Goal: Information Seeking & Learning: Learn about a topic

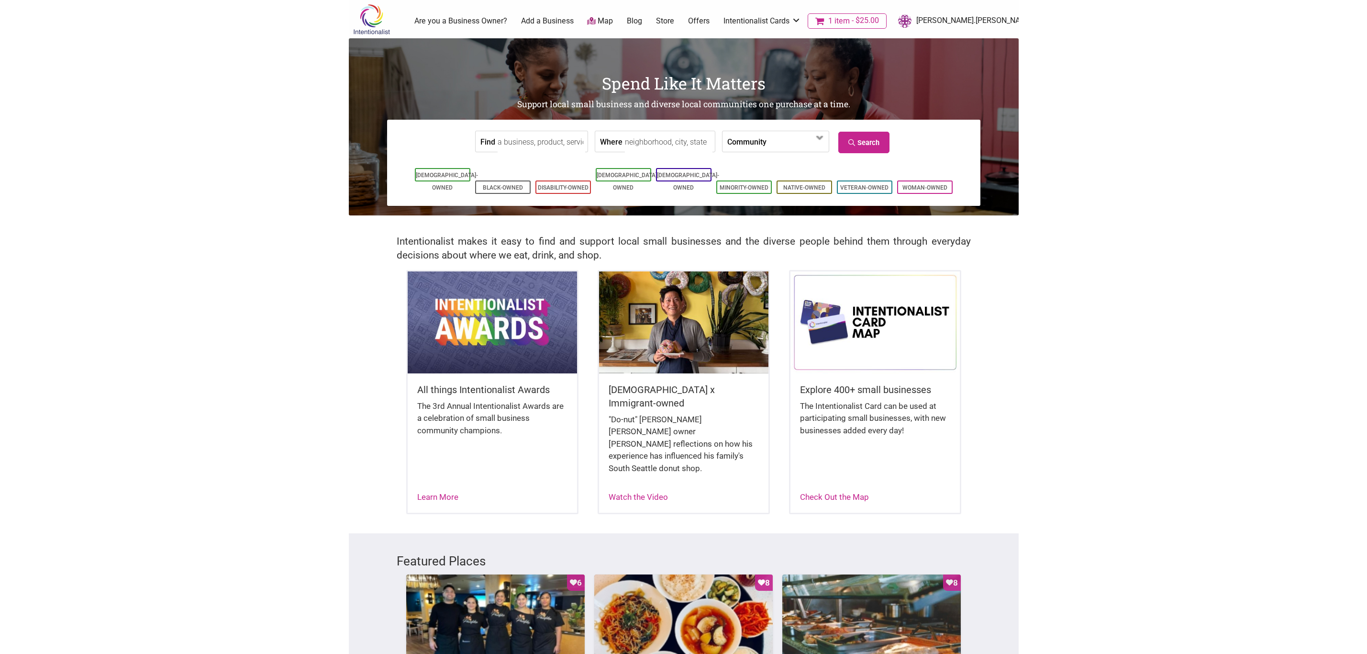
click at [546, 140] on input "Find" at bounding box center [542, 142] width 88 height 22
click at [561, 143] on input "Find" at bounding box center [542, 142] width 88 height 22
click at [625, 145] on input "Where" at bounding box center [669, 142] width 88 height 22
click at [872, 137] on link "Search" at bounding box center [863, 143] width 51 height 22
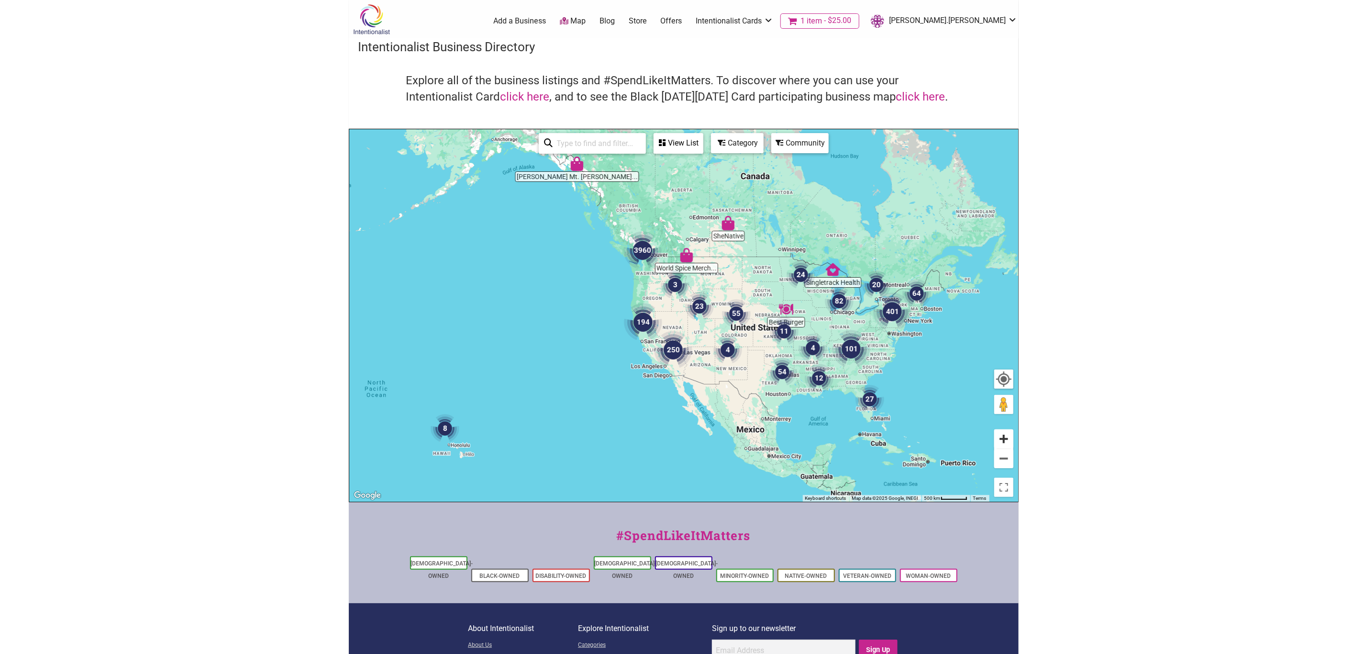
click at [1005, 438] on button "Zoom in" at bounding box center [1004, 438] width 19 height 19
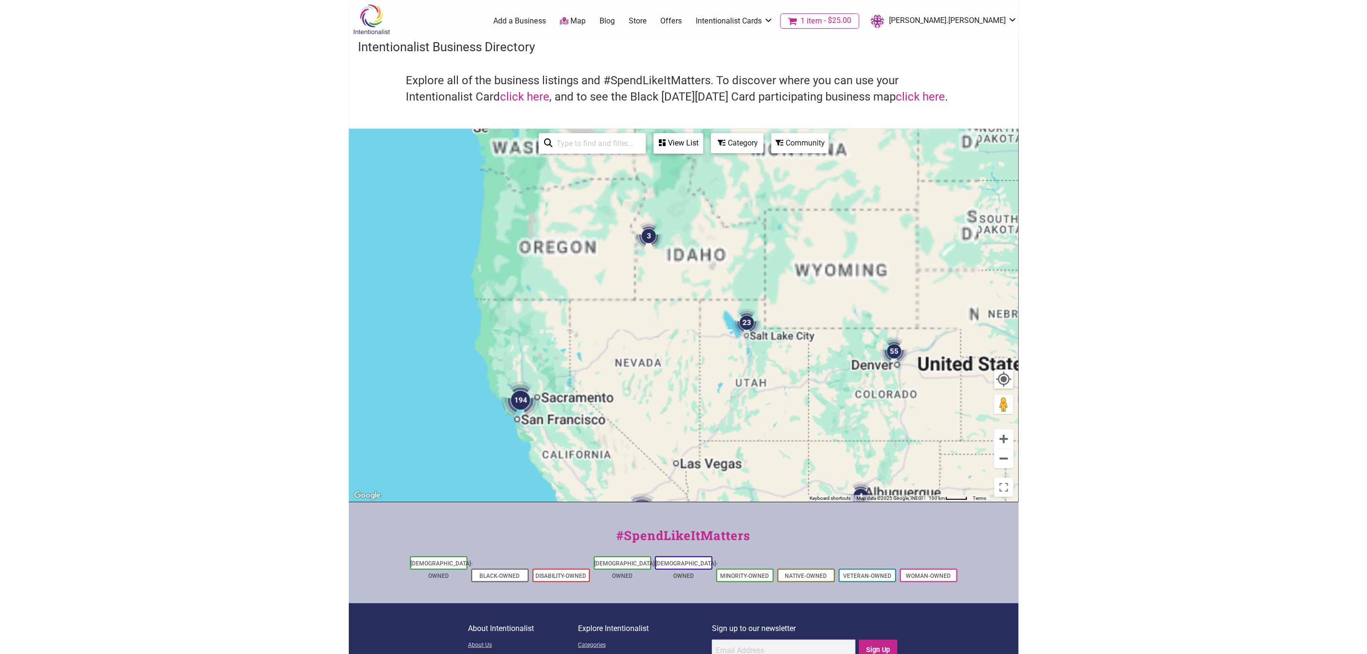
drag, startPoint x: 685, startPoint y: 335, endPoint x: 754, endPoint y: 402, distance: 96.8
click at [747, 402] on div "To navigate, press the arrow keys." at bounding box center [683, 315] width 669 height 372
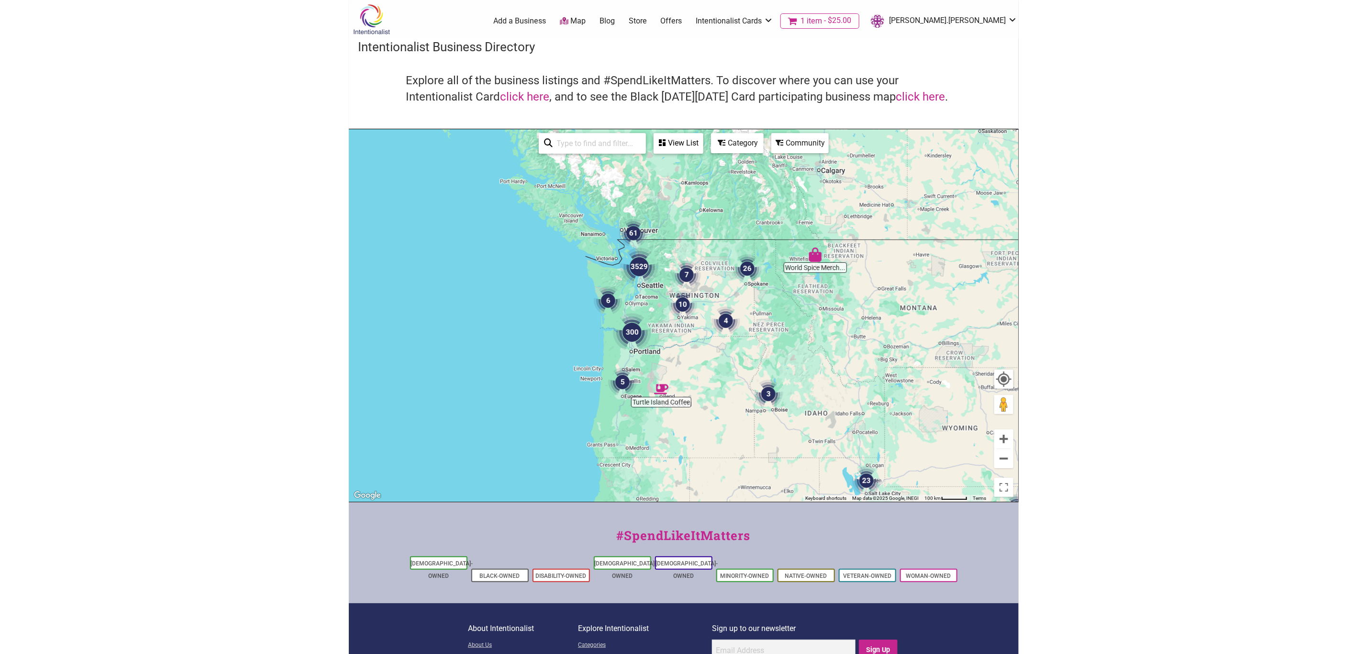
drag, startPoint x: 679, startPoint y: 255, endPoint x: 726, endPoint y: 328, distance: 86.7
click at [726, 328] on img "4" at bounding box center [726, 320] width 29 height 29
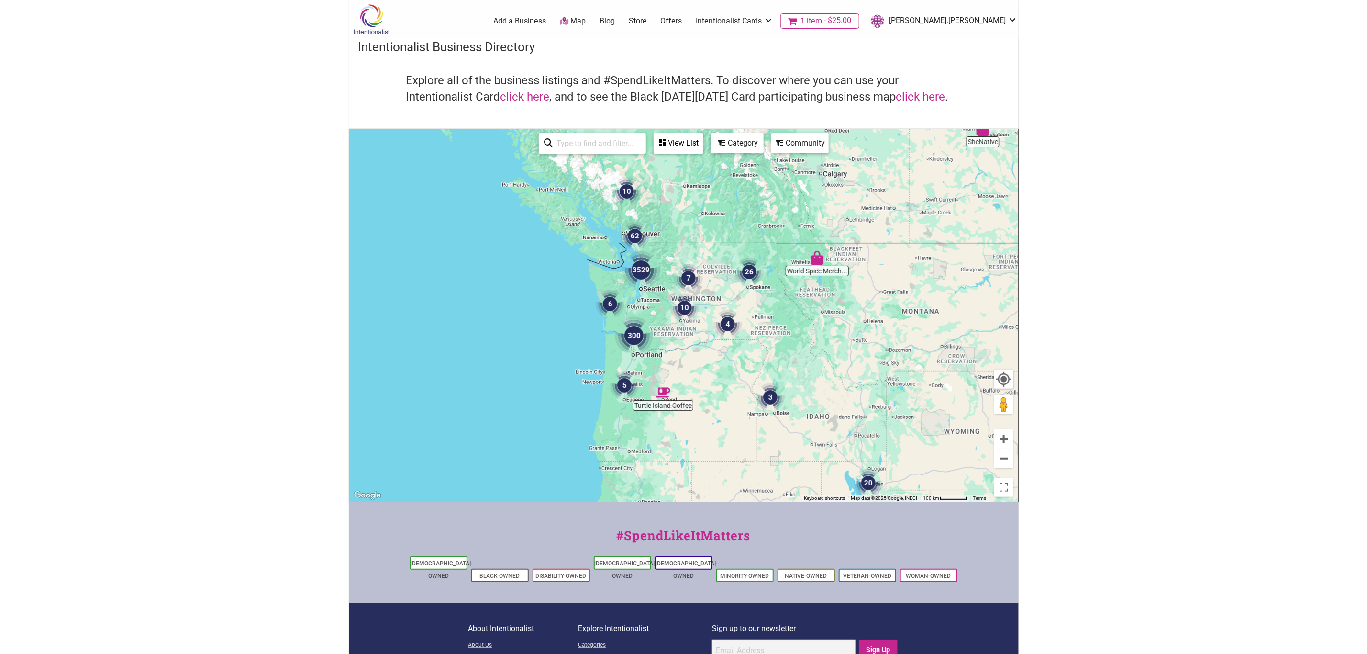
click at [642, 268] on img "3529" at bounding box center [641, 270] width 38 height 38
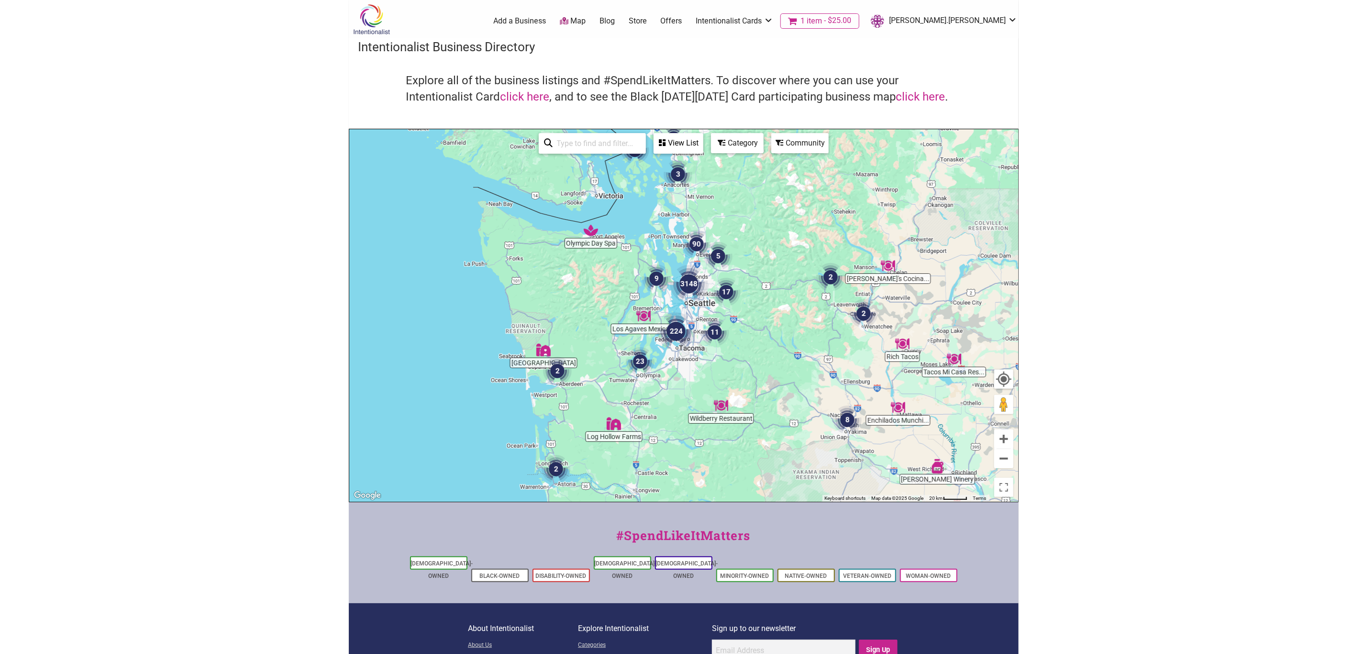
click at [689, 280] on img "3148" at bounding box center [689, 284] width 38 height 38
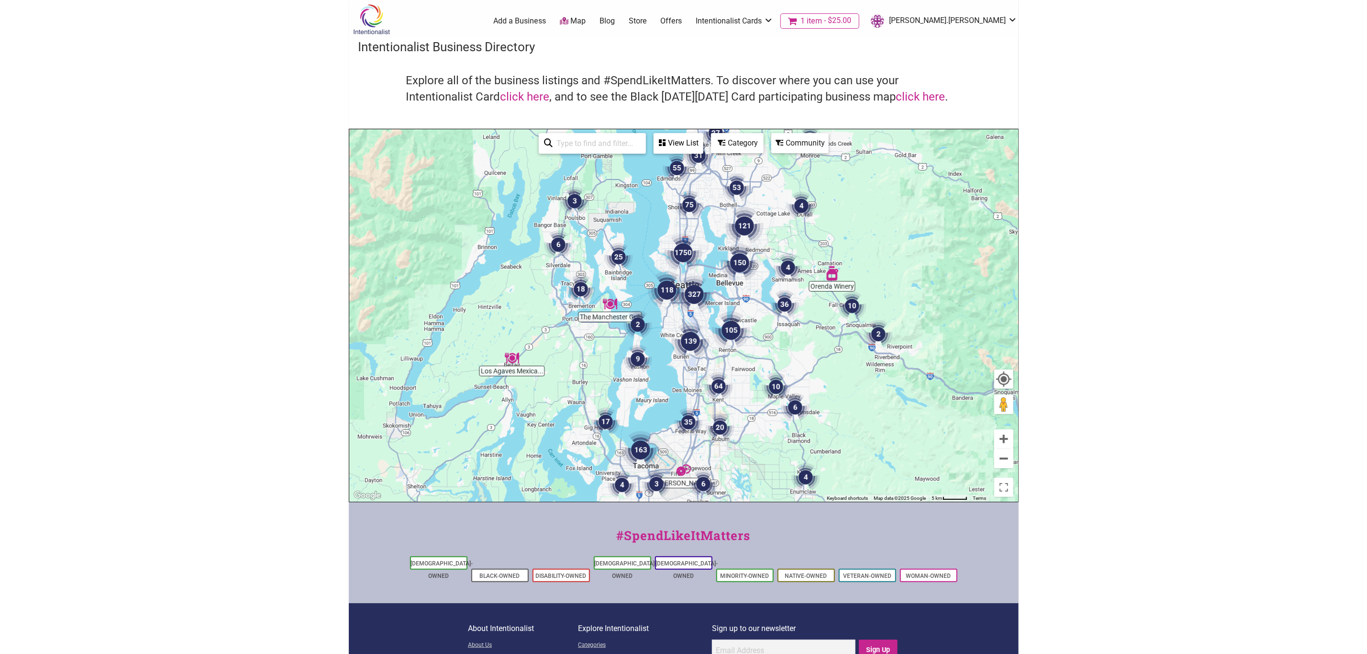
click at [668, 289] on img "118" at bounding box center [667, 290] width 38 height 38
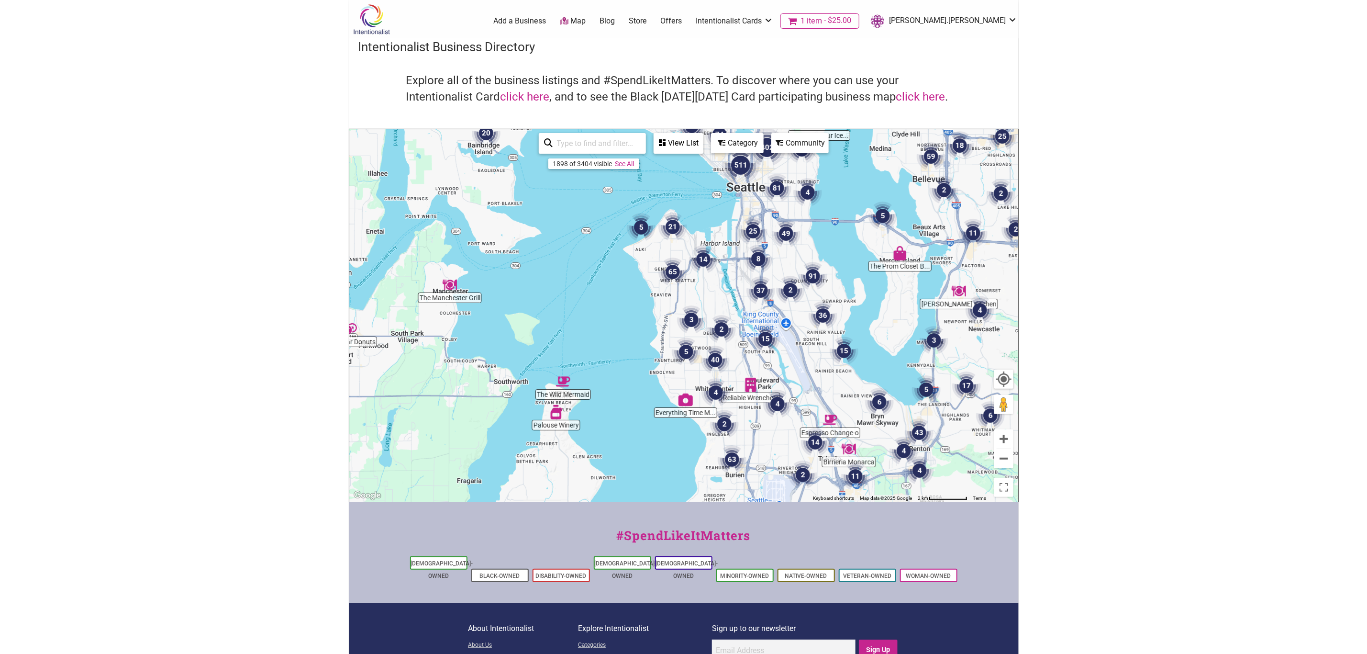
click at [669, 139] on div "View List" at bounding box center [679, 143] width 48 height 18
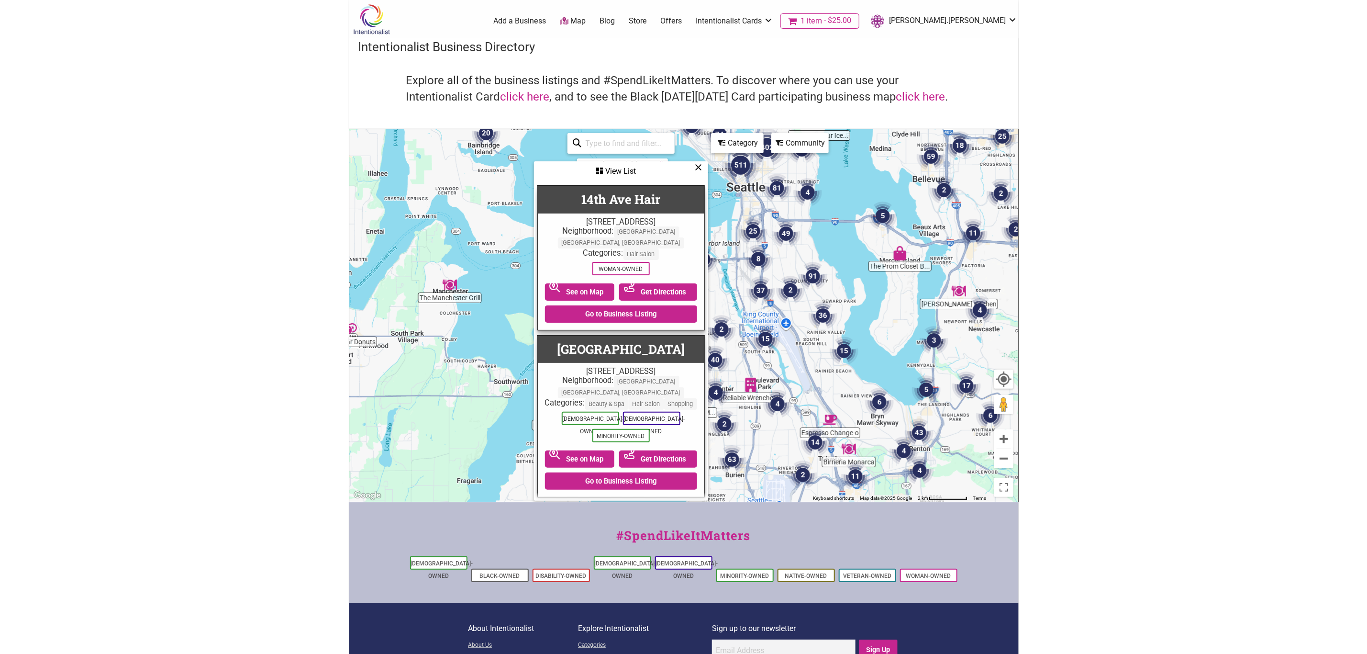
click at [737, 145] on div "Category" at bounding box center [737, 143] width 51 height 18
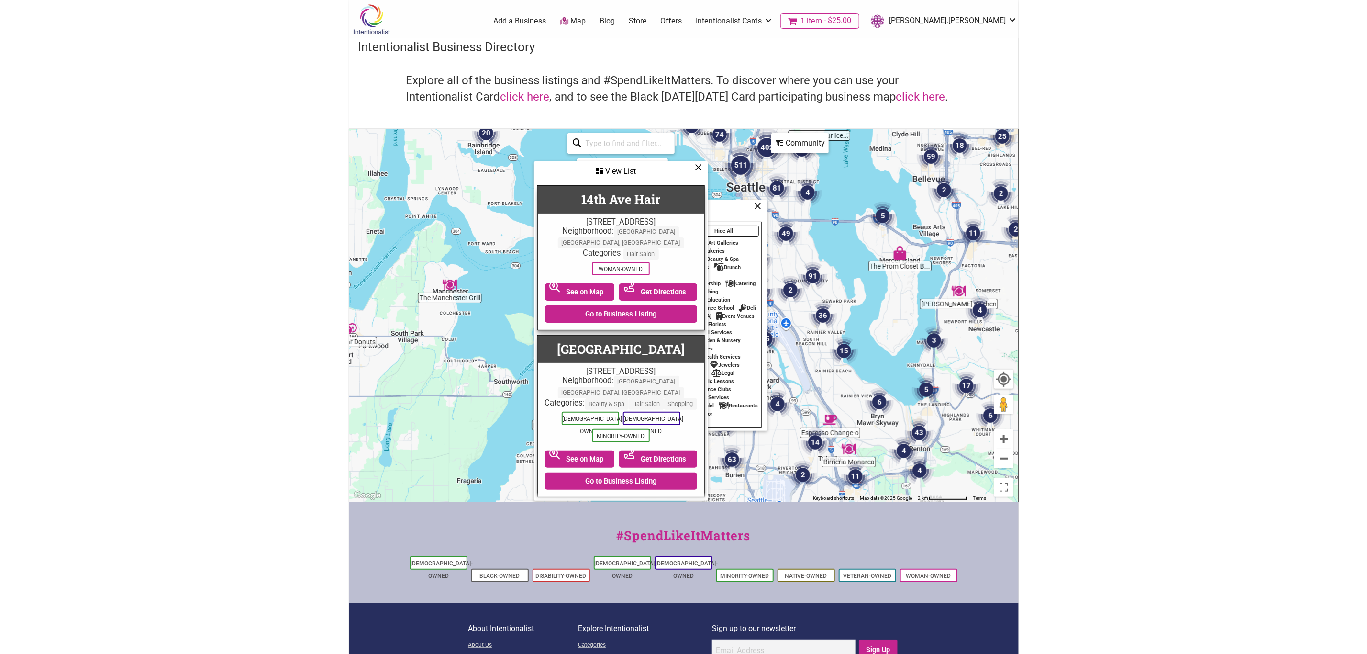
click at [701, 168] on icon at bounding box center [698, 167] width 7 height 0
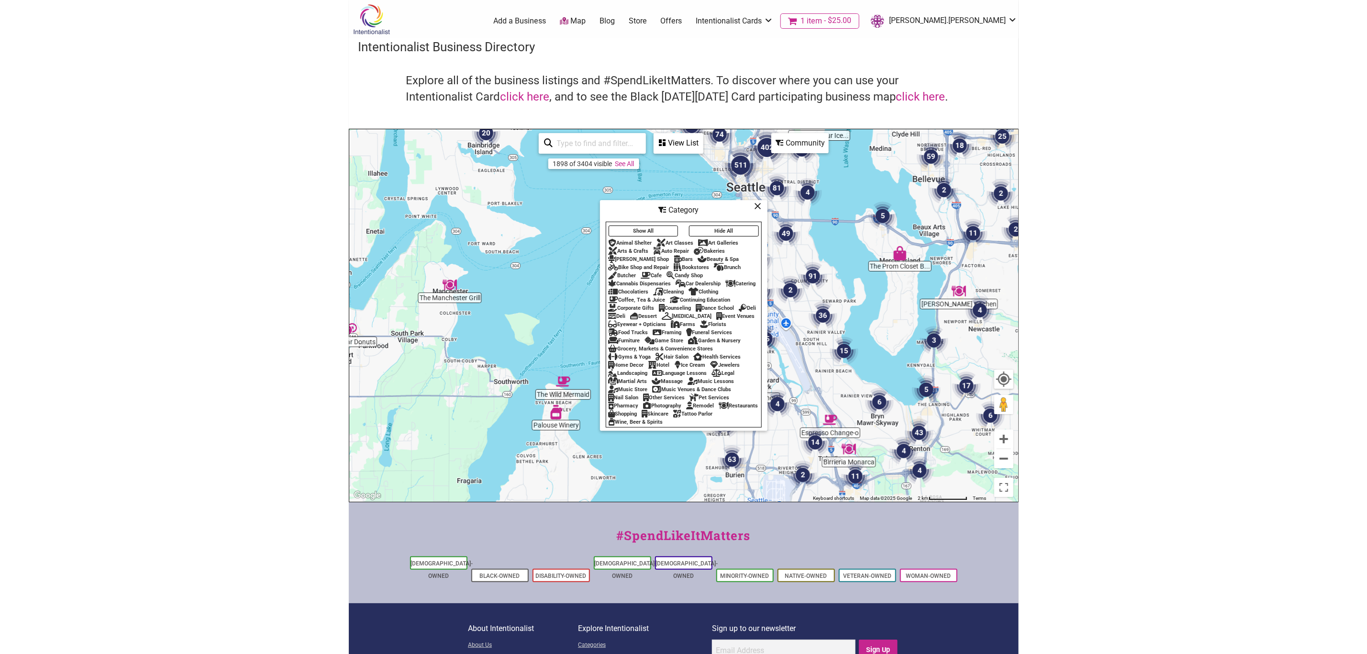
click at [711, 248] on div "Bakeries" at bounding box center [709, 251] width 31 height 6
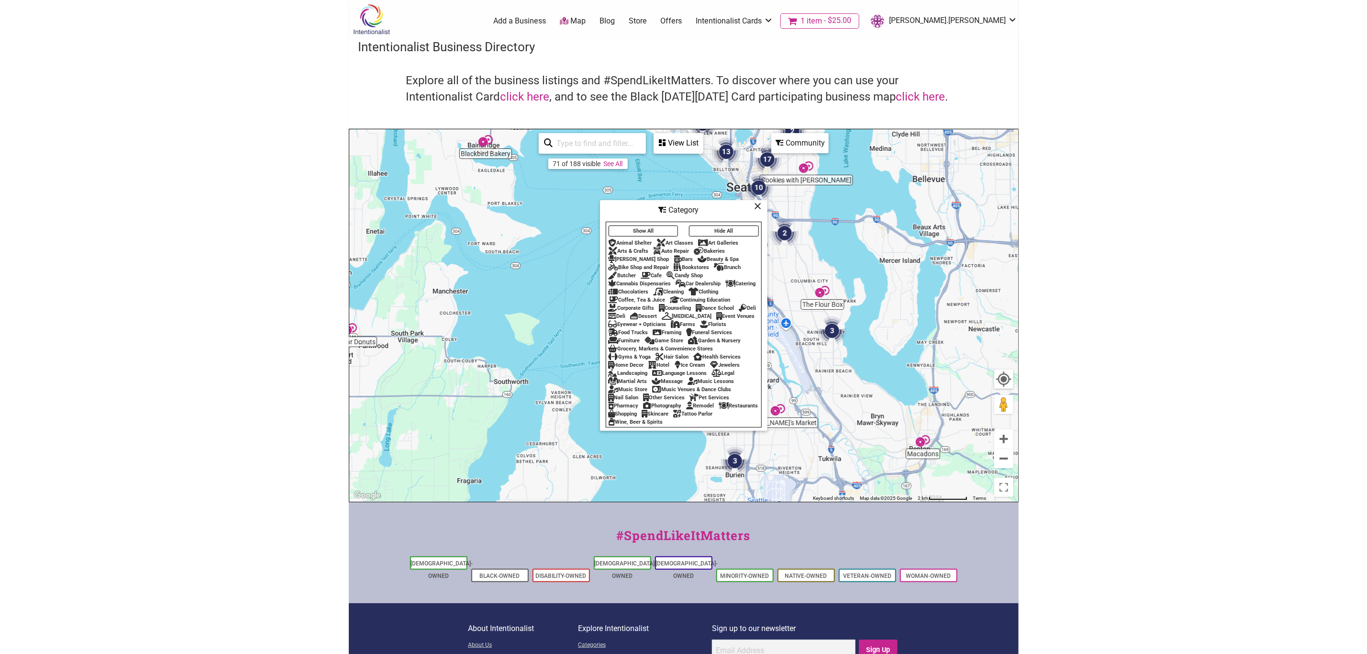
click at [657, 272] on div "Cafe" at bounding box center [651, 275] width 21 height 6
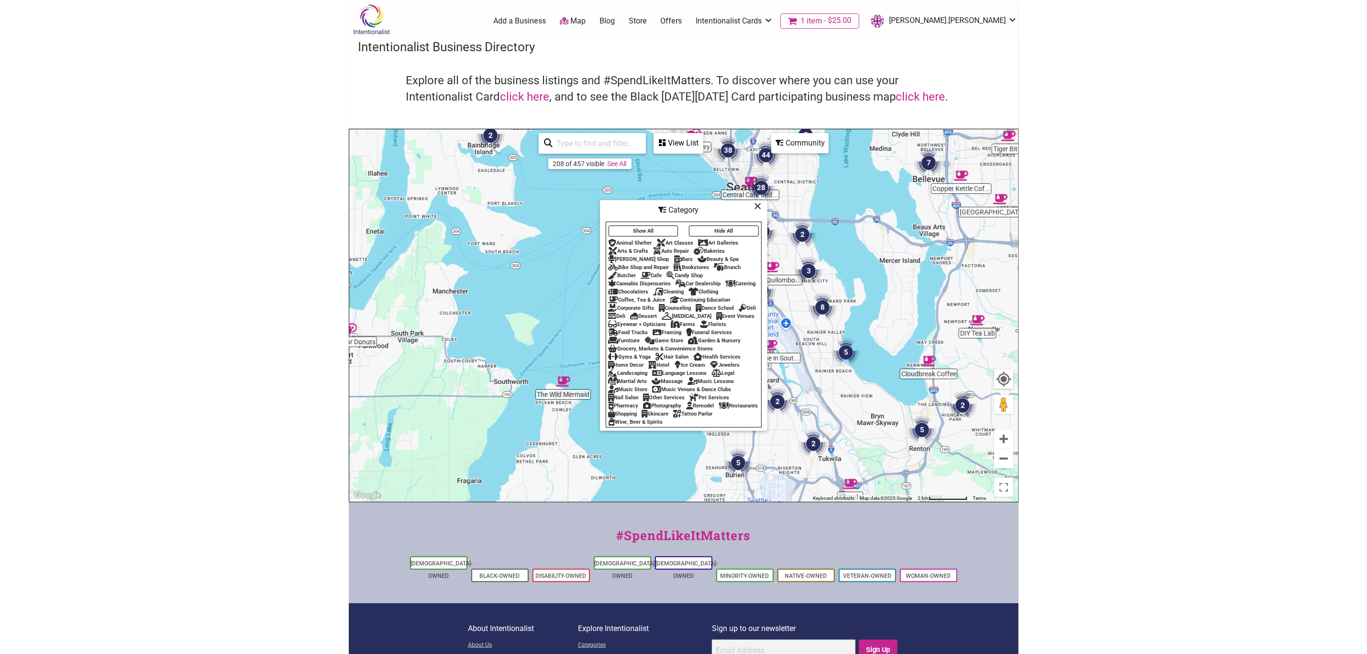
click at [651, 297] on div "Coffee, Tea & Juice" at bounding box center [637, 300] width 57 height 6
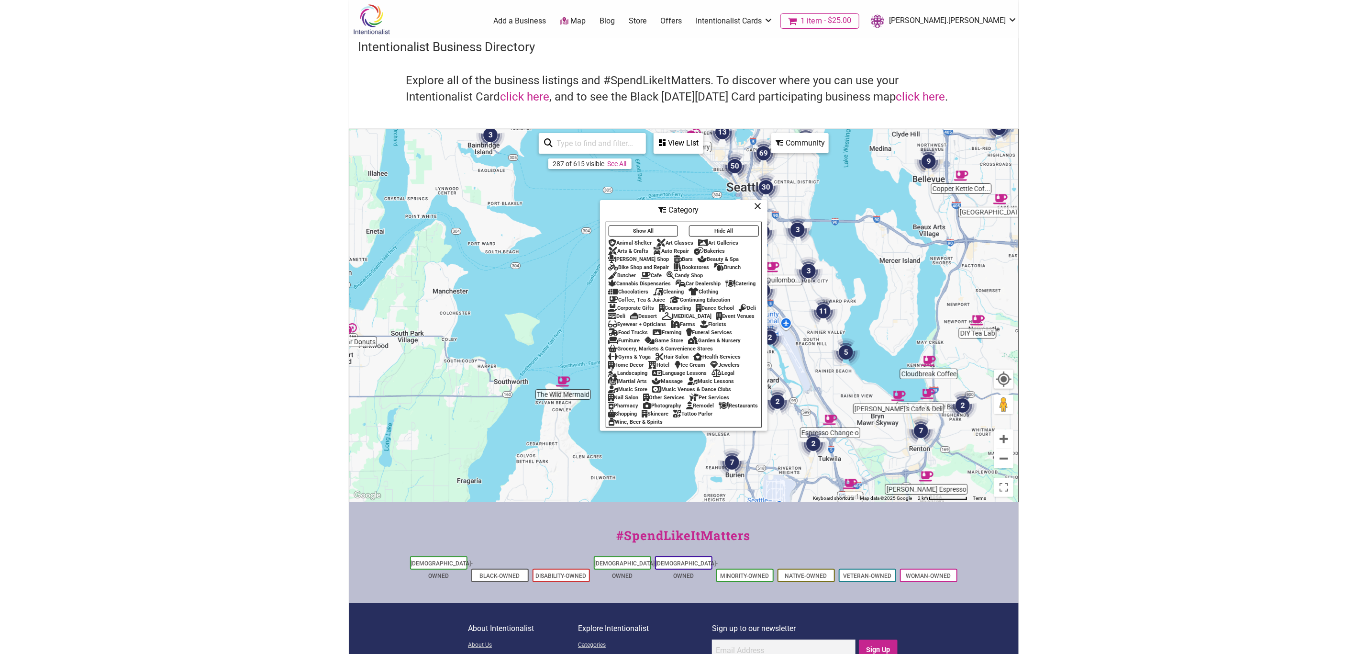
click at [658, 313] on div "Dessert" at bounding box center [644, 316] width 27 height 6
click at [756, 206] on icon at bounding box center [758, 206] width 7 height 0
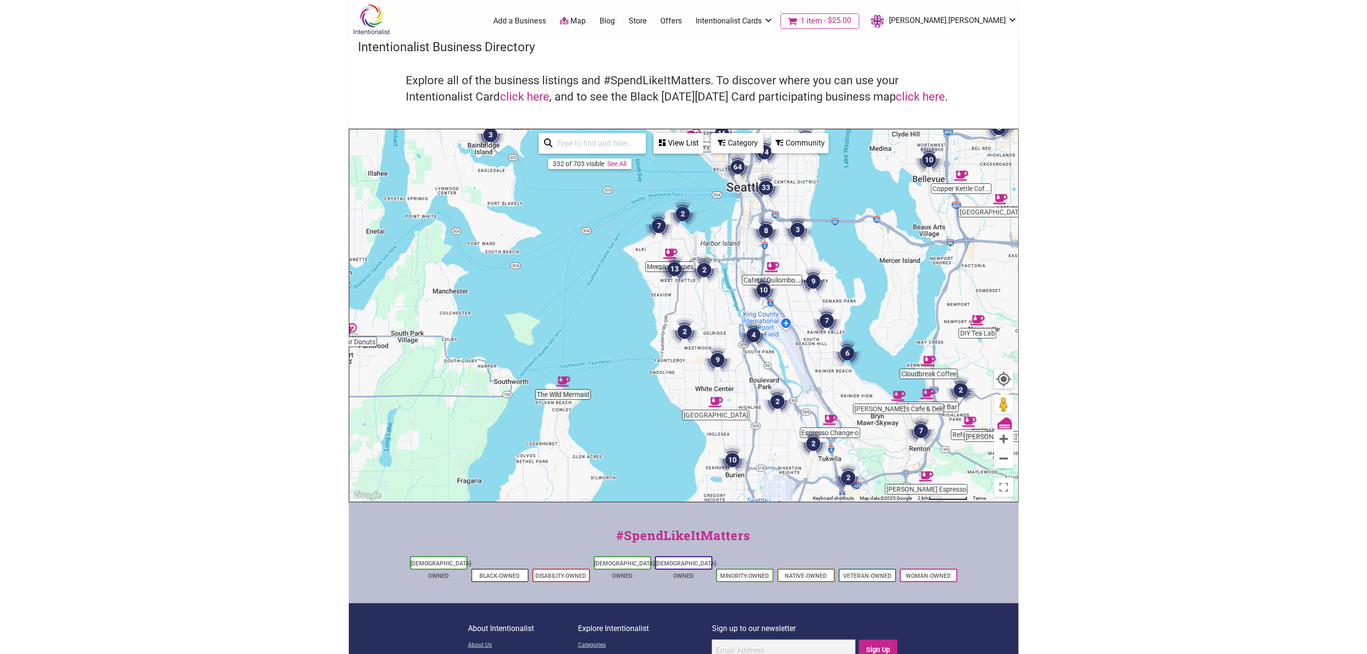
click at [670, 268] on img "13" at bounding box center [674, 269] width 29 height 29
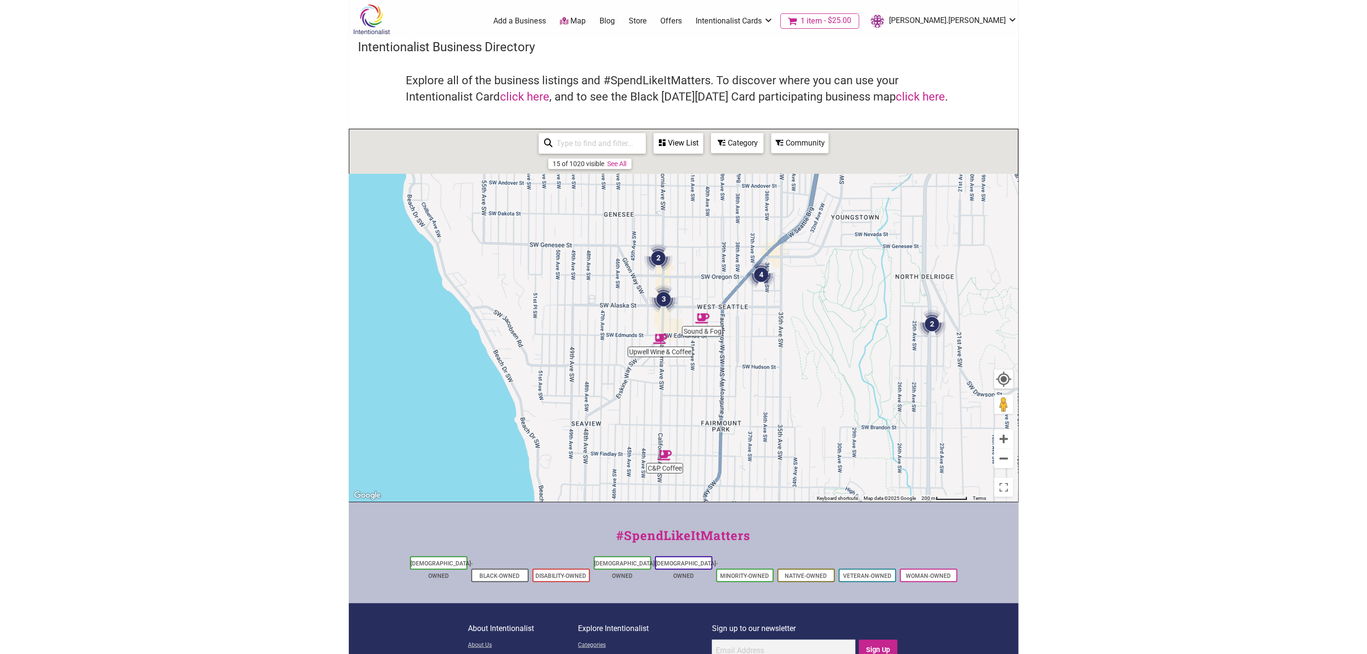
drag, startPoint x: 688, startPoint y: 235, endPoint x: 718, endPoint y: 335, distance: 104.2
click at [718, 335] on div "To navigate, press the arrow keys." at bounding box center [683, 315] width 669 height 372
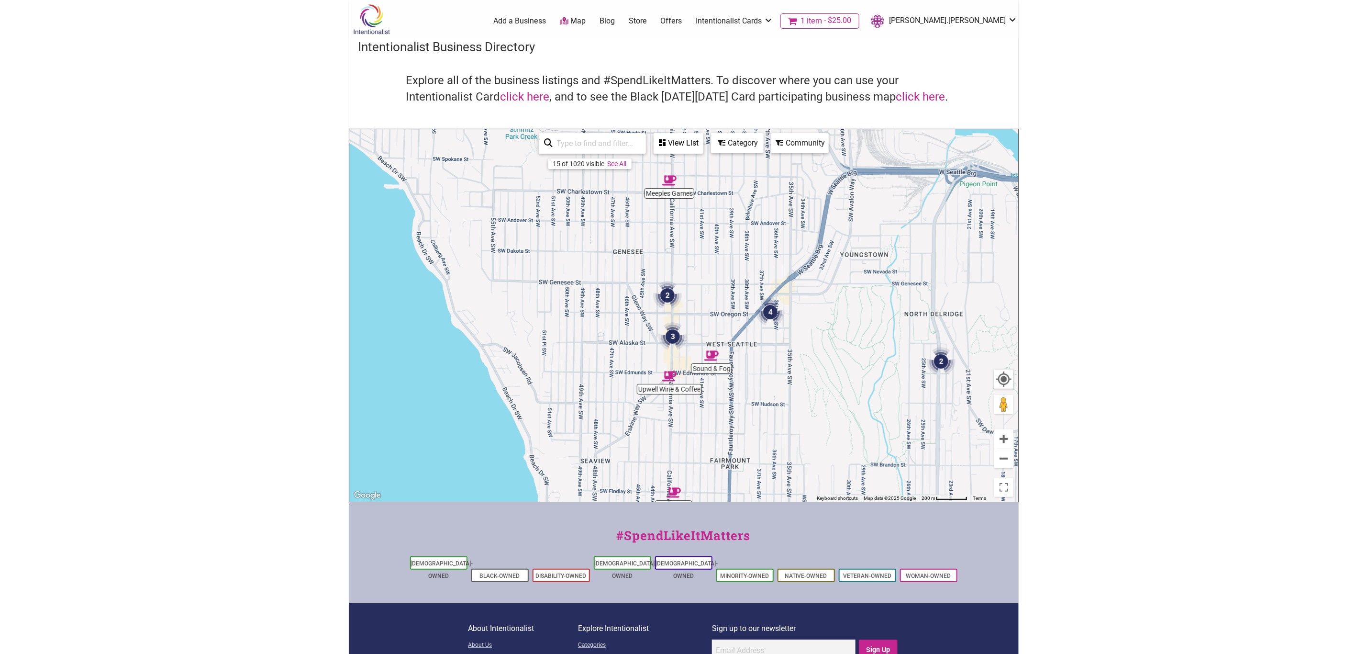
click at [668, 290] on img "2" at bounding box center [667, 295] width 29 height 29
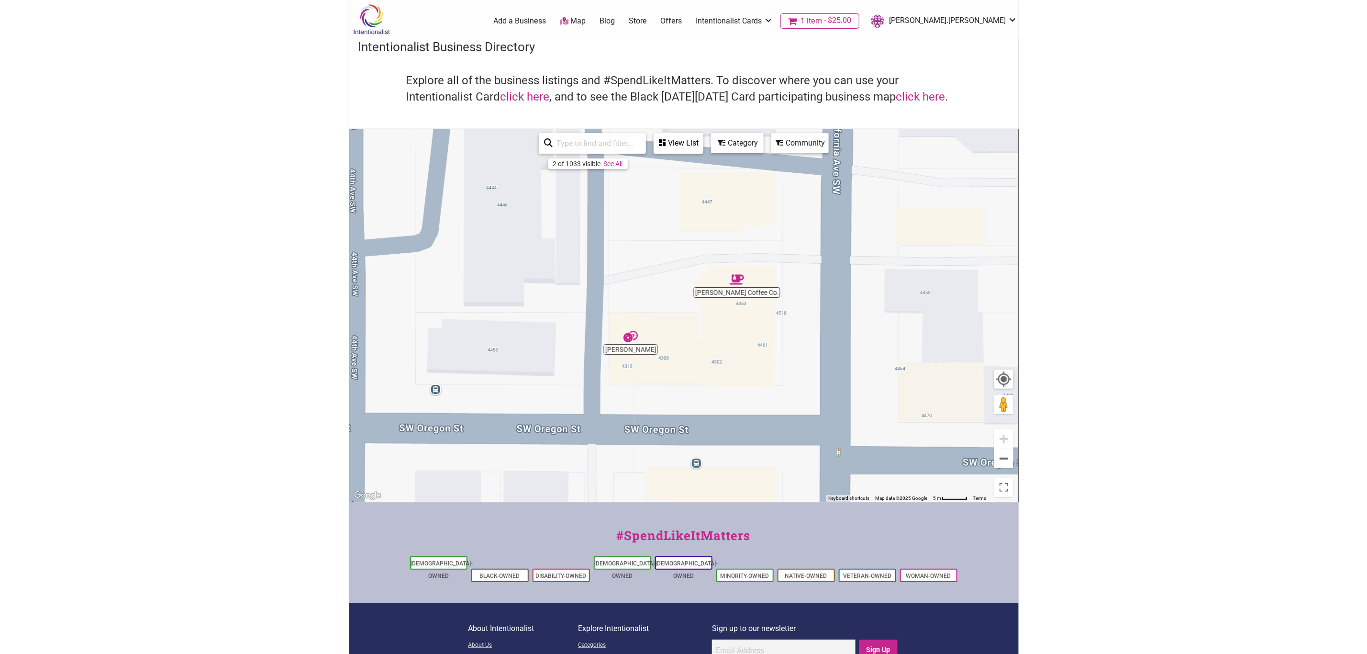
click at [736, 280] on img "Lula Coffee Co." at bounding box center [737, 279] width 14 height 14
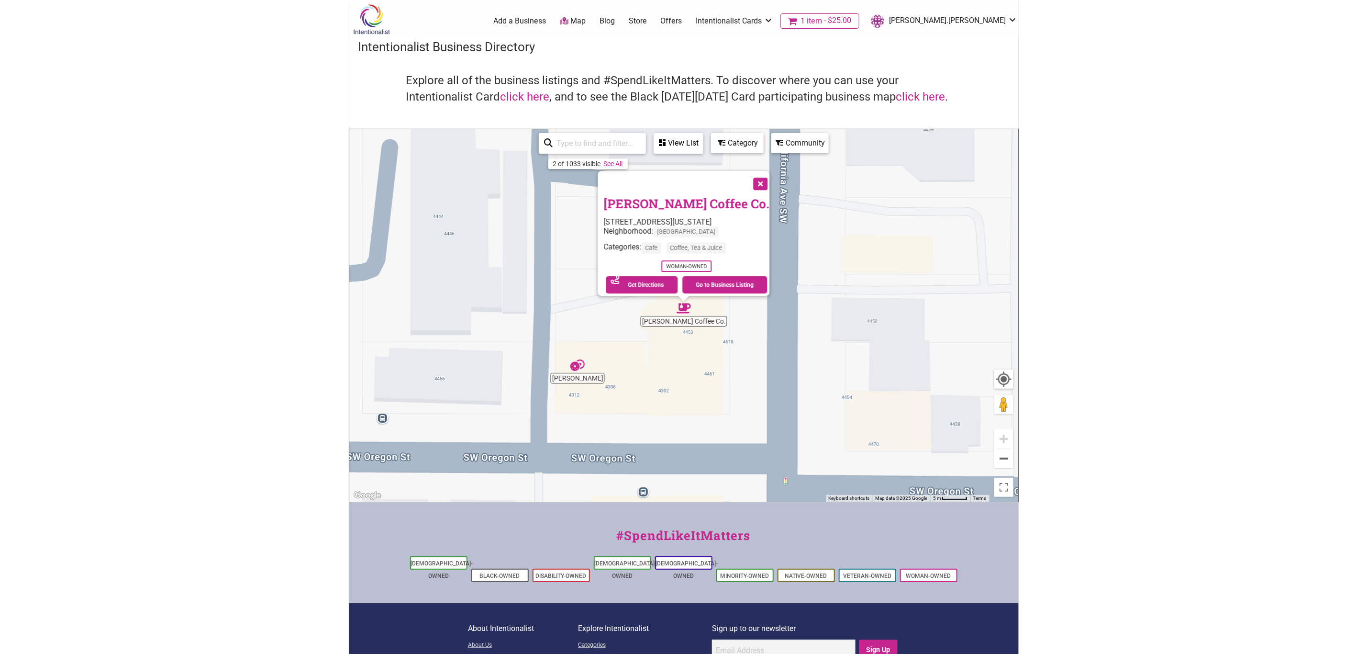
click at [573, 368] on img "Dough Joy" at bounding box center [577, 365] width 14 height 14
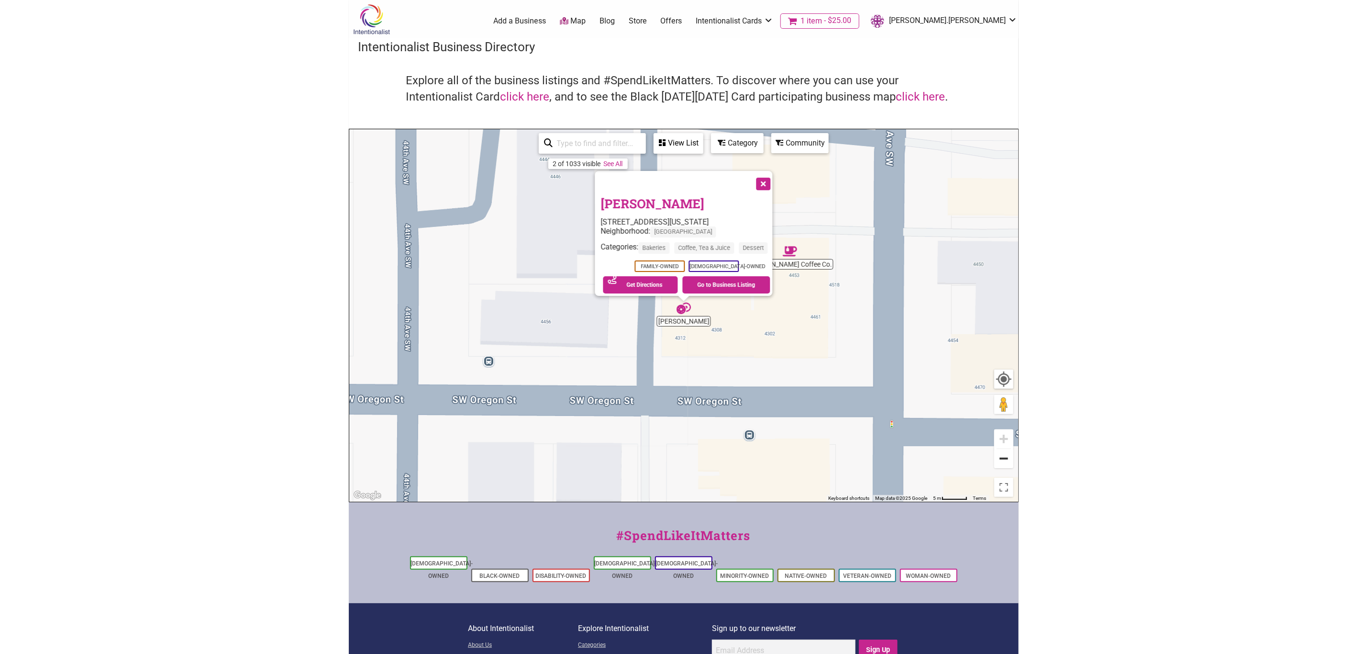
click at [1001, 464] on button "Zoom out" at bounding box center [1004, 458] width 19 height 19
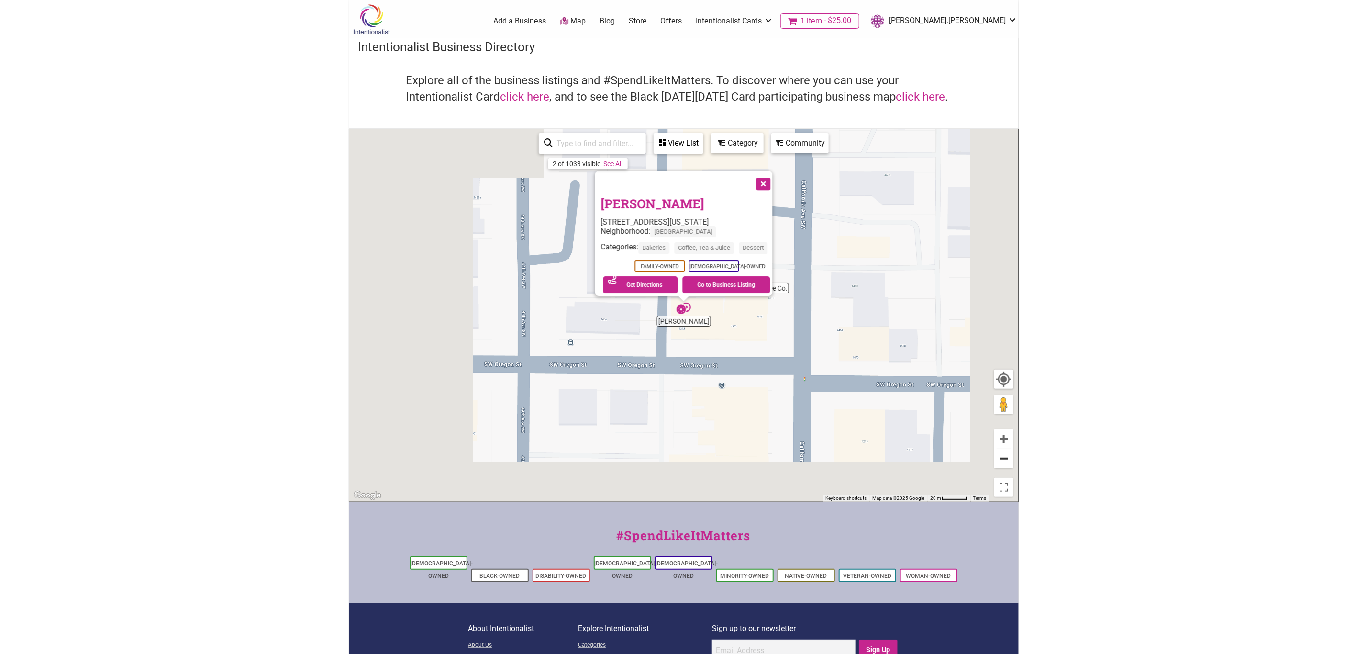
click at [1001, 464] on button "Zoom out" at bounding box center [1004, 458] width 19 height 19
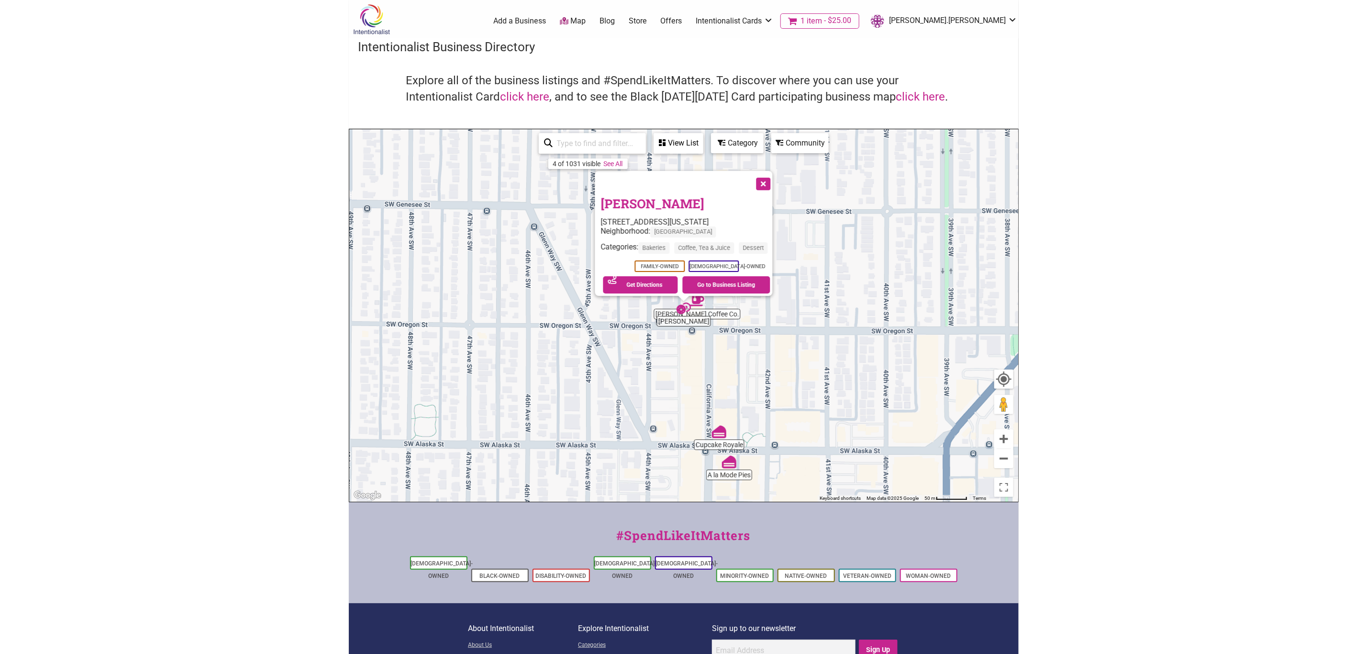
click at [694, 297] on img "Lula Coffee Co." at bounding box center [697, 301] width 14 height 14
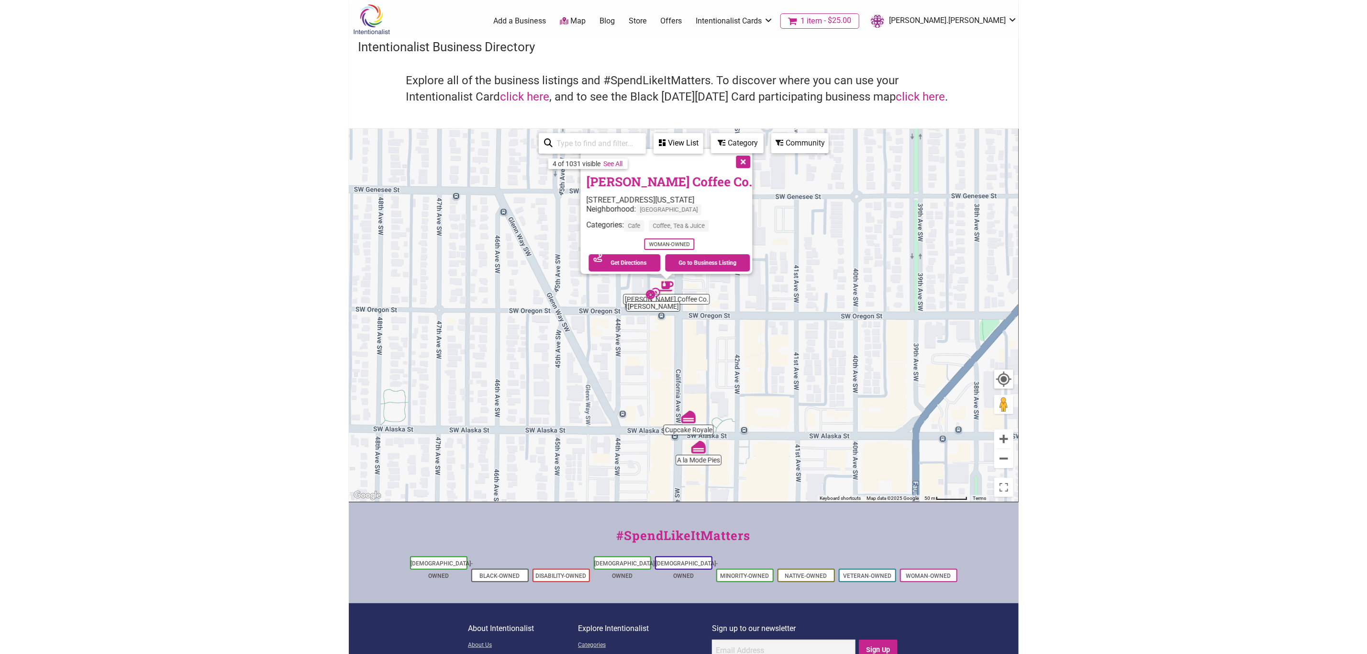
drag, startPoint x: 774, startPoint y: 428, endPoint x: 757, endPoint y: 405, distance: 28.4
click at [757, 405] on div "To navigate, press the arrow keys. Lula Coffee Co. 4451 California Ave SW, Seat…" at bounding box center [683, 315] width 669 height 372
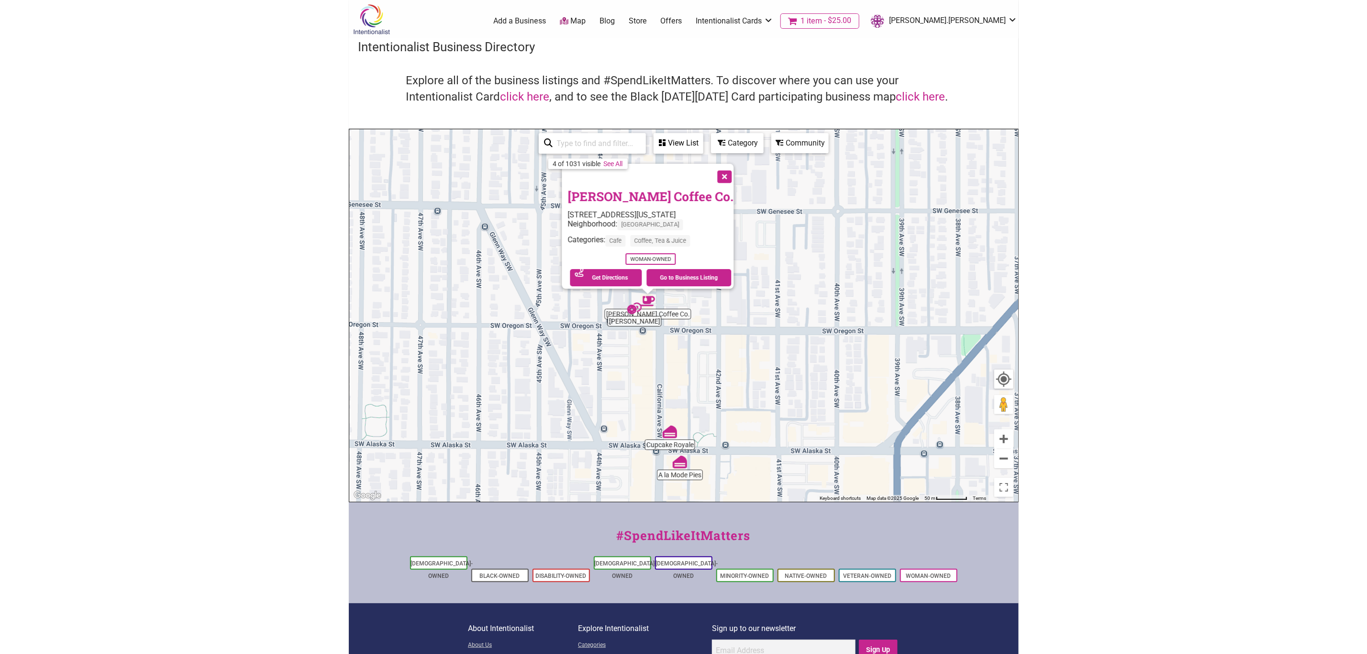
click at [682, 461] on img "A la Mode Pies" at bounding box center [680, 462] width 14 height 14
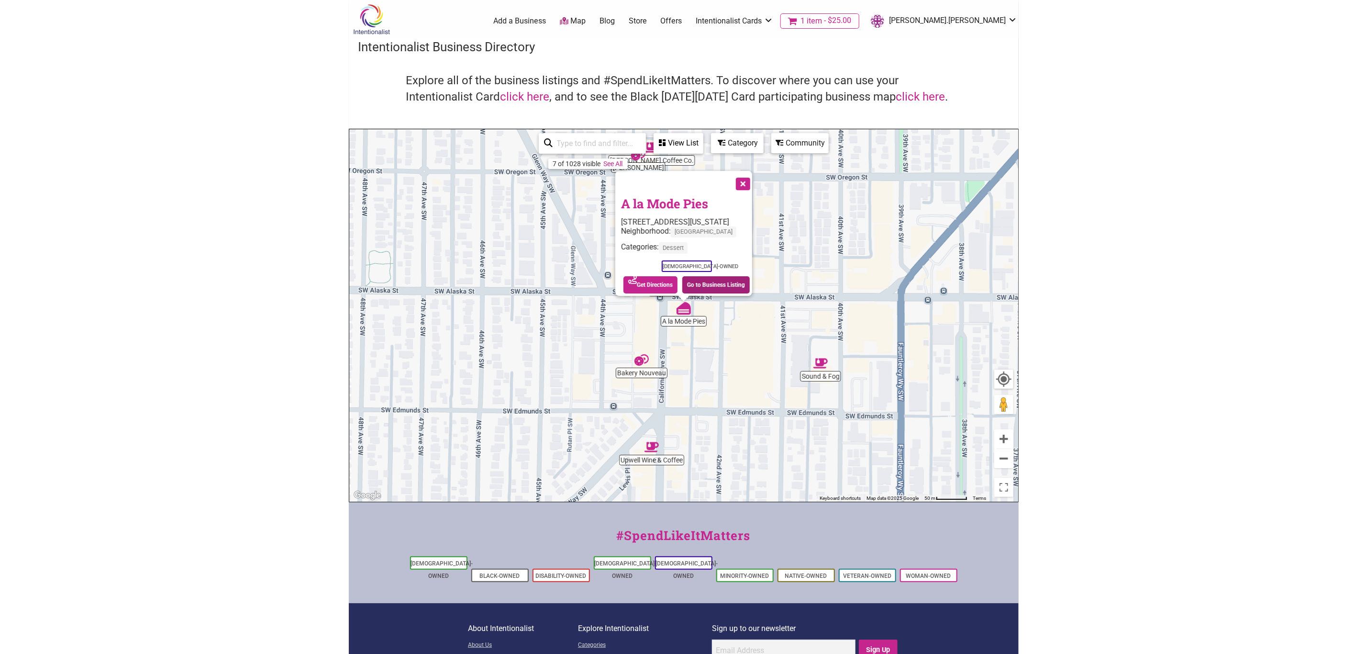
click at [702, 288] on div "See on Map Get Directions Go to Business Listing" at bounding box center [686, 285] width 131 height 22
click at [709, 277] on link "Go to Business Listing" at bounding box center [715, 284] width 67 height 17
click at [744, 175] on button "Close" at bounding box center [742, 183] width 24 height 24
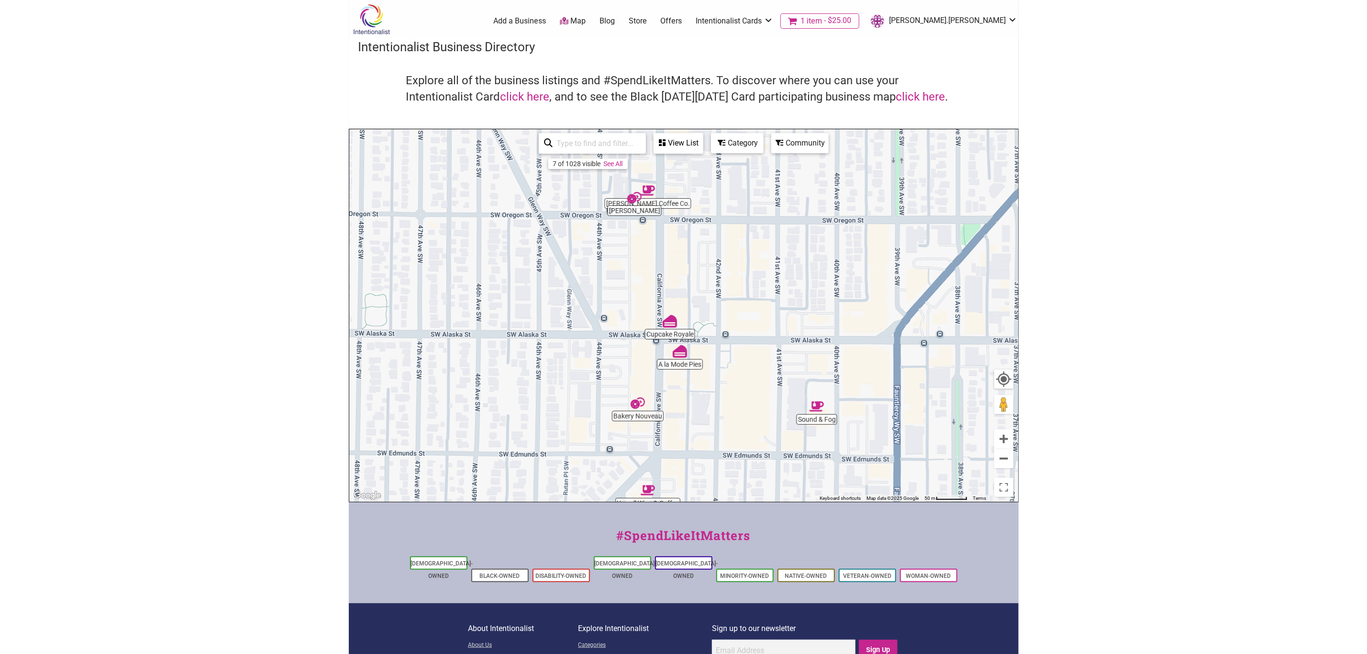
drag, startPoint x: 702, startPoint y: 251, endPoint x: 701, endPoint y: 262, distance: 10.6
click at [701, 262] on div "To navigate, press the arrow keys." at bounding box center [683, 315] width 669 height 372
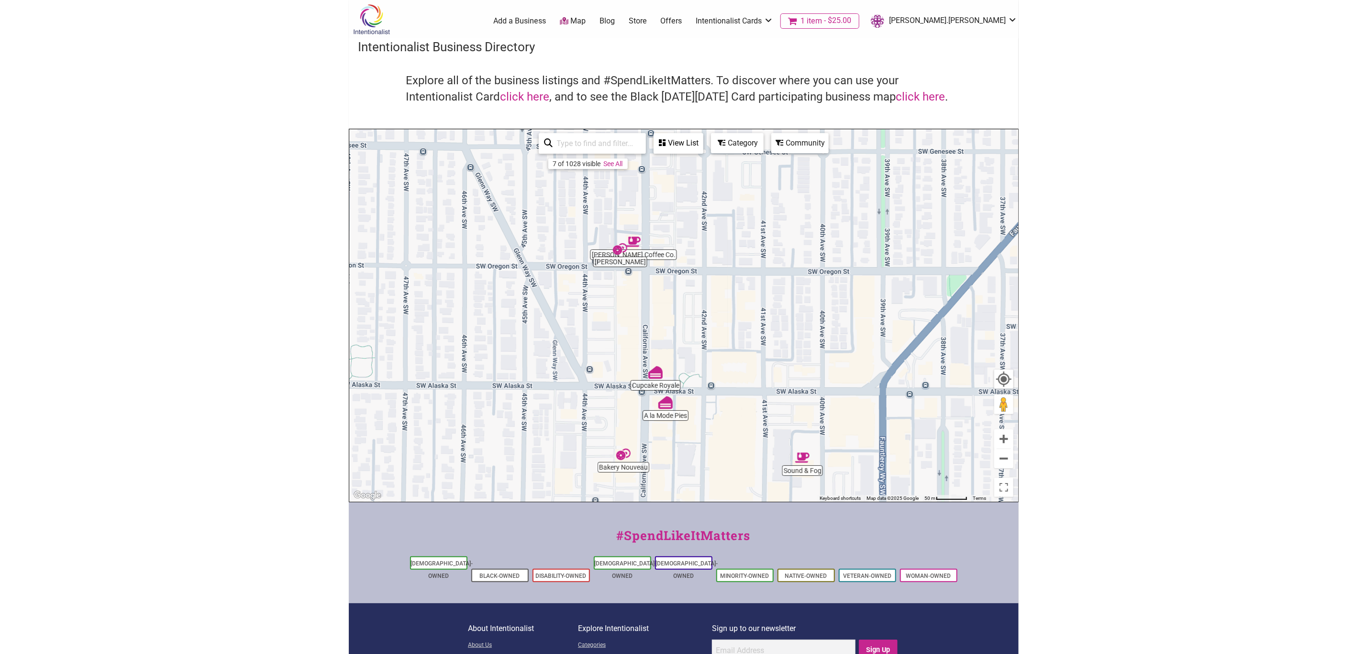
drag, startPoint x: 637, startPoint y: 297, endPoint x: 632, endPoint y: 312, distance: 15.9
click at [632, 312] on div "To navigate, press the arrow keys." at bounding box center [683, 315] width 669 height 372
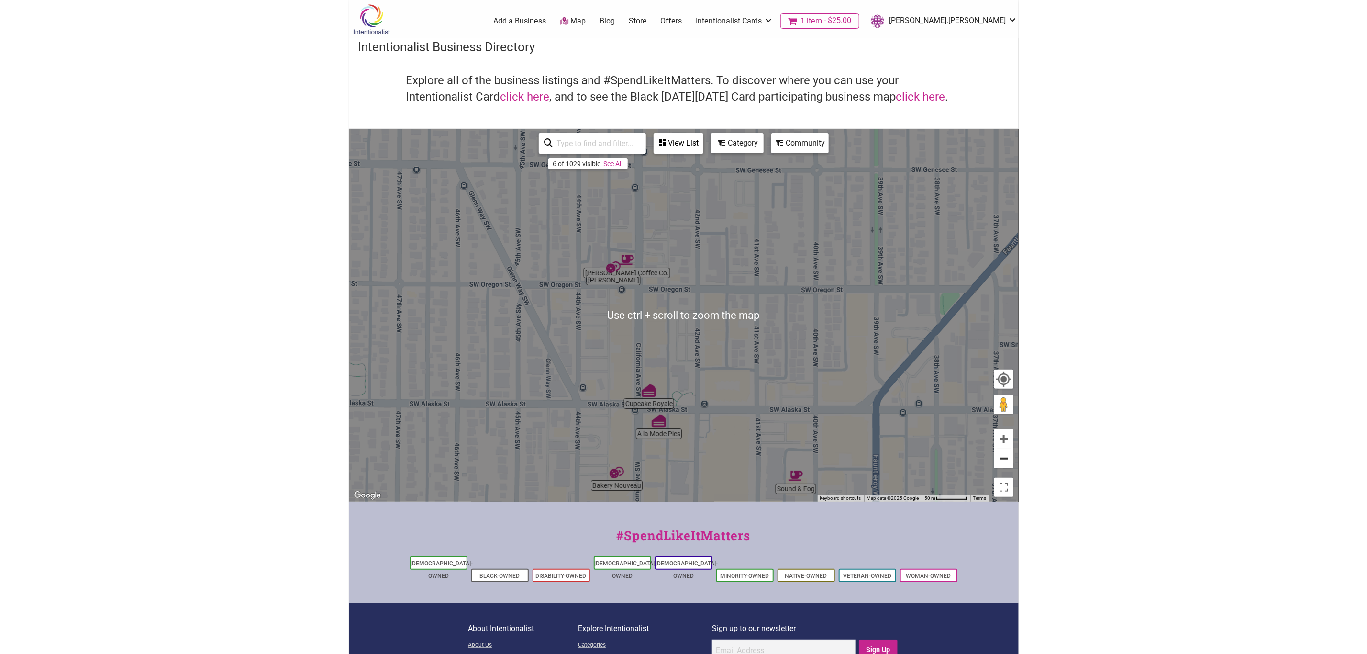
click at [1007, 458] on button "Zoom out" at bounding box center [1004, 458] width 19 height 19
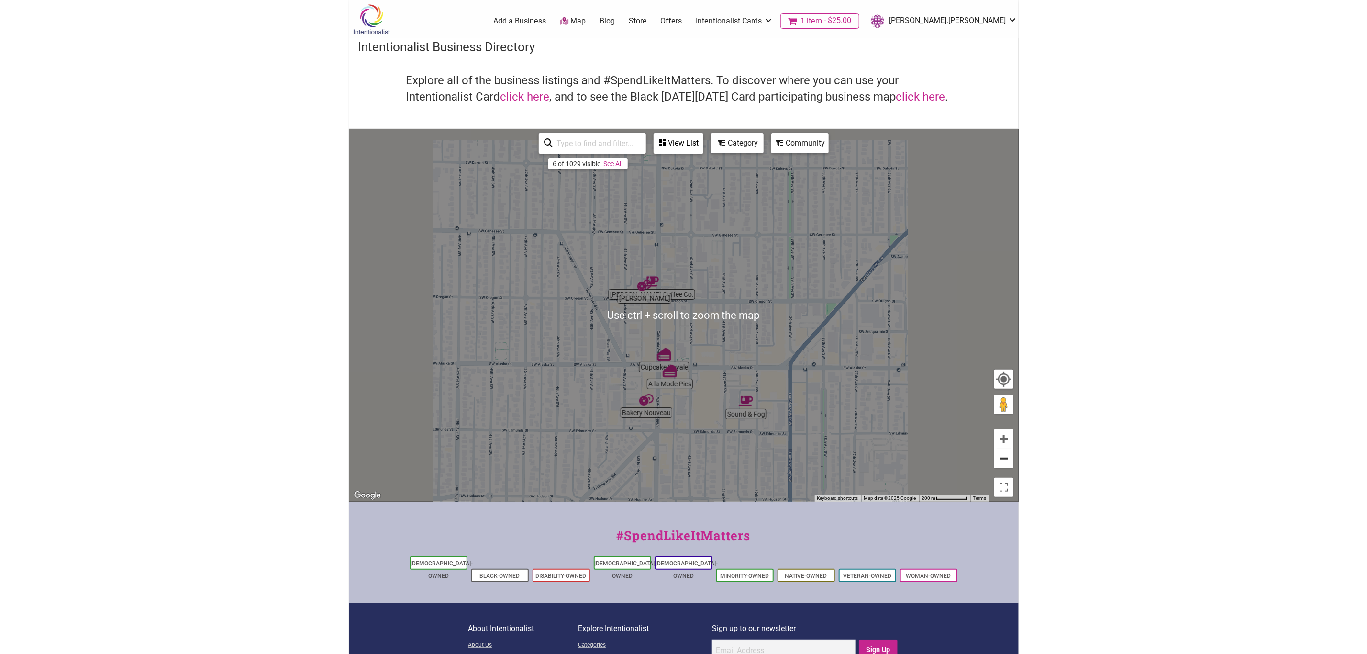
click at [1007, 458] on button "Zoom out" at bounding box center [1004, 458] width 19 height 19
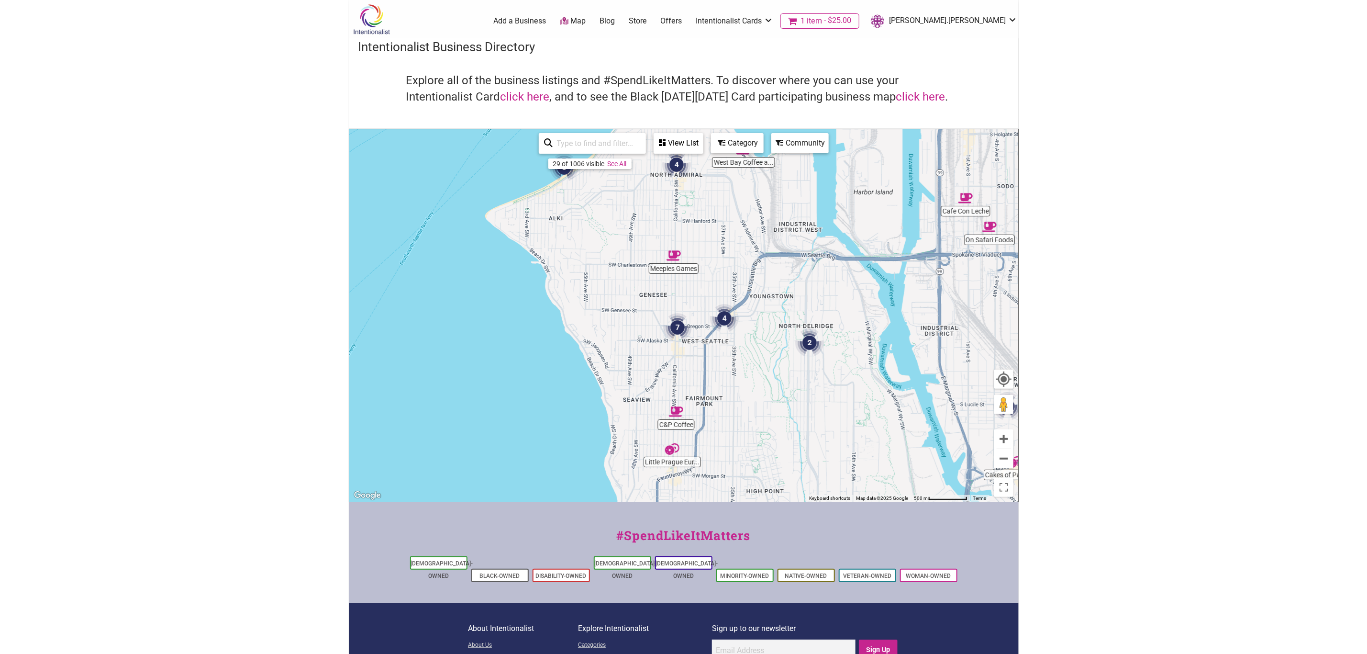
drag, startPoint x: 787, startPoint y: 297, endPoint x: 779, endPoint y: 355, distance: 58.5
click at [779, 355] on div "To navigate, press the arrow keys." at bounding box center [683, 315] width 669 height 372
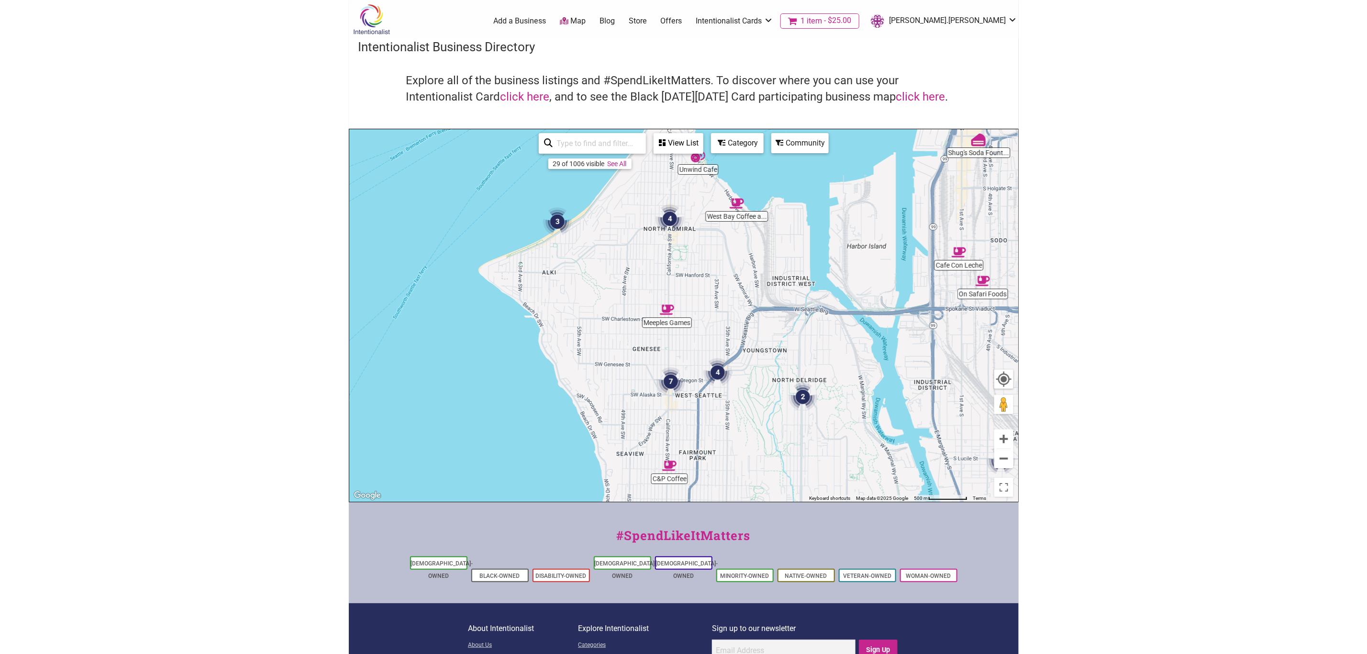
click at [807, 393] on img "2" at bounding box center [803, 396] width 29 height 29
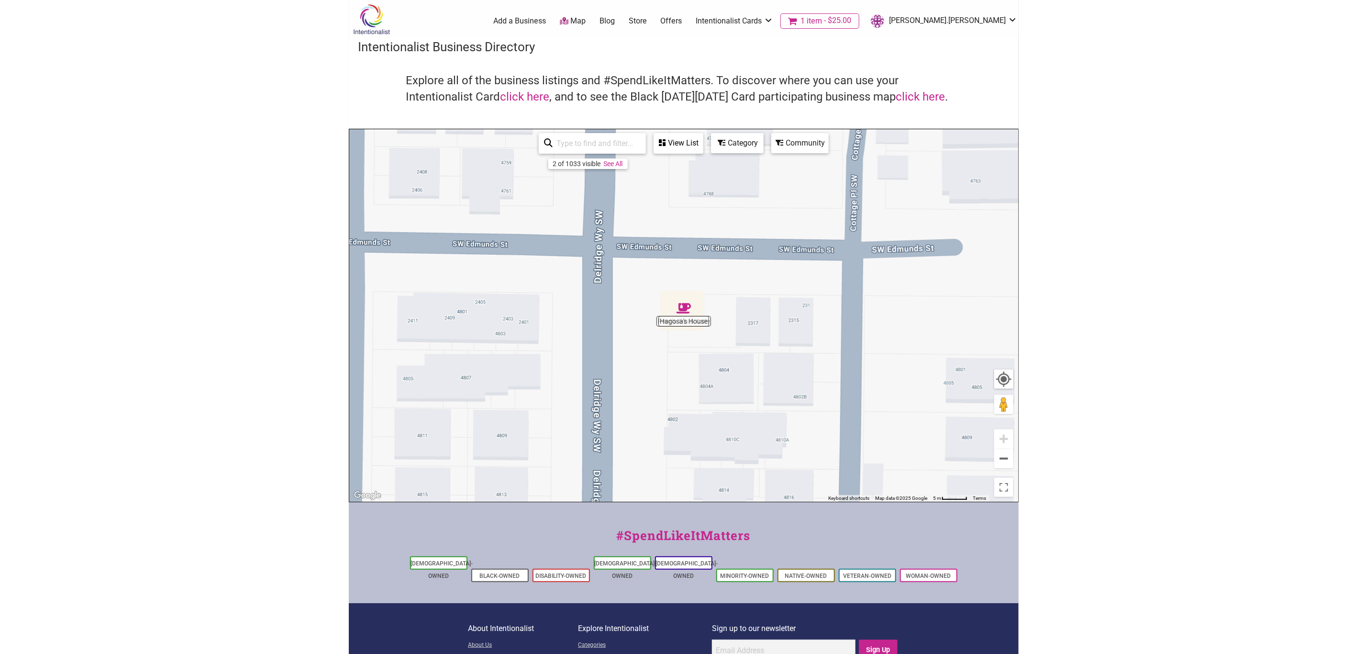
click at [684, 306] on img "Hagosa's House" at bounding box center [684, 308] width 14 height 14
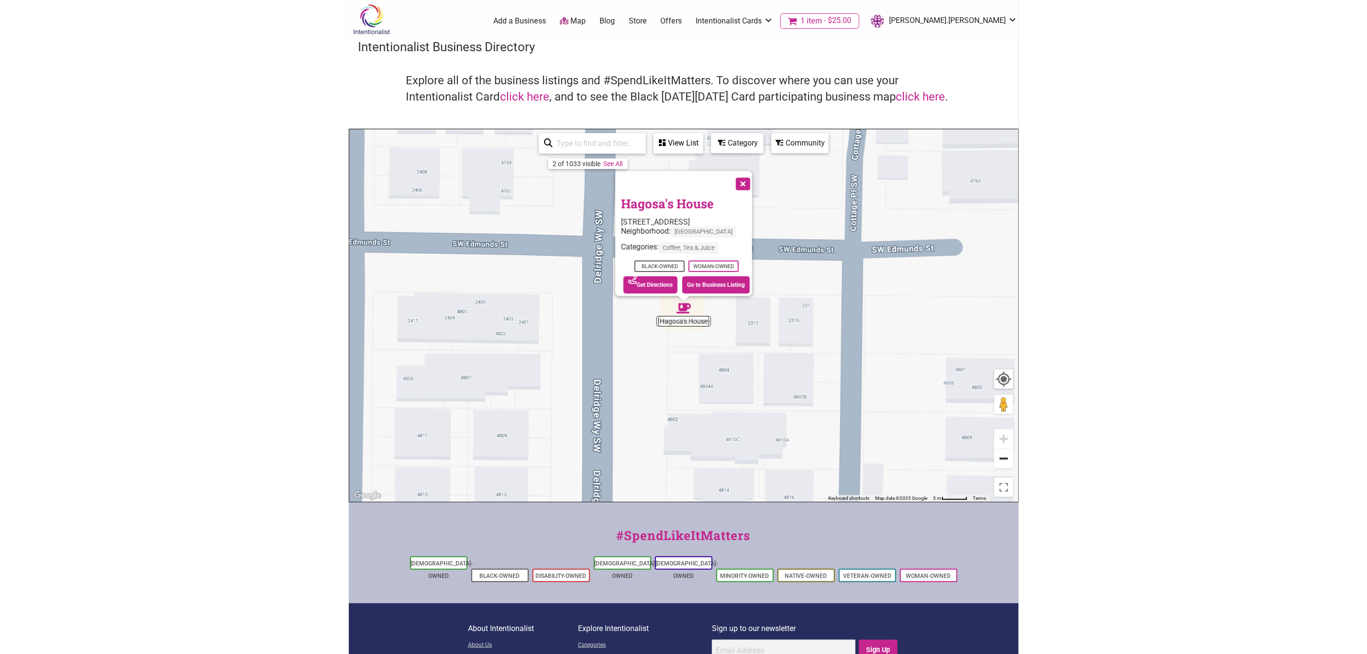
click at [999, 461] on button "Zoom out" at bounding box center [1004, 458] width 19 height 19
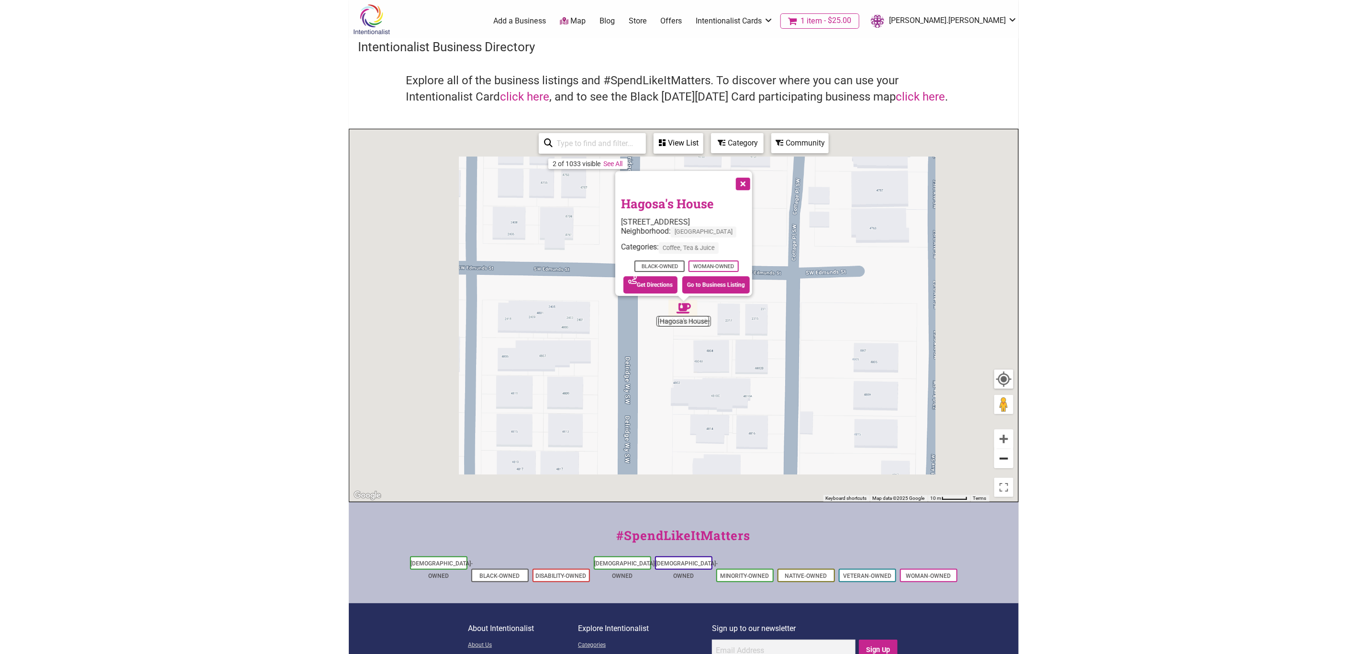
click at [999, 461] on button "Zoom out" at bounding box center [1004, 458] width 19 height 19
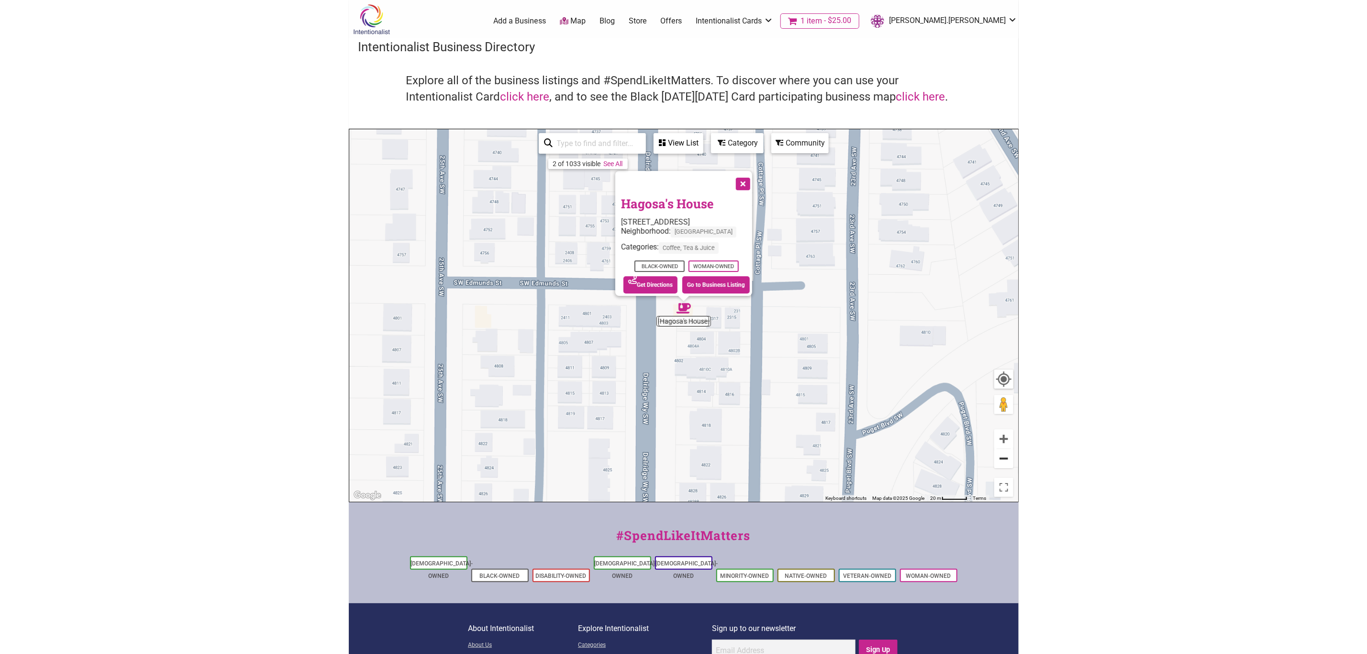
click at [999, 461] on button "Zoom out" at bounding box center [1004, 458] width 19 height 19
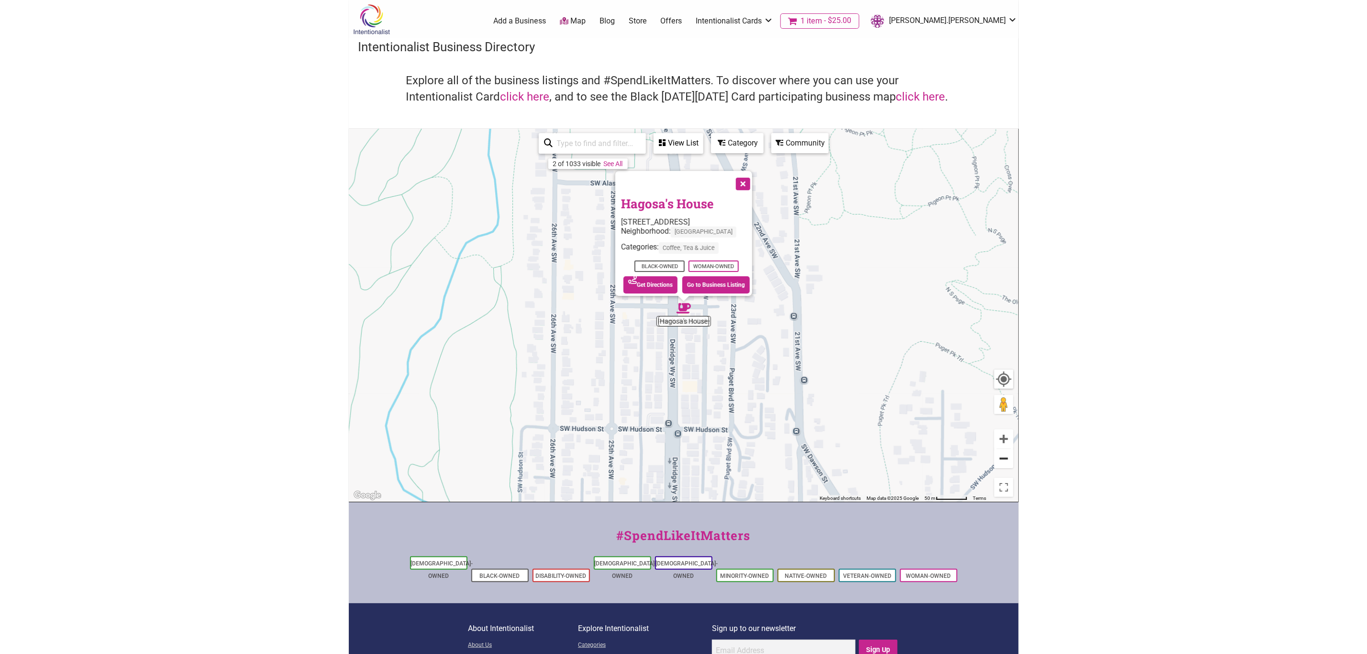
click at [999, 461] on button "Zoom out" at bounding box center [1004, 458] width 19 height 19
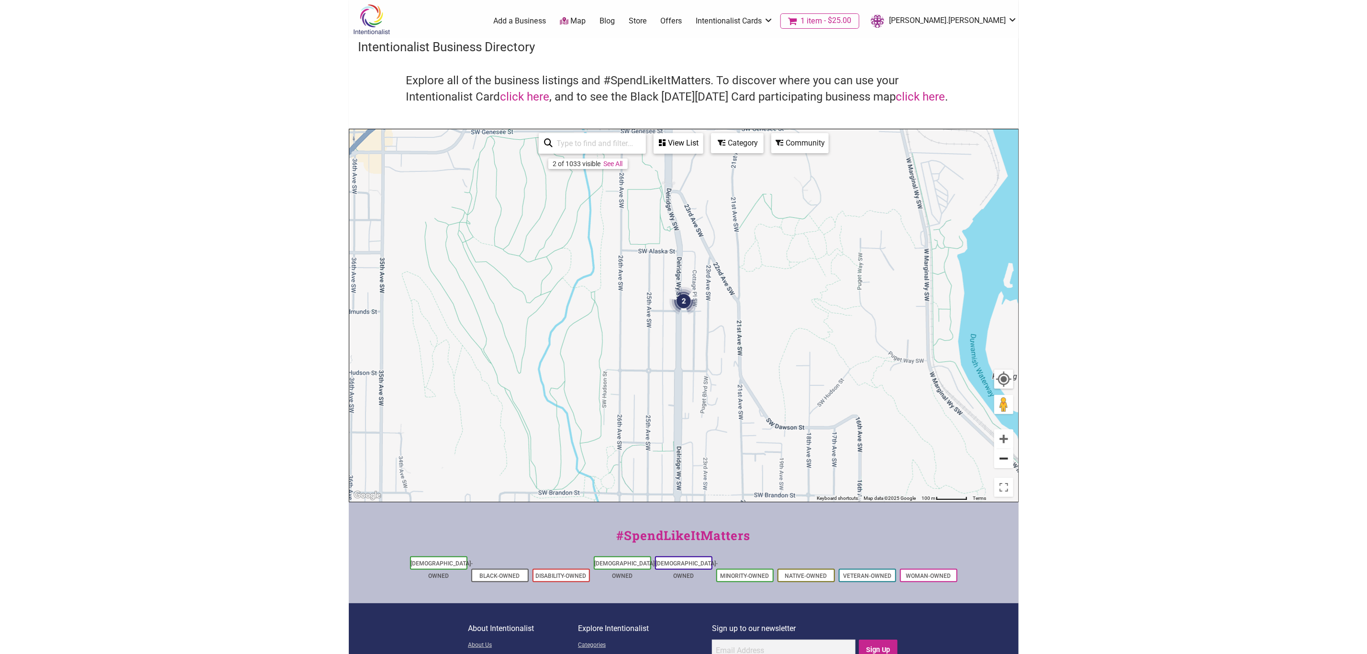
click at [999, 461] on button "Zoom out" at bounding box center [1004, 458] width 19 height 19
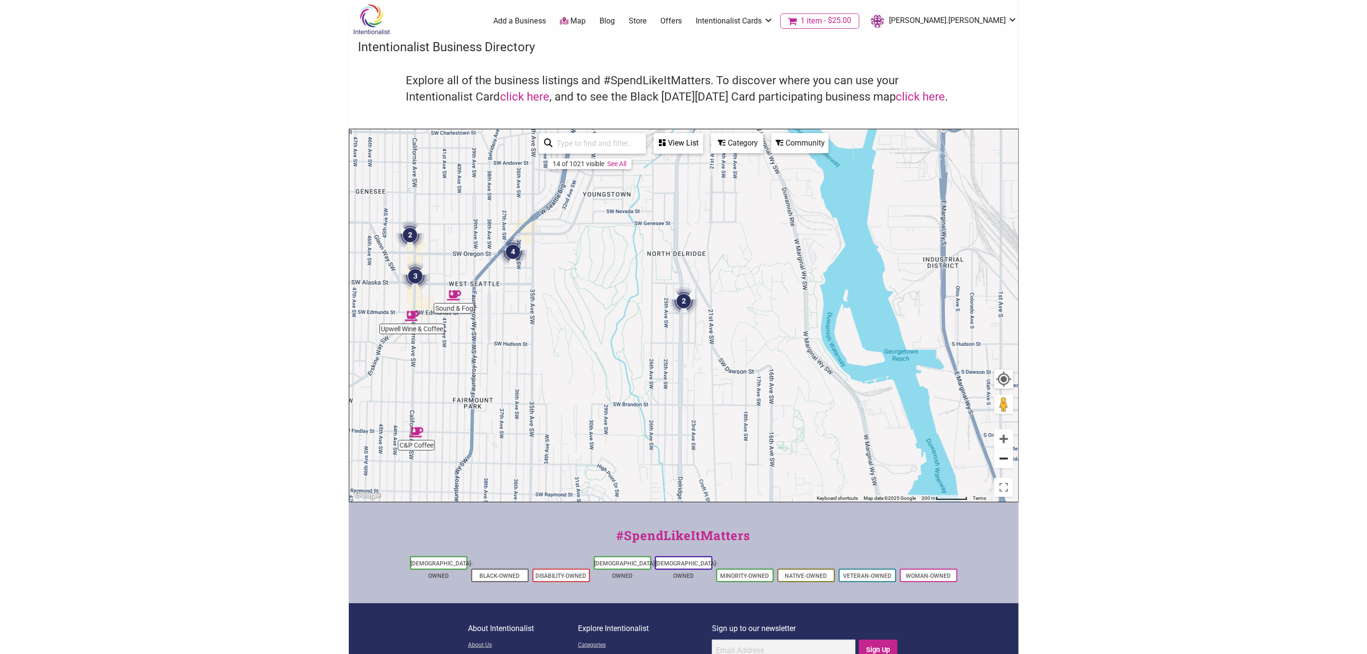
click at [999, 460] on button "Zoom out" at bounding box center [1004, 458] width 19 height 19
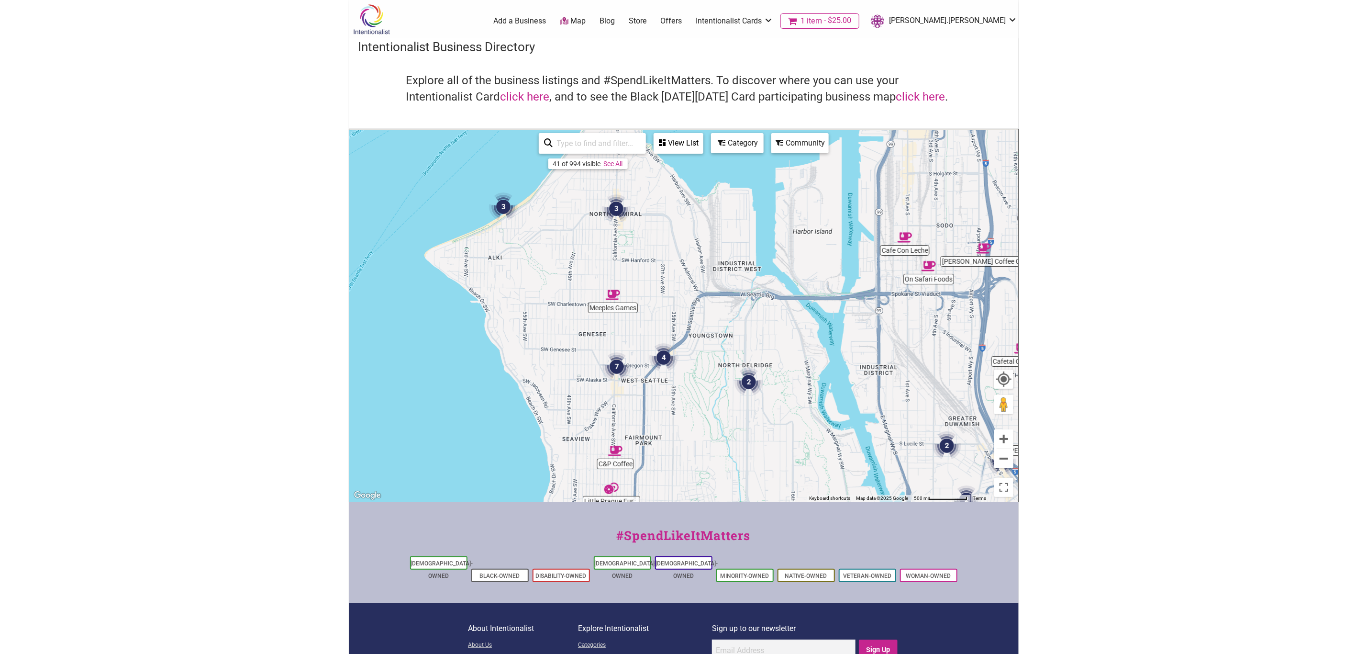
click at [791, 415] on div "To navigate, press the arrow keys." at bounding box center [683, 315] width 669 height 372
click at [661, 355] on img "4" at bounding box center [664, 358] width 29 height 29
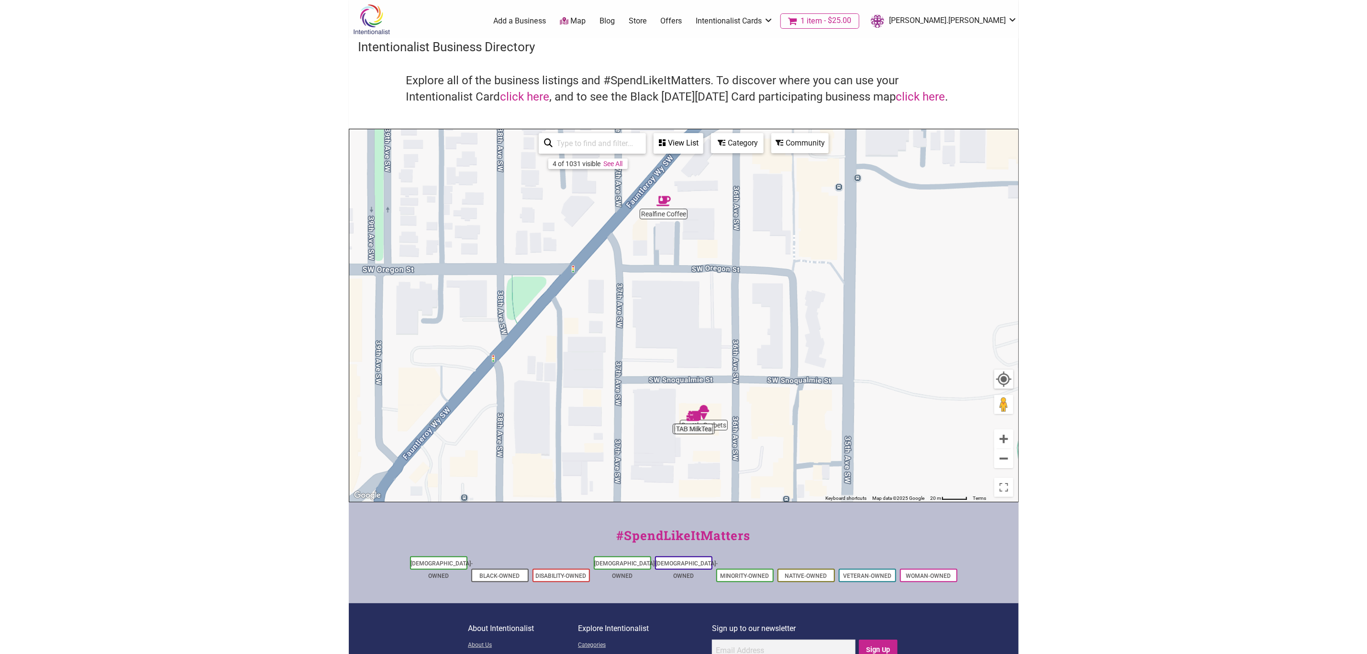
drag, startPoint x: 721, startPoint y: 365, endPoint x: 714, endPoint y: 332, distance: 34.4
click at [714, 332] on div "To navigate, press the arrow keys." at bounding box center [683, 315] width 669 height 372
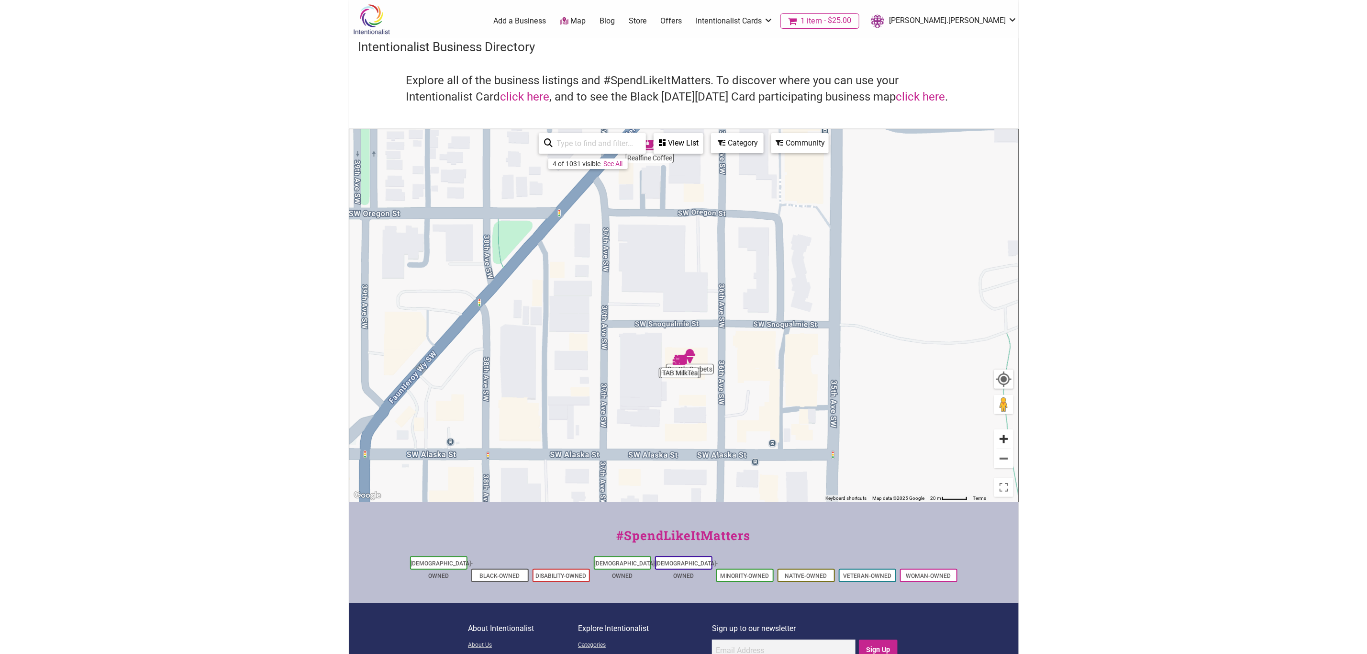
click at [1008, 437] on button "Zoom in" at bounding box center [1004, 438] width 19 height 19
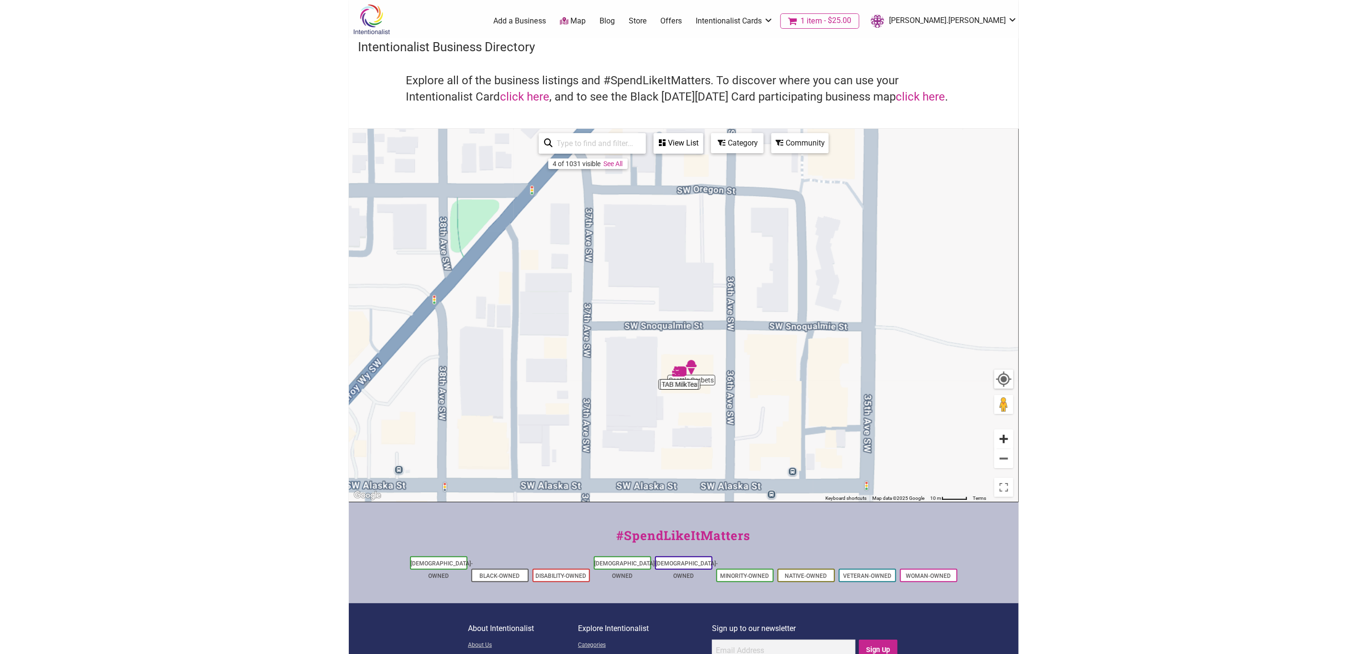
click at [1008, 437] on button "Zoom in" at bounding box center [1004, 438] width 19 height 19
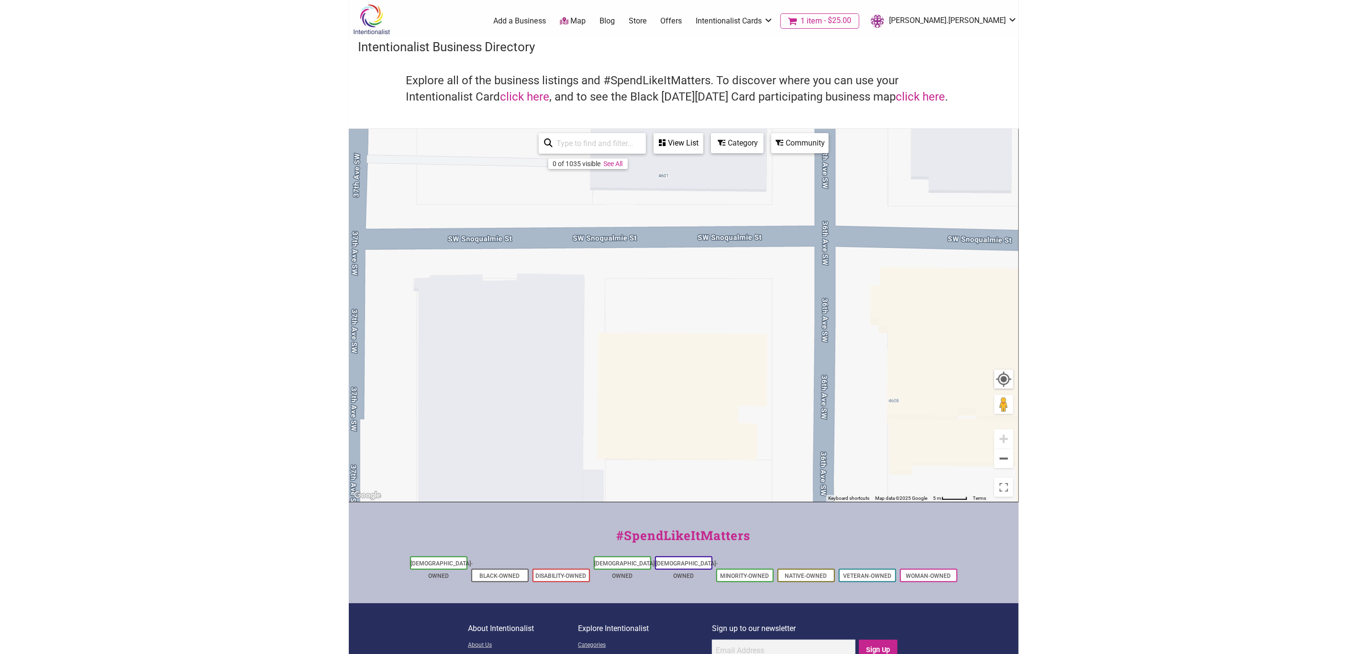
drag, startPoint x: 869, startPoint y: 422, endPoint x: 854, endPoint y: 295, distance: 128.1
click at [854, 299] on div "To navigate, press the arrow keys." at bounding box center [683, 315] width 669 height 372
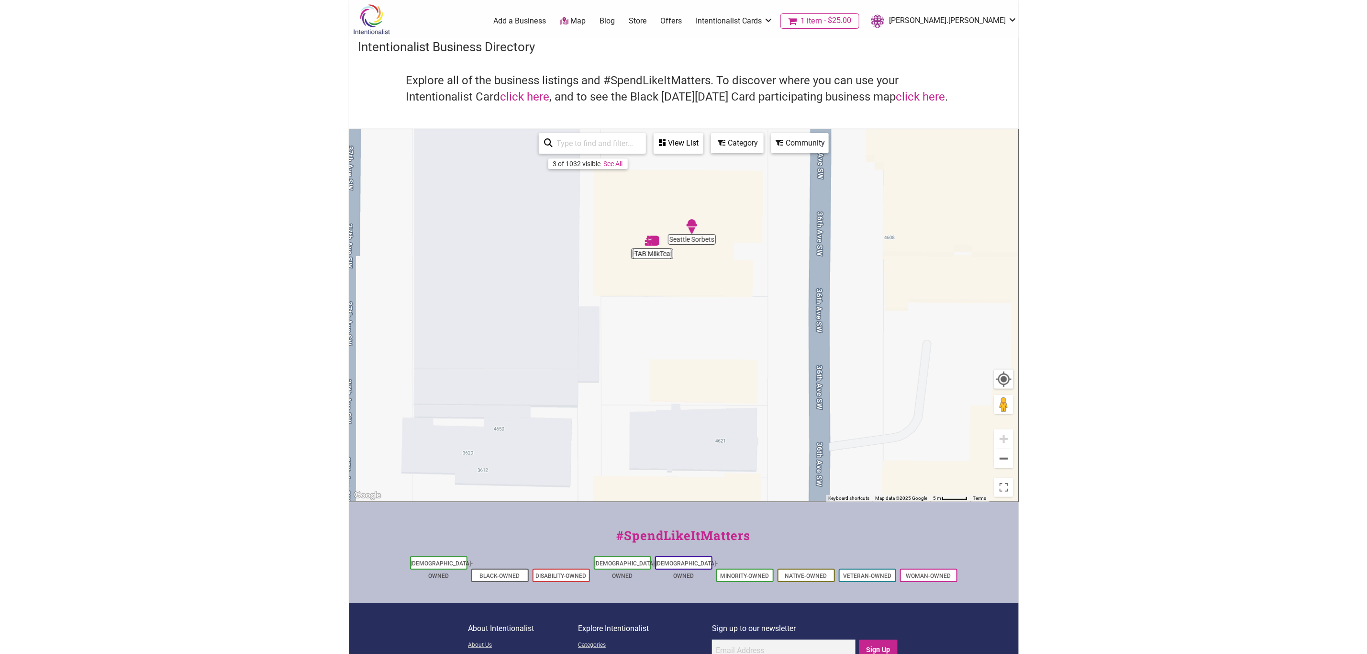
drag, startPoint x: 867, startPoint y: 306, endPoint x: 871, endPoint y: 288, distance: 18.5
click at [866, 270] on div "To navigate, press the arrow keys." at bounding box center [683, 315] width 669 height 372
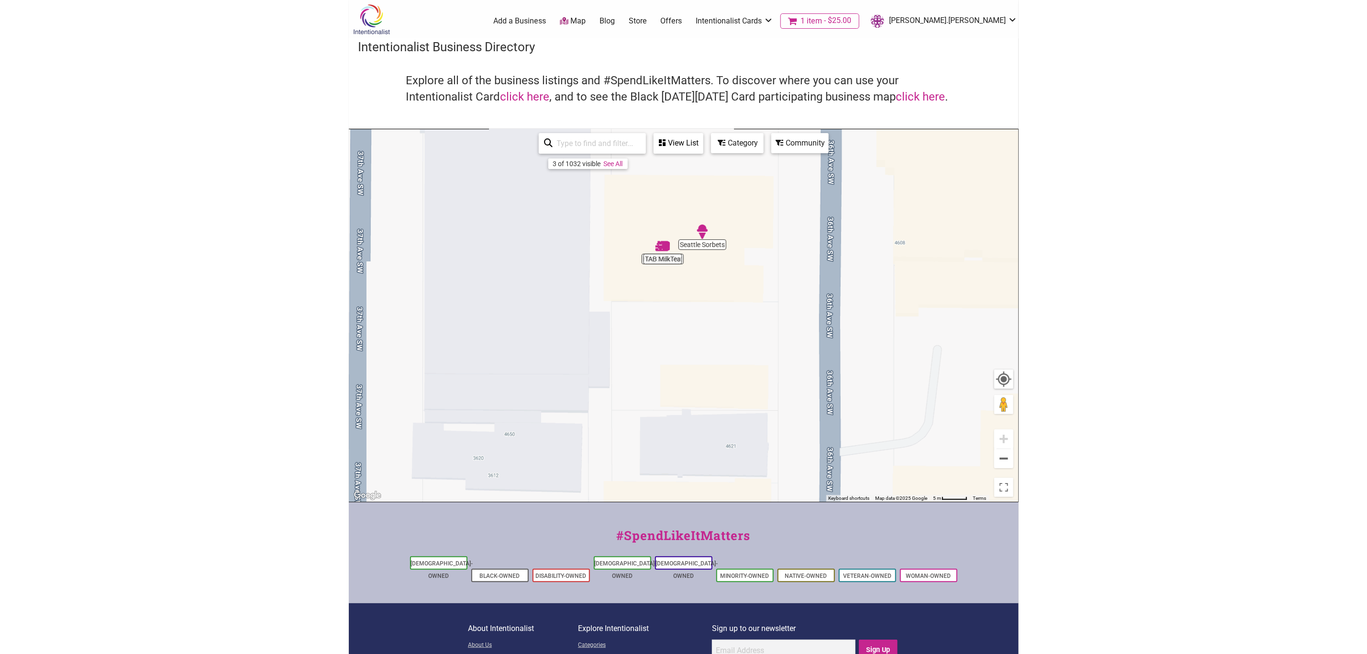
drag, startPoint x: 879, startPoint y: 366, endPoint x: 893, endPoint y: 518, distance: 152.8
click at [893, 520] on div "Intentionalist Spend like it matters 1 Add a Business Map Blog Store Offers Int…" at bounding box center [684, 371] width 670 height 742
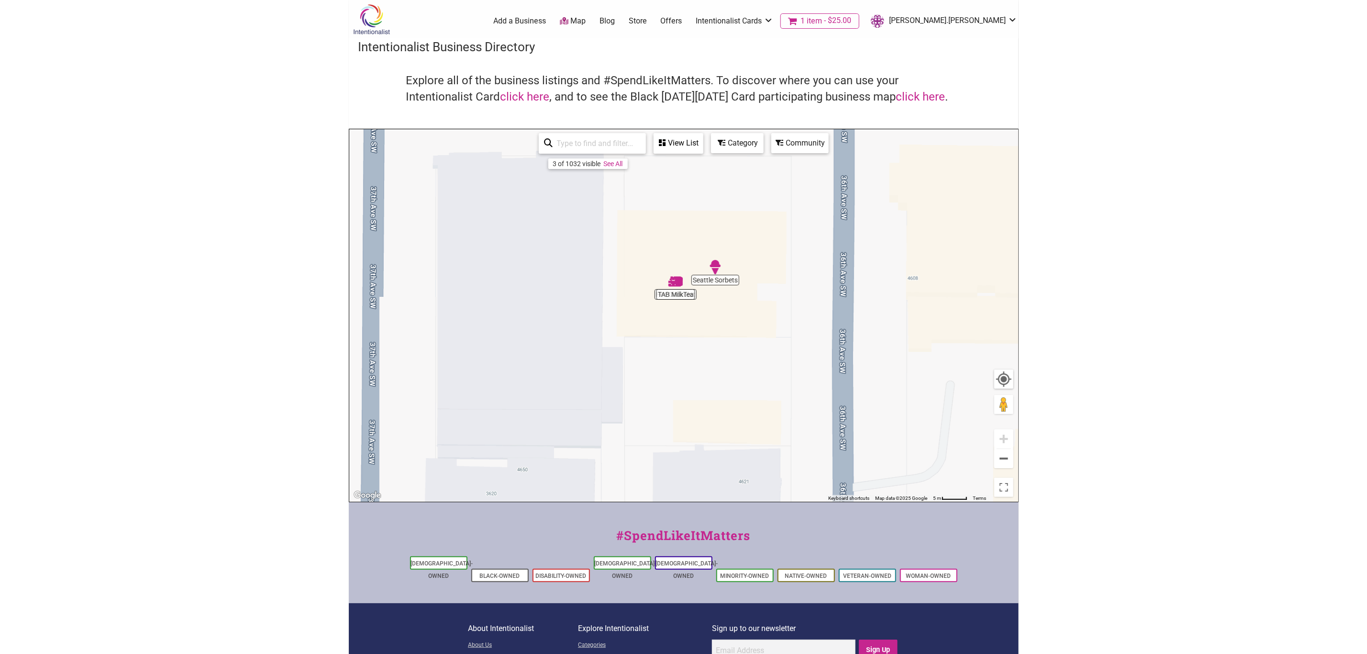
click at [717, 266] on img "Seattle Sorbets" at bounding box center [715, 267] width 14 height 14
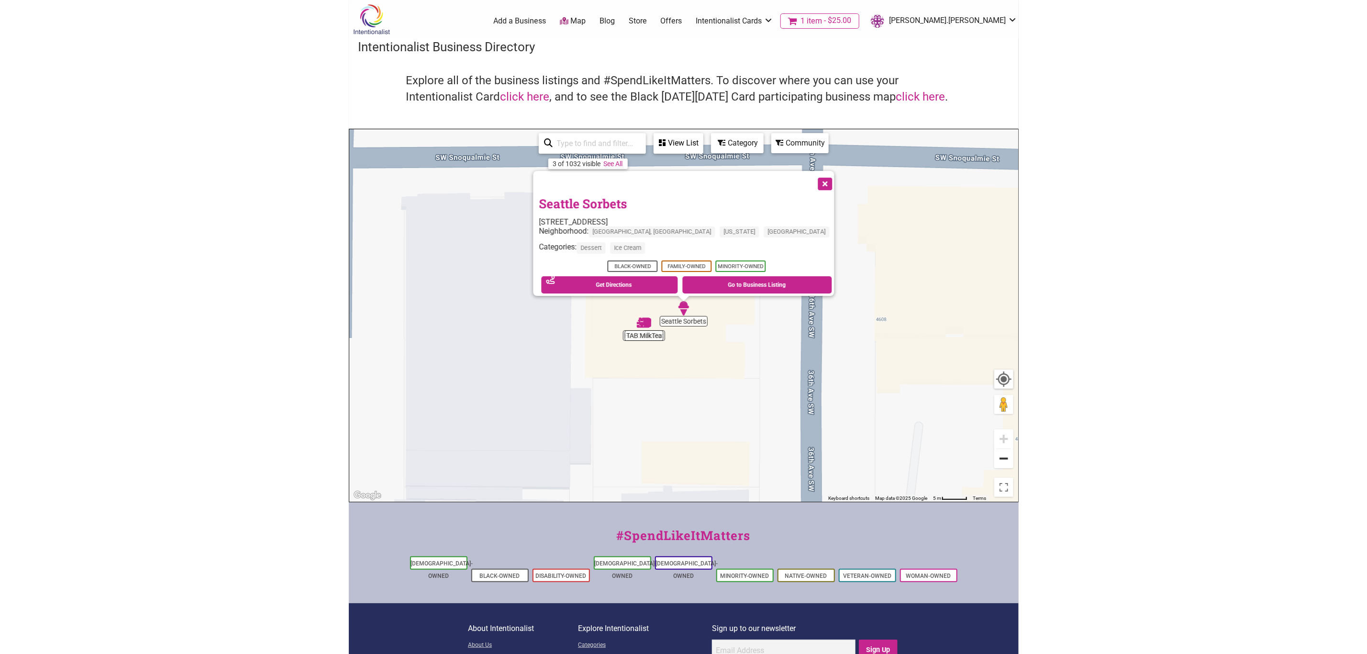
click at [1006, 456] on button "Zoom out" at bounding box center [1004, 458] width 19 height 19
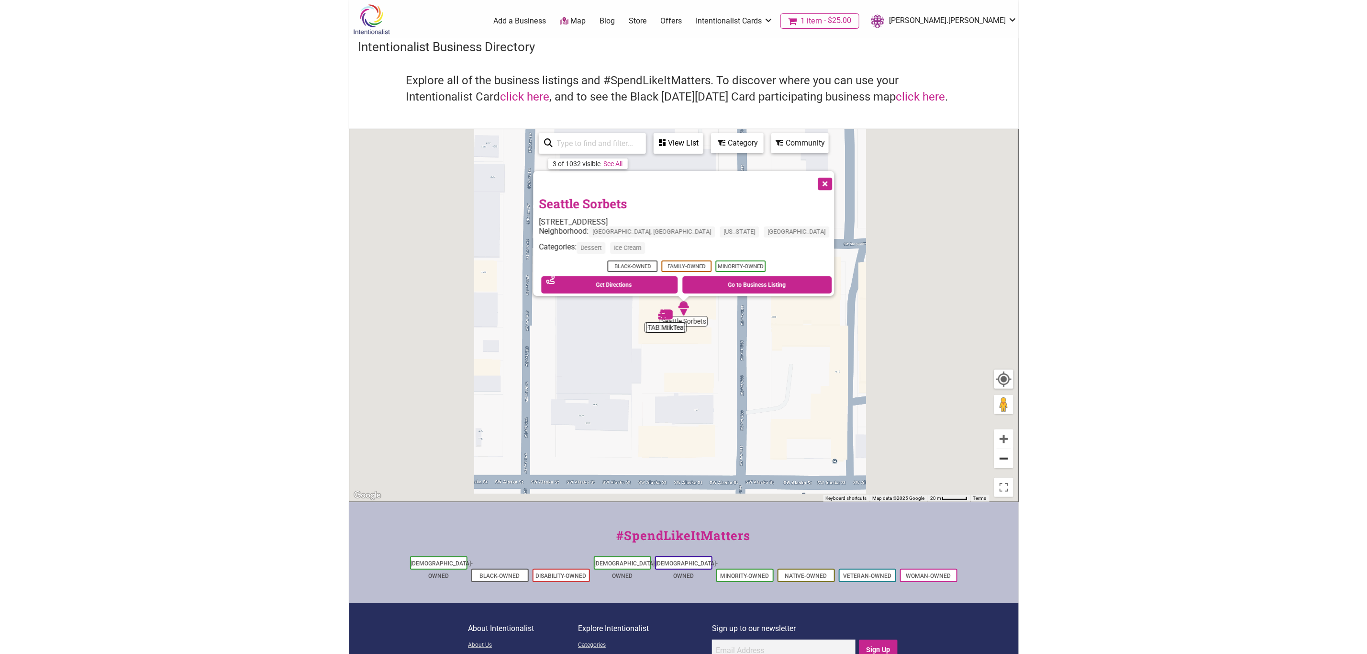
click at [1006, 456] on button "Zoom out" at bounding box center [1004, 458] width 19 height 19
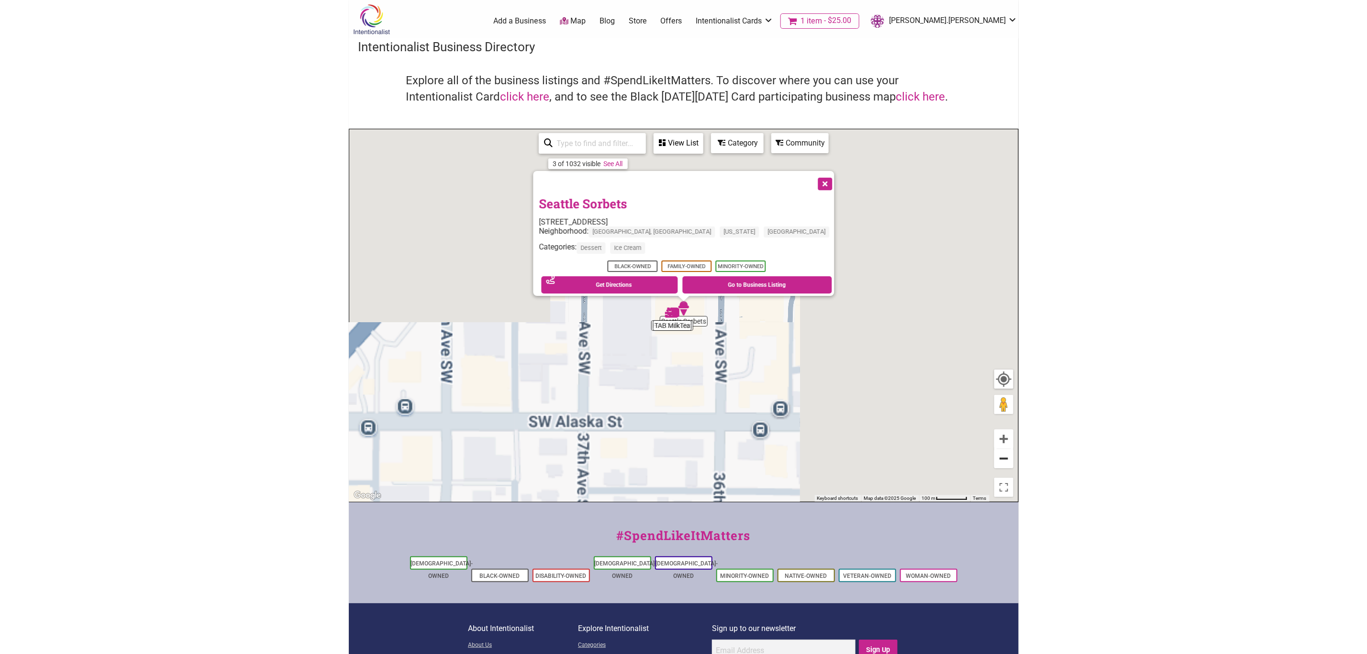
click at [1006, 456] on button "Zoom out" at bounding box center [1004, 458] width 19 height 19
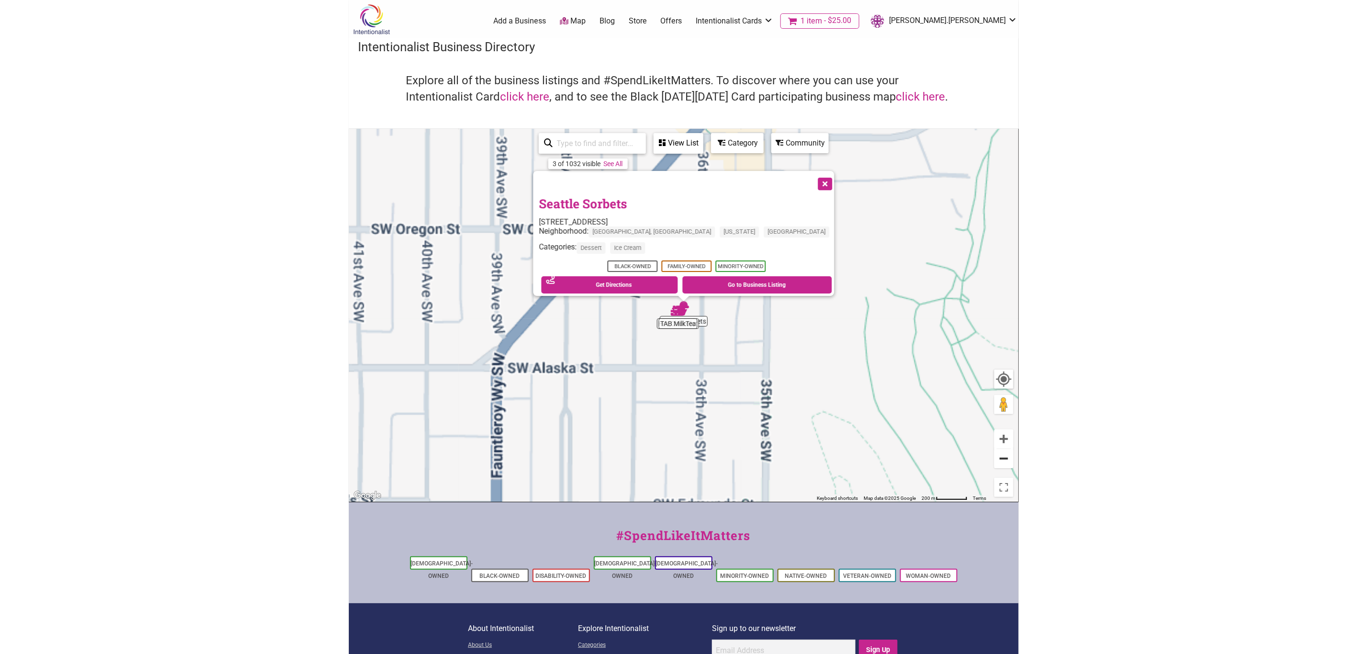
click at [1006, 456] on button "Zoom out" at bounding box center [1004, 458] width 19 height 19
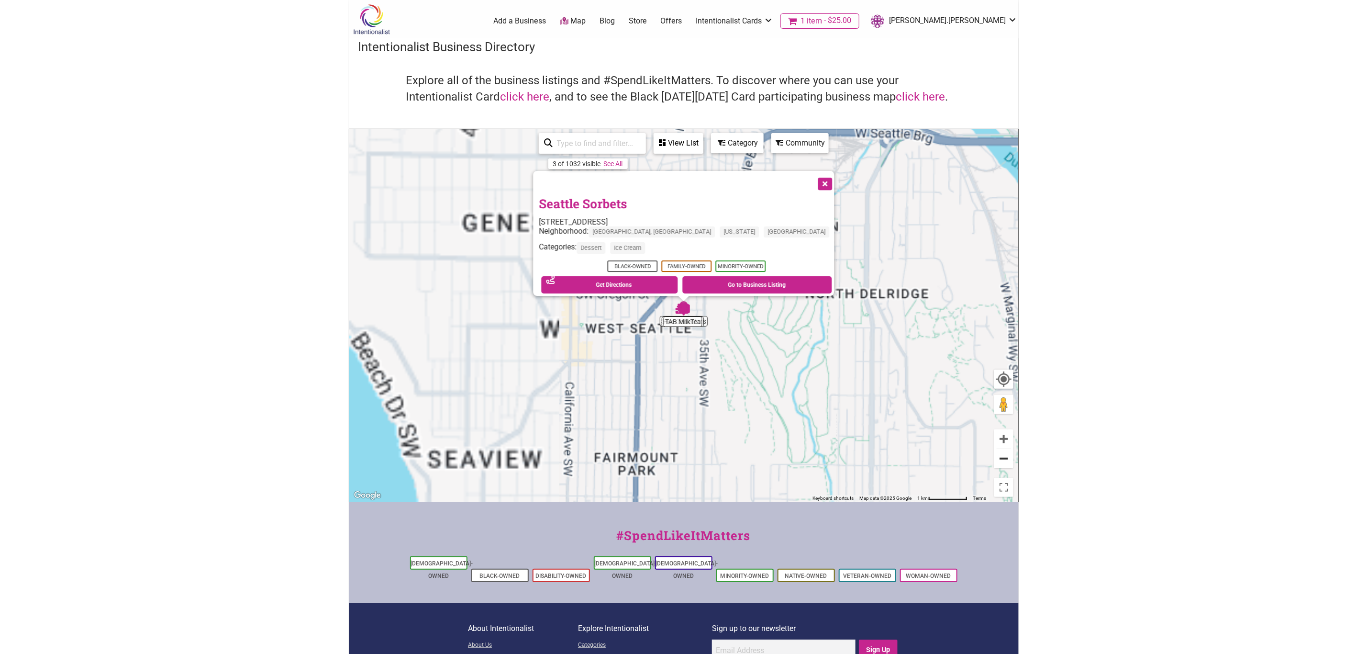
click at [1006, 456] on button "Zoom out" at bounding box center [1004, 458] width 19 height 19
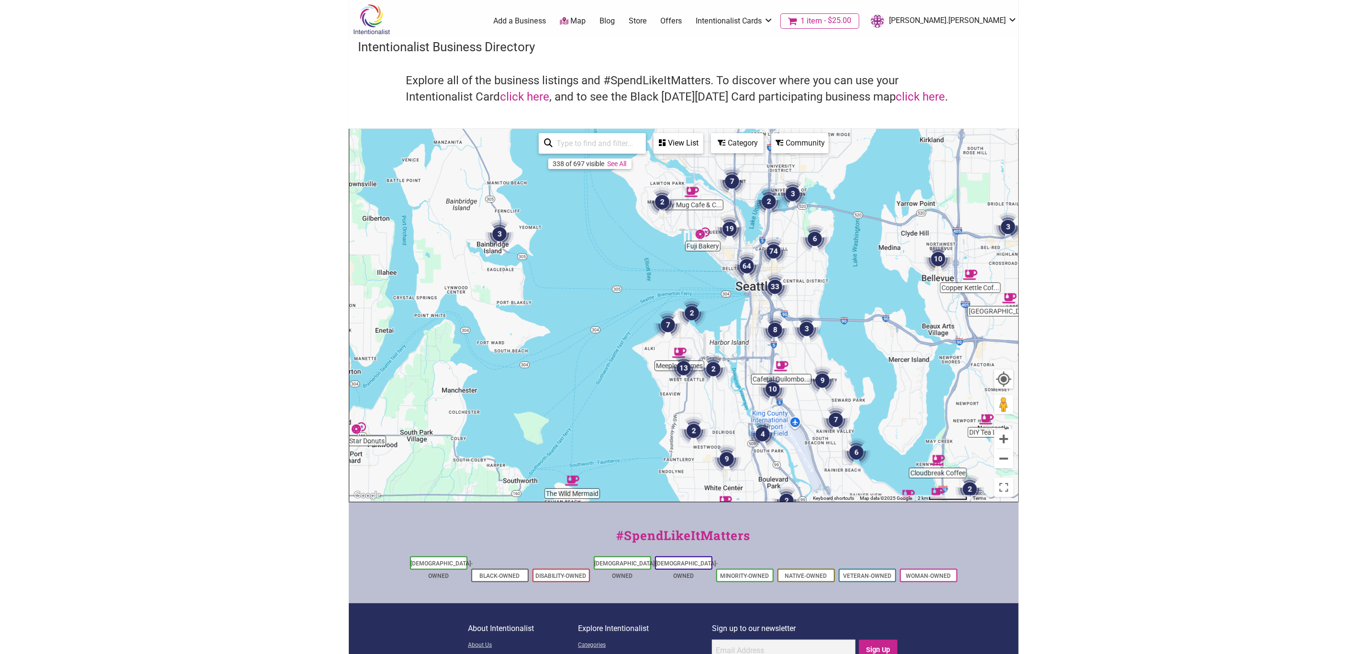
drag, startPoint x: 736, startPoint y: 233, endPoint x: 745, endPoint y: 268, distance: 36.7
click at [744, 273] on img "64" at bounding box center [747, 266] width 29 height 29
click at [745, 264] on img "64" at bounding box center [747, 266] width 29 height 29
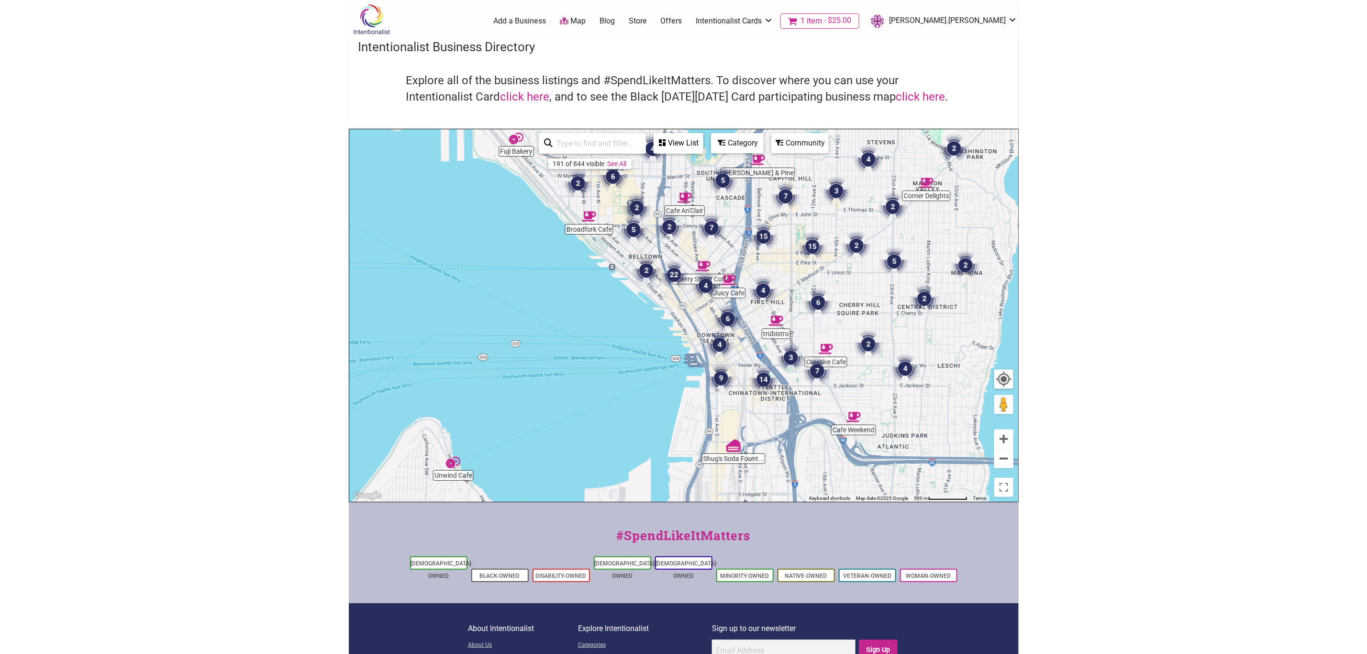
click at [674, 269] on img "22" at bounding box center [674, 274] width 29 height 29
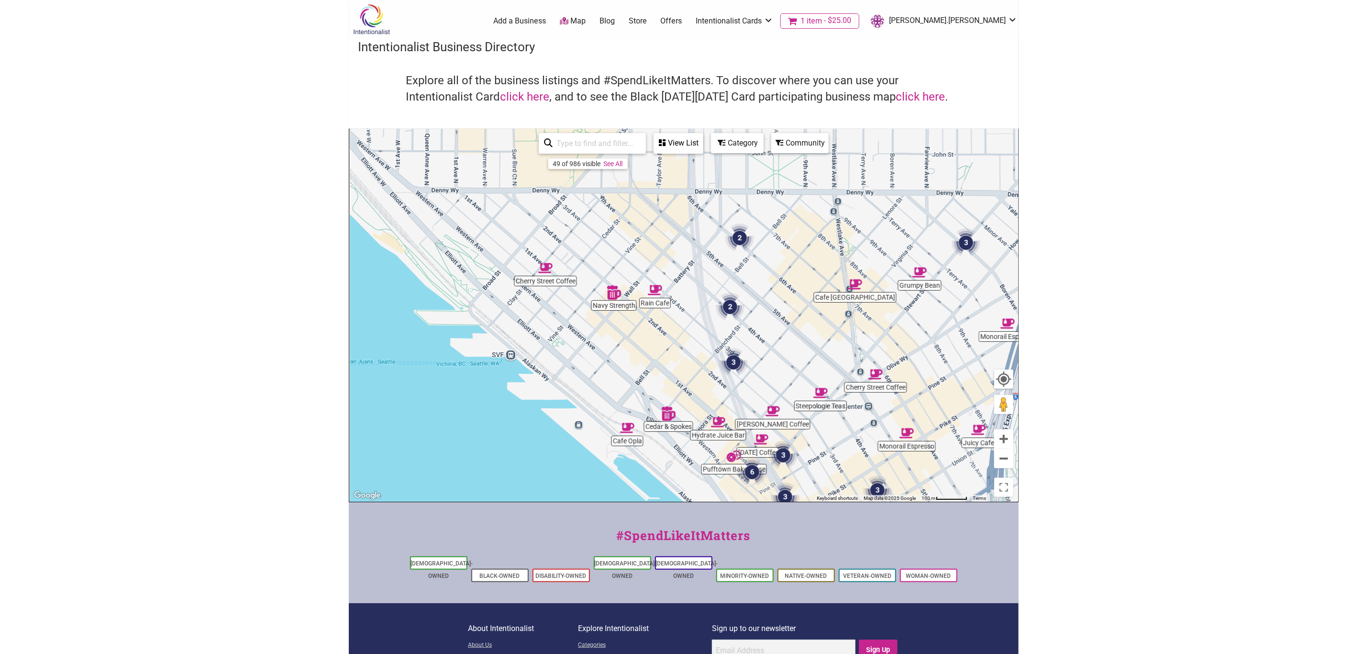
drag, startPoint x: 744, startPoint y: 284, endPoint x: 805, endPoint y: 372, distance: 106.9
click at [805, 372] on div "To navigate, press the arrow keys." at bounding box center [683, 315] width 669 height 372
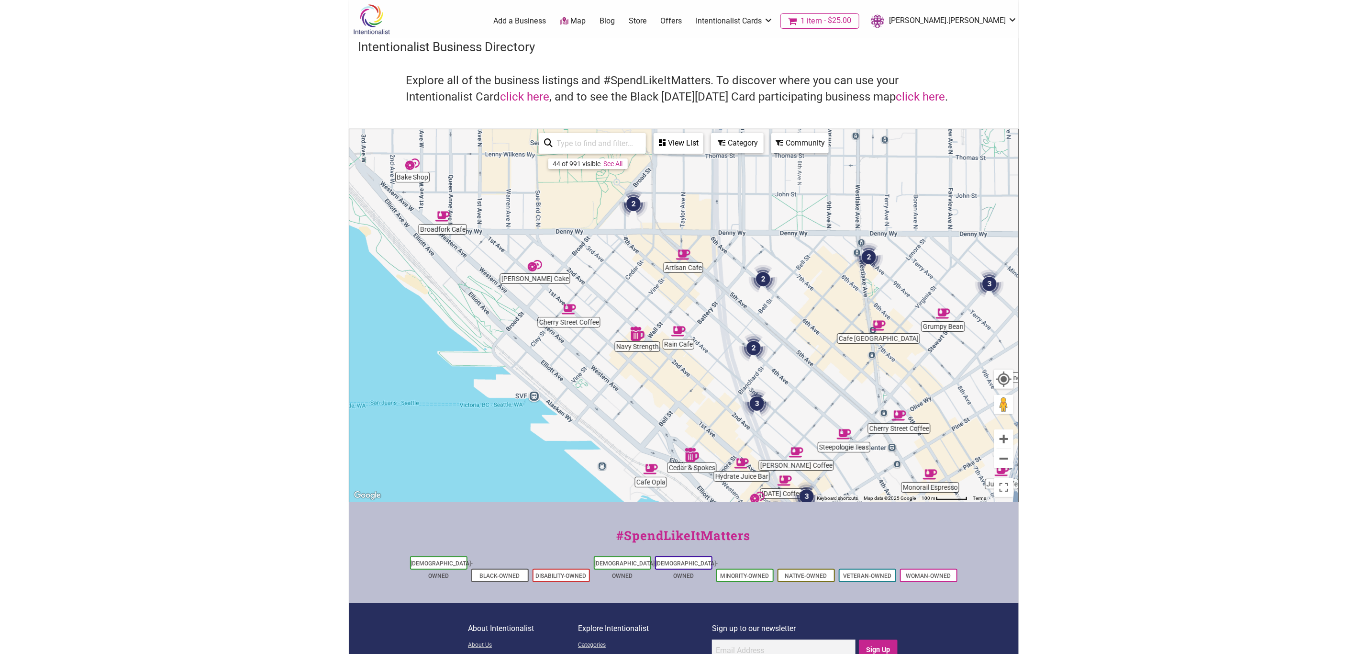
drag, startPoint x: 699, startPoint y: 289, endPoint x: 726, endPoint y: 344, distance: 61.0
click at [725, 342] on div "To navigate, press the arrow keys." at bounding box center [683, 315] width 669 height 372
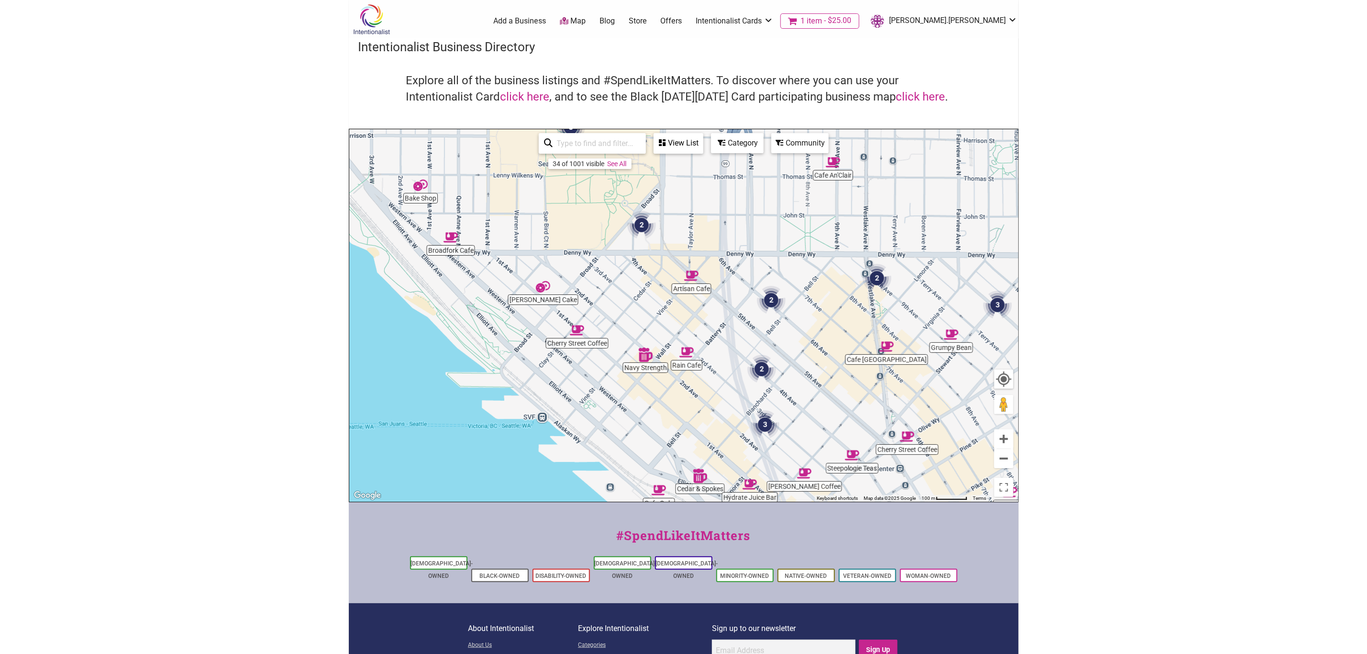
click at [759, 365] on img "2" at bounding box center [762, 369] width 29 height 29
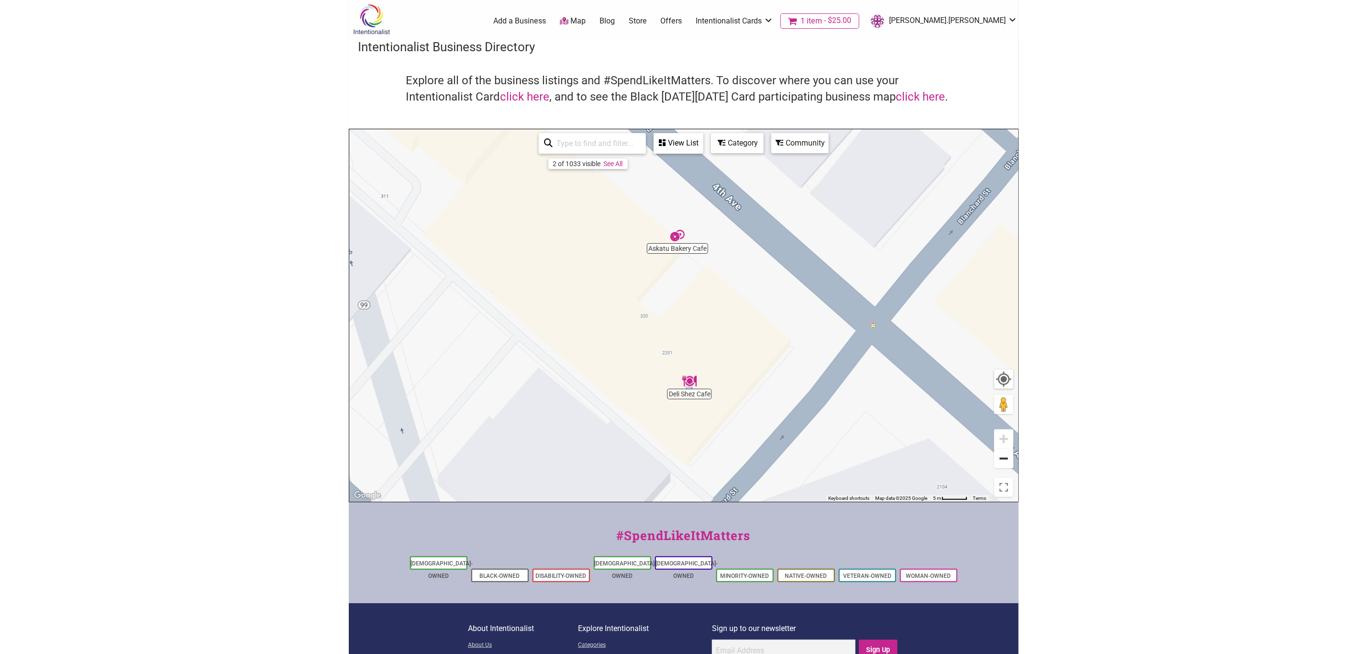
click at [1004, 464] on button "Zoom out" at bounding box center [1004, 458] width 19 height 19
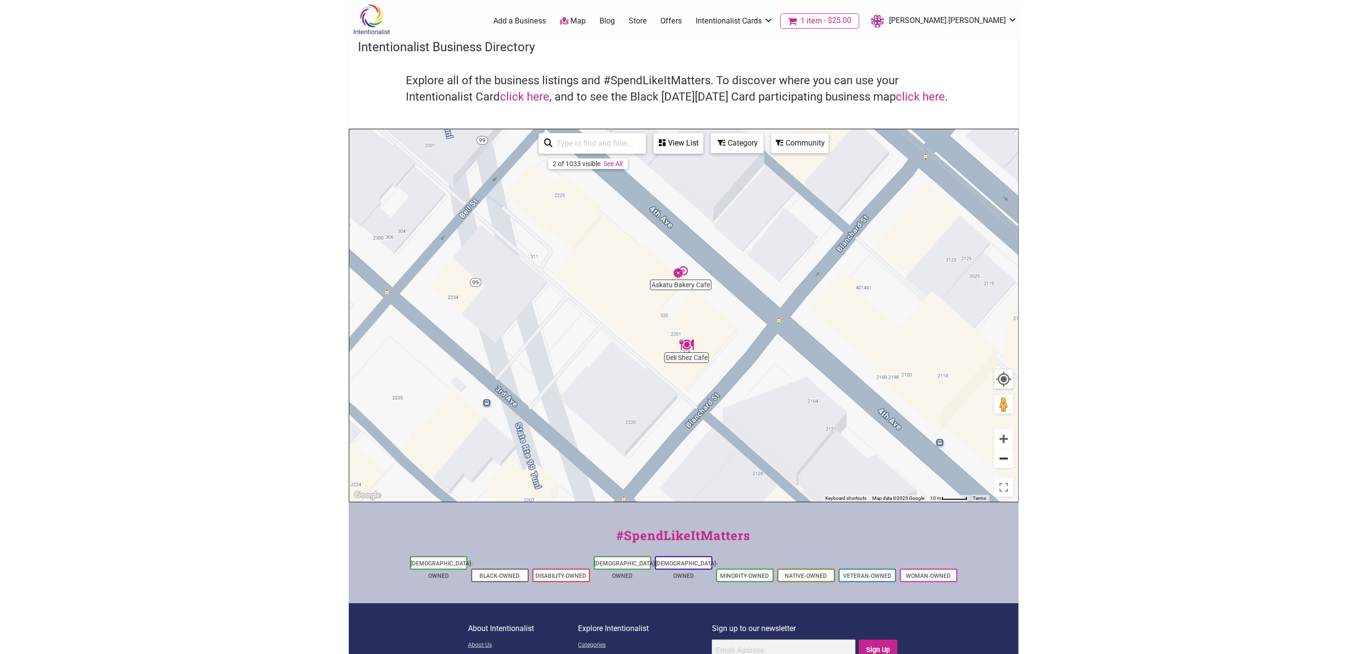
click at [1004, 464] on button "Zoom out" at bounding box center [1004, 458] width 19 height 19
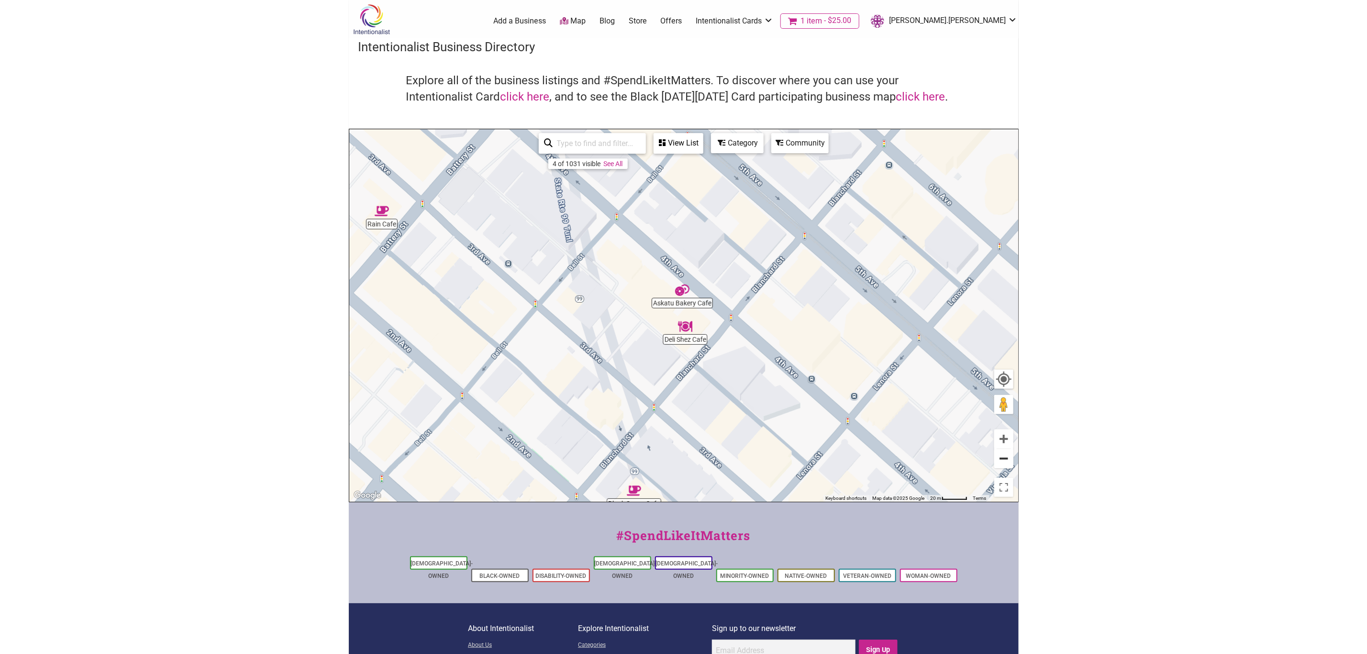
click at [1004, 464] on button "Zoom out" at bounding box center [1004, 458] width 19 height 19
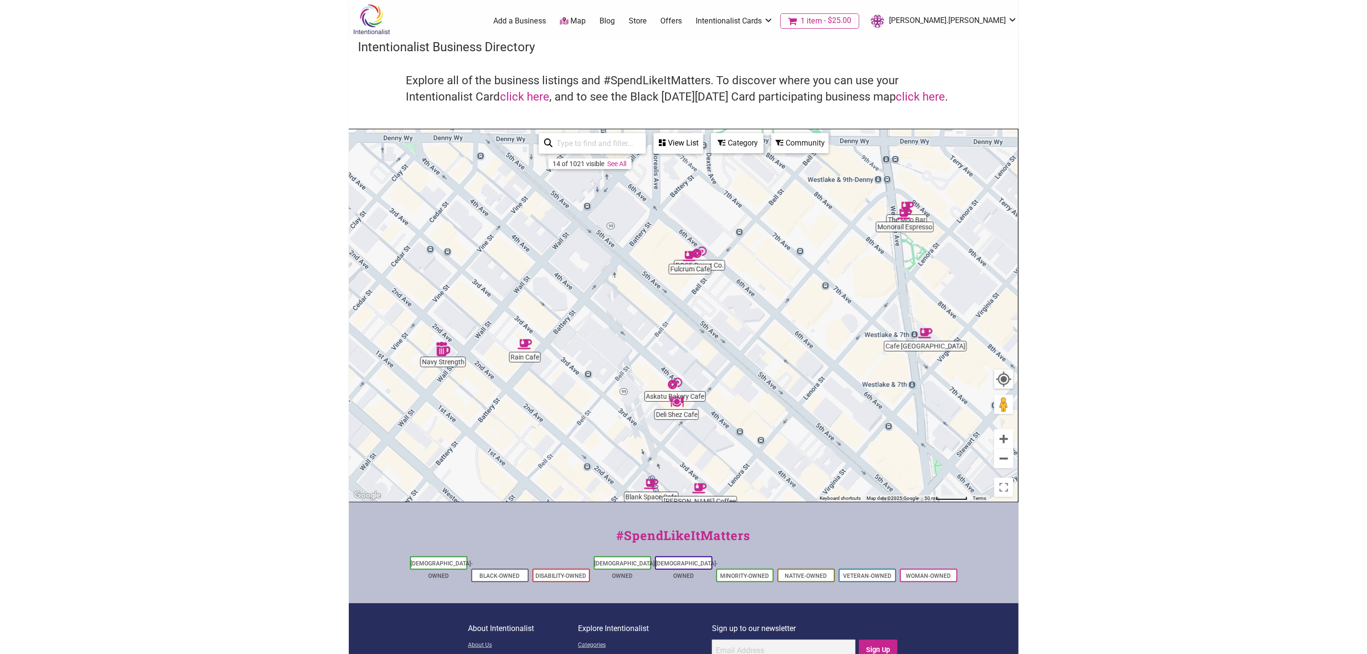
drag, startPoint x: 756, startPoint y: 278, endPoint x: 748, endPoint y: 398, distance: 120.4
click at [748, 398] on div "To navigate, press the arrow keys." at bounding box center [683, 315] width 669 height 372
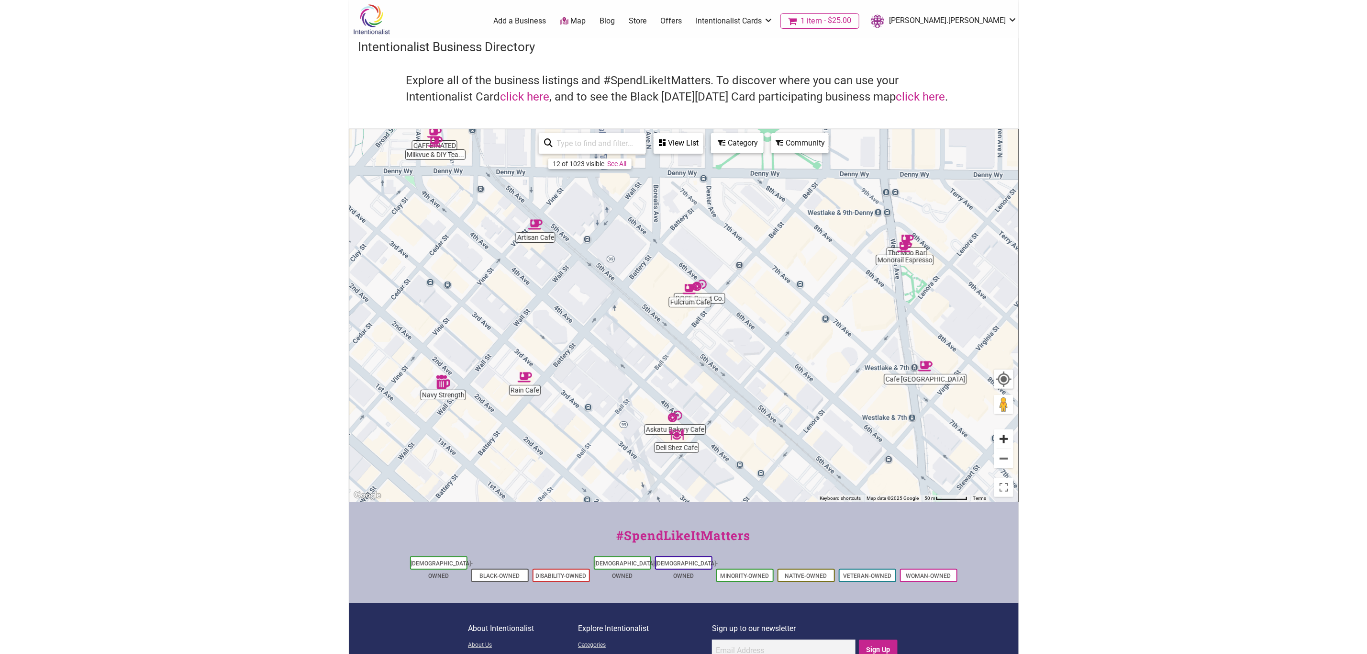
click at [1007, 438] on button "Zoom in" at bounding box center [1004, 438] width 19 height 19
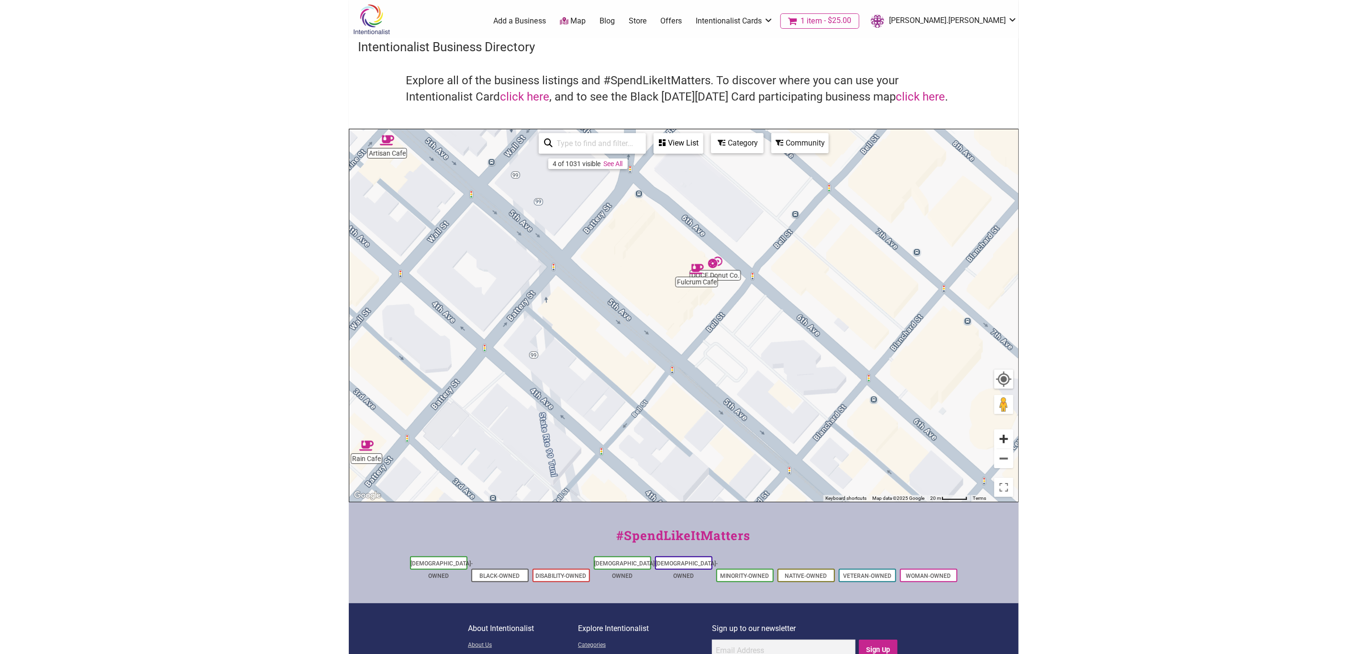
click at [1007, 438] on button "Zoom in" at bounding box center [1004, 438] width 19 height 19
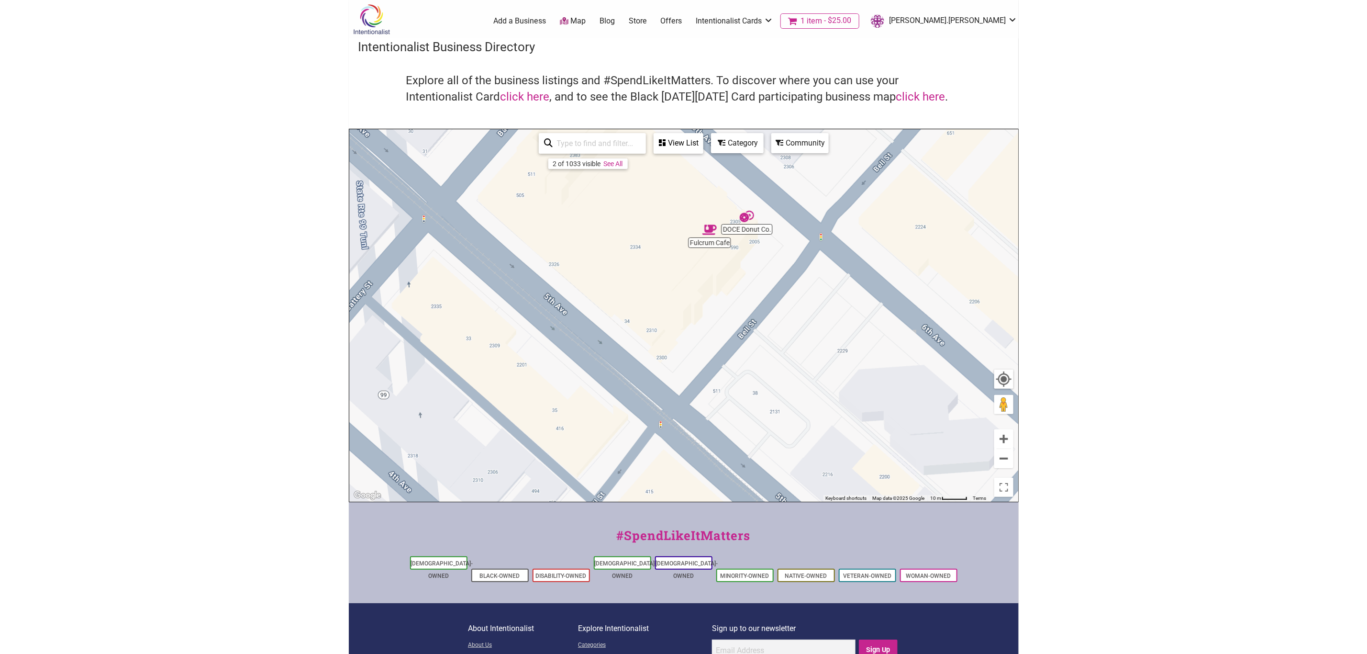
click at [746, 214] on img "DOCE Donut Co." at bounding box center [747, 216] width 14 height 14
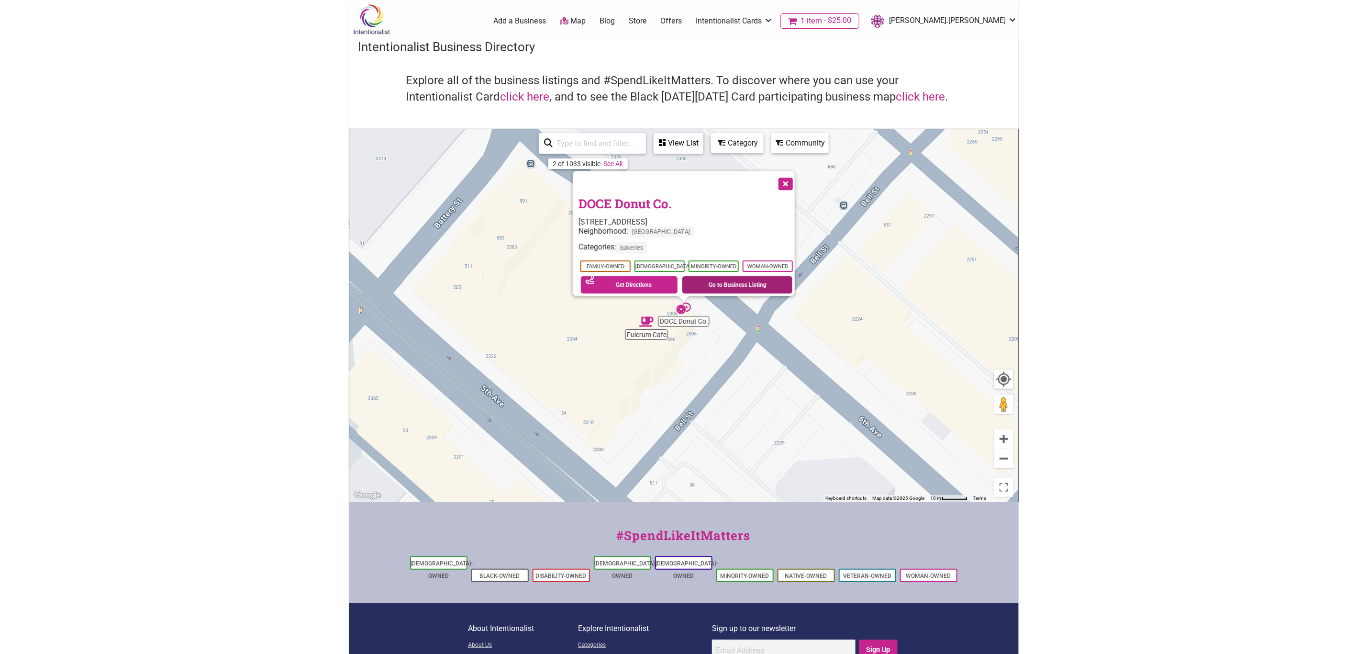
click at [718, 278] on link "Go to Business Listing" at bounding box center [737, 284] width 110 height 17
click at [1004, 460] on button "Zoom out" at bounding box center [1004, 458] width 19 height 19
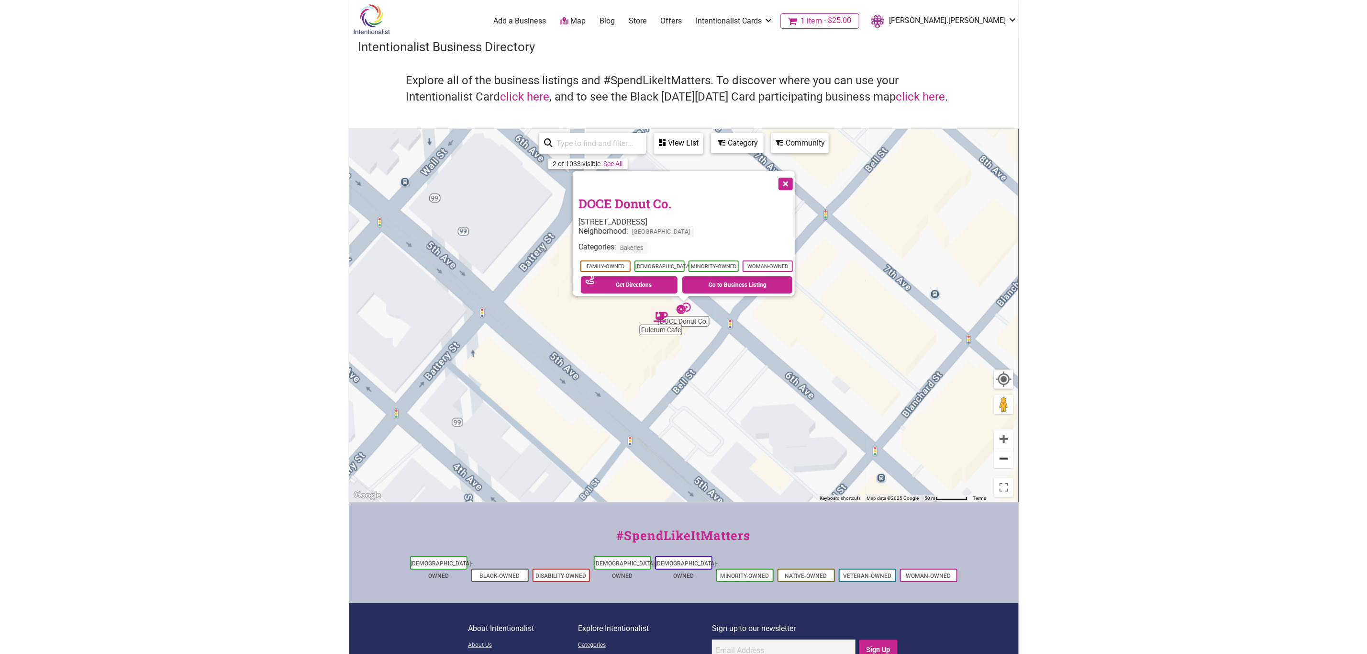
click at [1004, 460] on button "Zoom out" at bounding box center [1004, 458] width 19 height 19
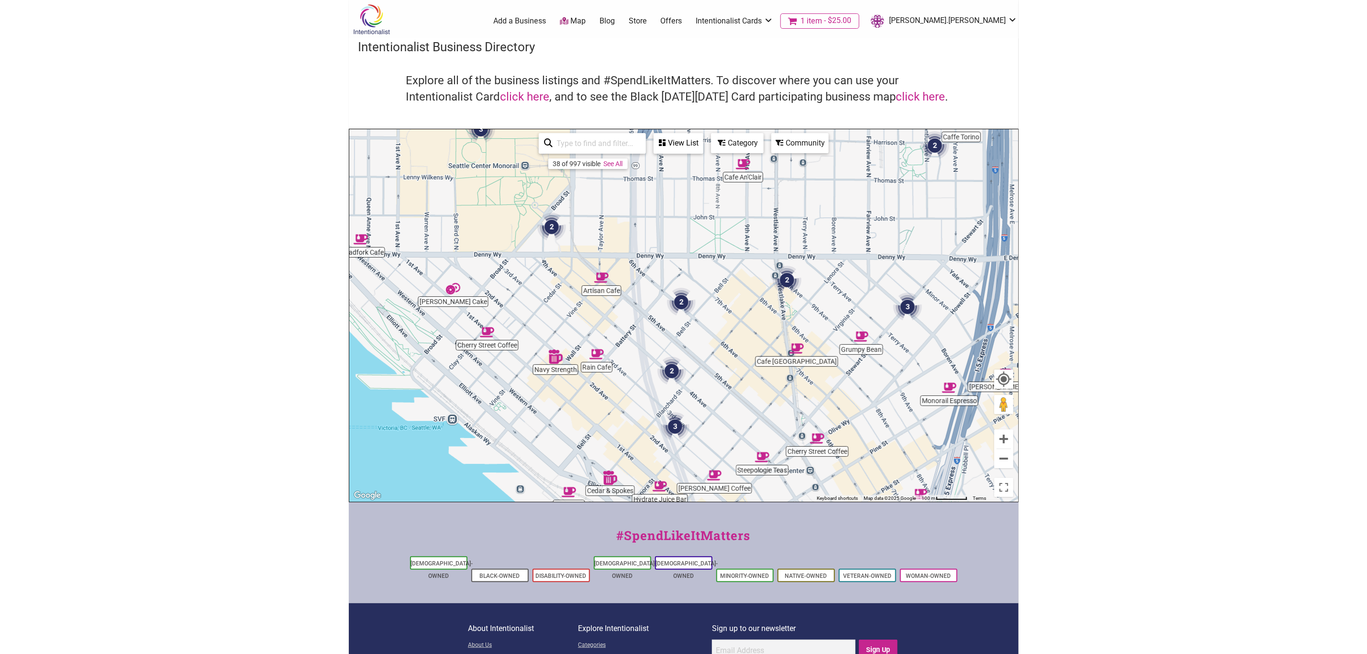
click at [783, 285] on img "2" at bounding box center [787, 280] width 29 height 29
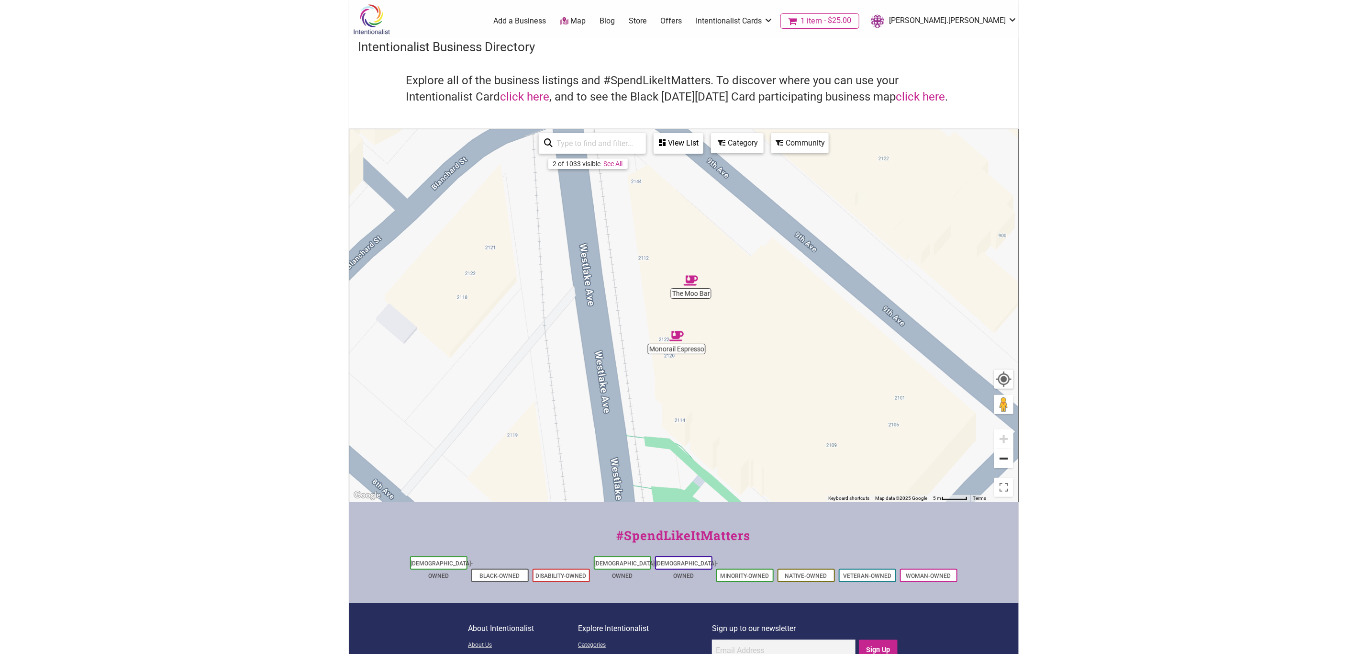
click at [1007, 464] on button "Zoom out" at bounding box center [1004, 458] width 19 height 19
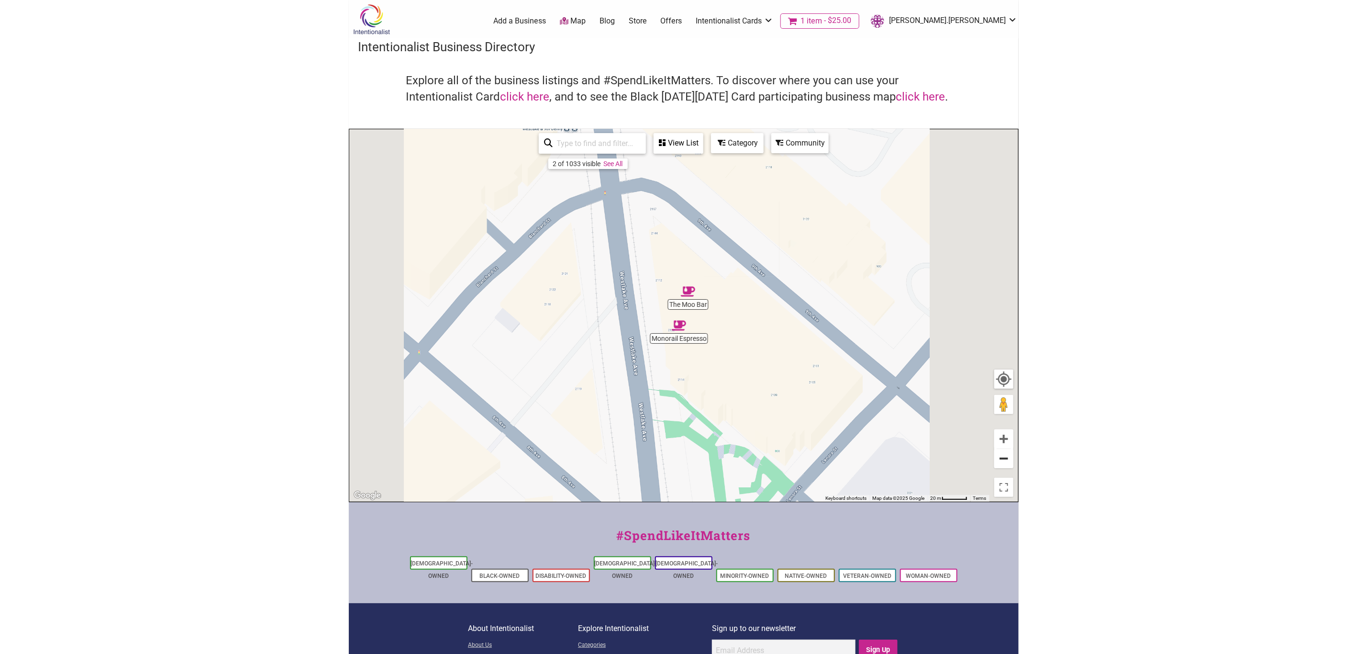
click at [1007, 464] on button "Zoom out" at bounding box center [1004, 458] width 19 height 19
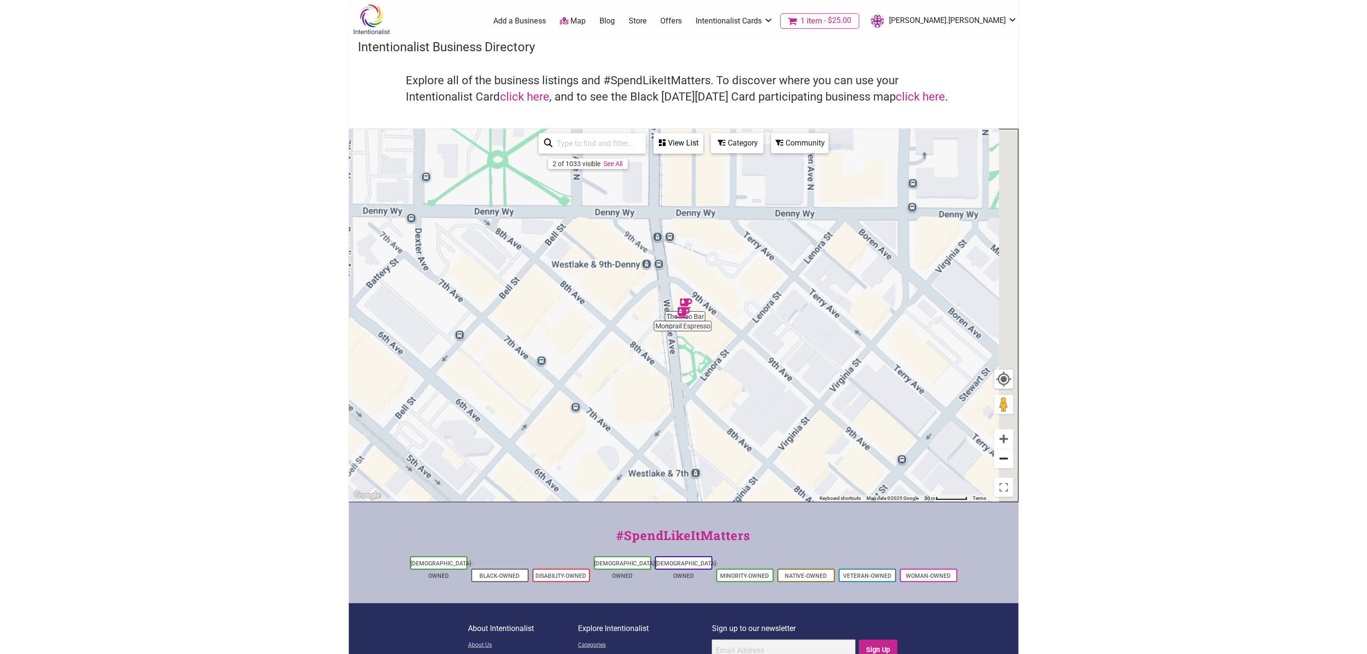
click at [1007, 464] on button "Zoom out" at bounding box center [1004, 458] width 19 height 19
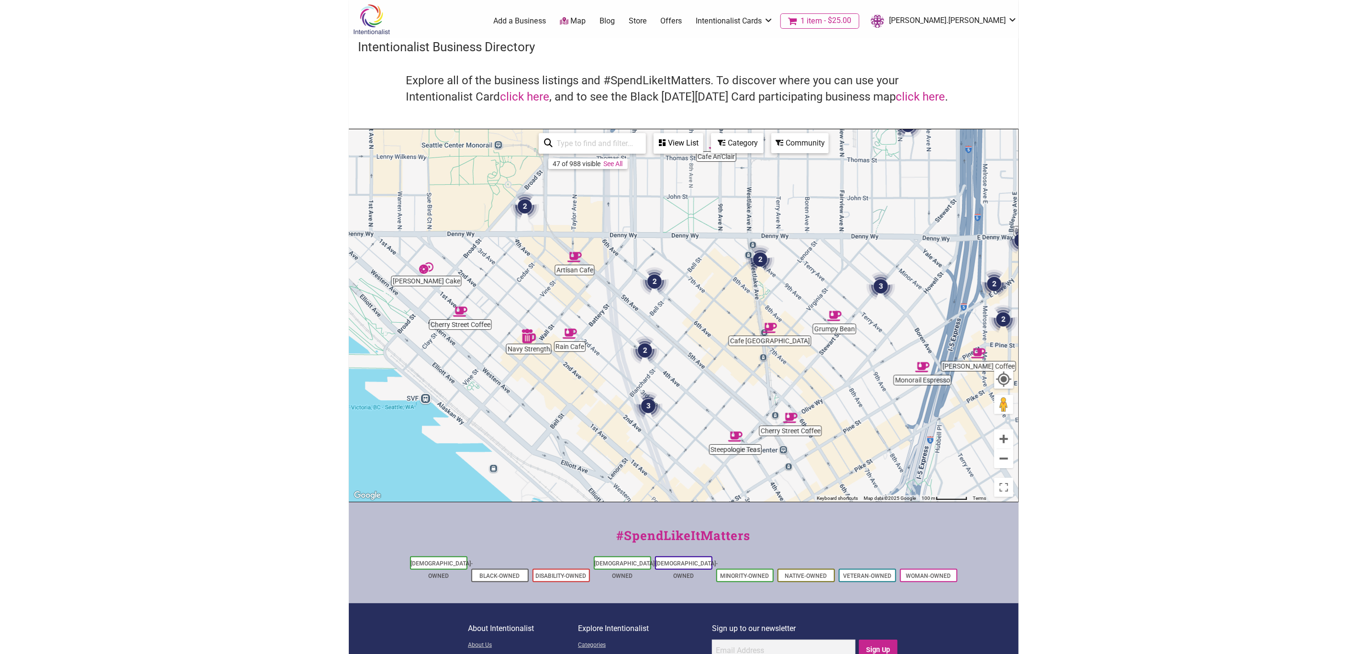
drag, startPoint x: 736, startPoint y: 414, endPoint x: 809, endPoint y: 375, distance: 82.9
click at [809, 375] on div "To navigate, press the arrow keys." at bounding box center [683, 315] width 669 height 372
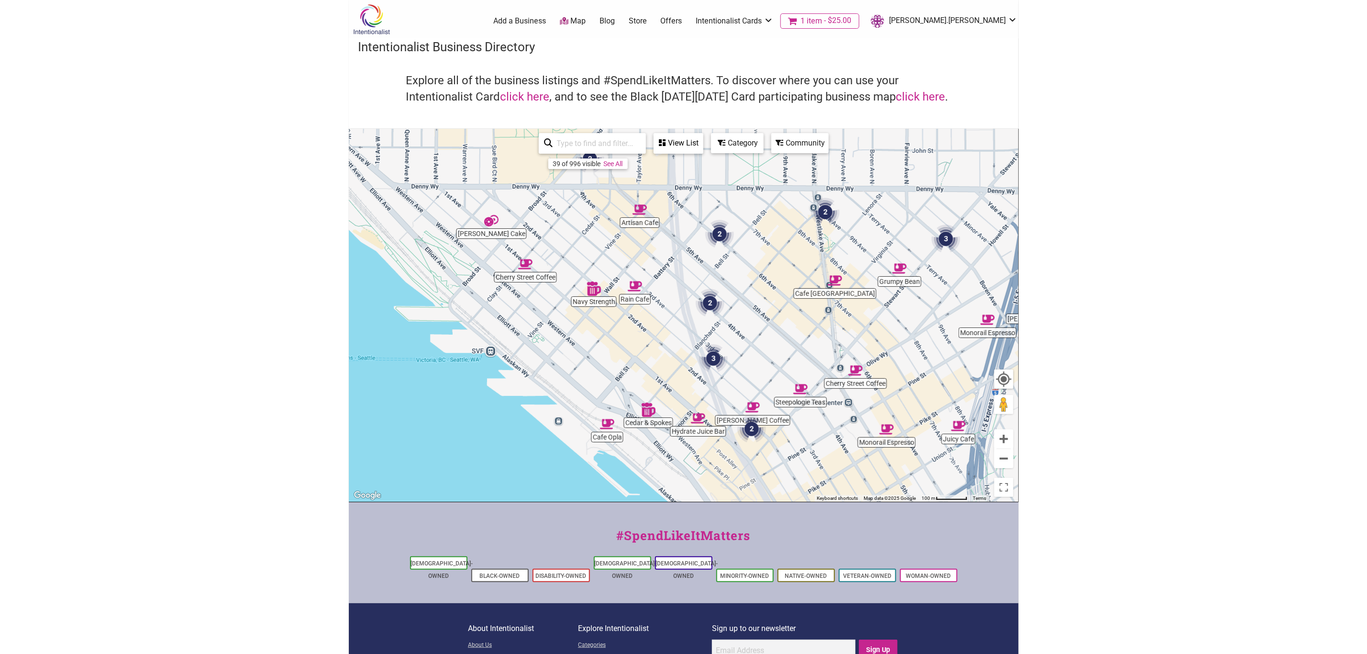
drag, startPoint x: 840, startPoint y: 447, endPoint x: 902, endPoint y: 403, distance: 75.3
click at [901, 403] on div "To navigate, press the arrow keys." at bounding box center [683, 315] width 669 height 372
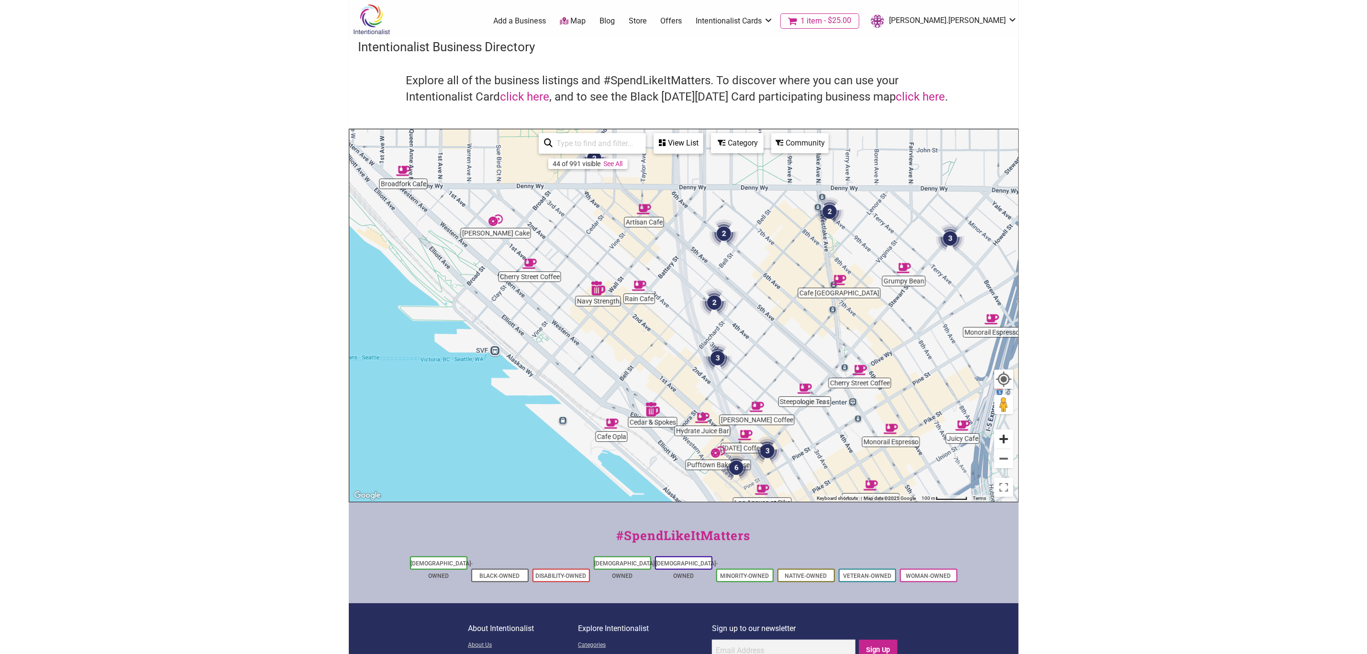
click at [998, 435] on button "Zoom in" at bounding box center [1004, 438] width 19 height 19
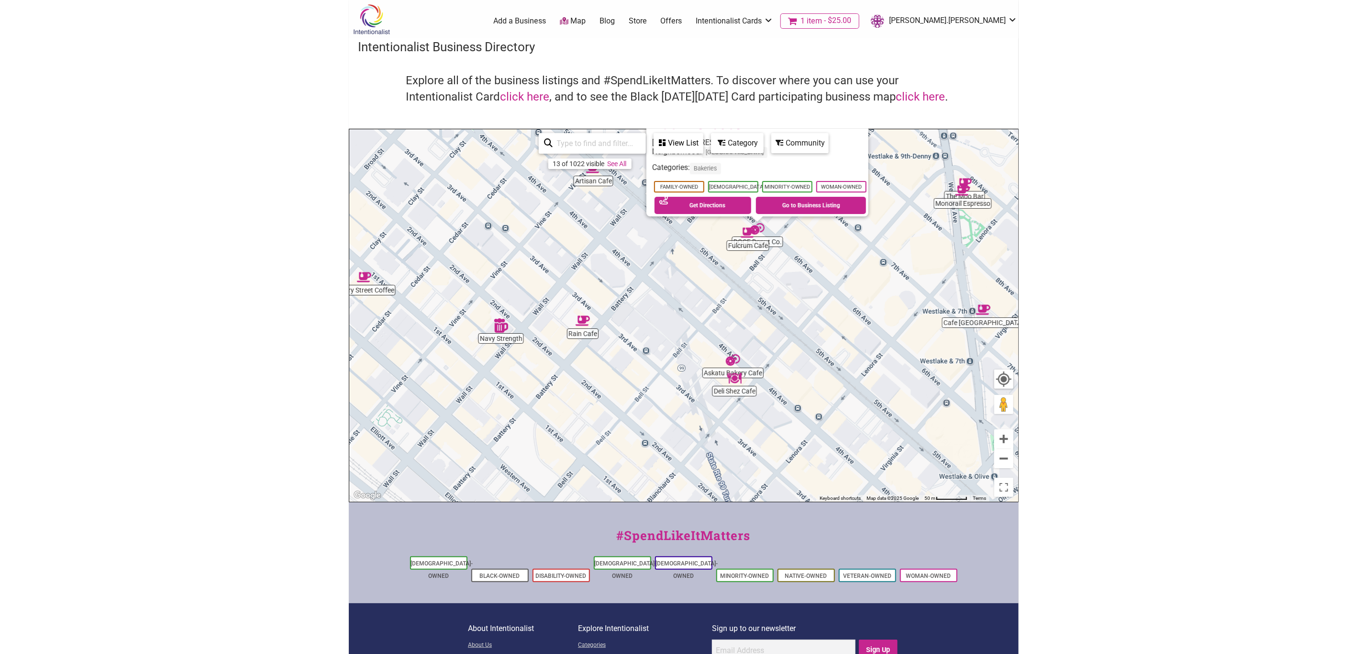
drag, startPoint x: 705, startPoint y: 418, endPoint x: 692, endPoint y: 339, distance: 80.0
click at [692, 339] on div "To navigate, press the arrow keys. DOCE Donut Co. 2305 6th Ave, Seattle, WA 981…" at bounding box center [683, 315] width 669 height 372
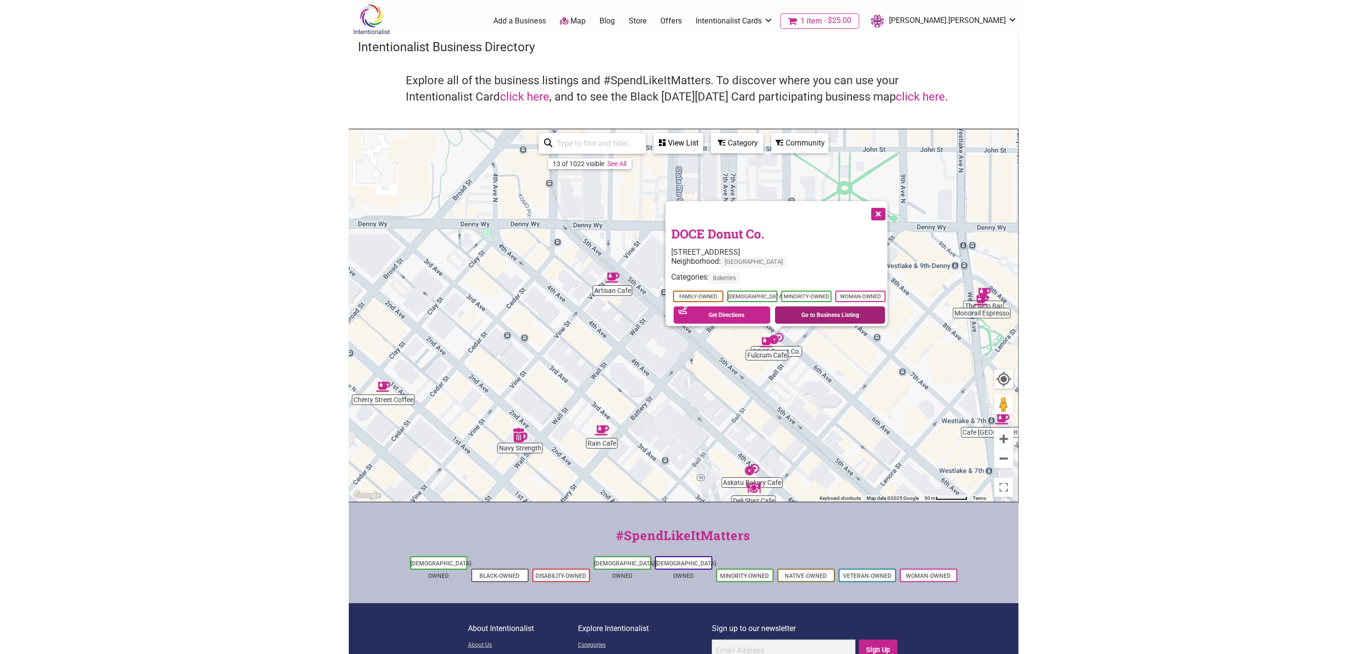
drag, startPoint x: 830, startPoint y: 210, endPoint x: 853, endPoint y: 315, distance: 107.2
click at [853, 315] on div "To navigate, press the arrow keys. DOCE Donut Co. 2305 6th Ave, Seattle, WA 981…" at bounding box center [683, 315] width 669 height 372
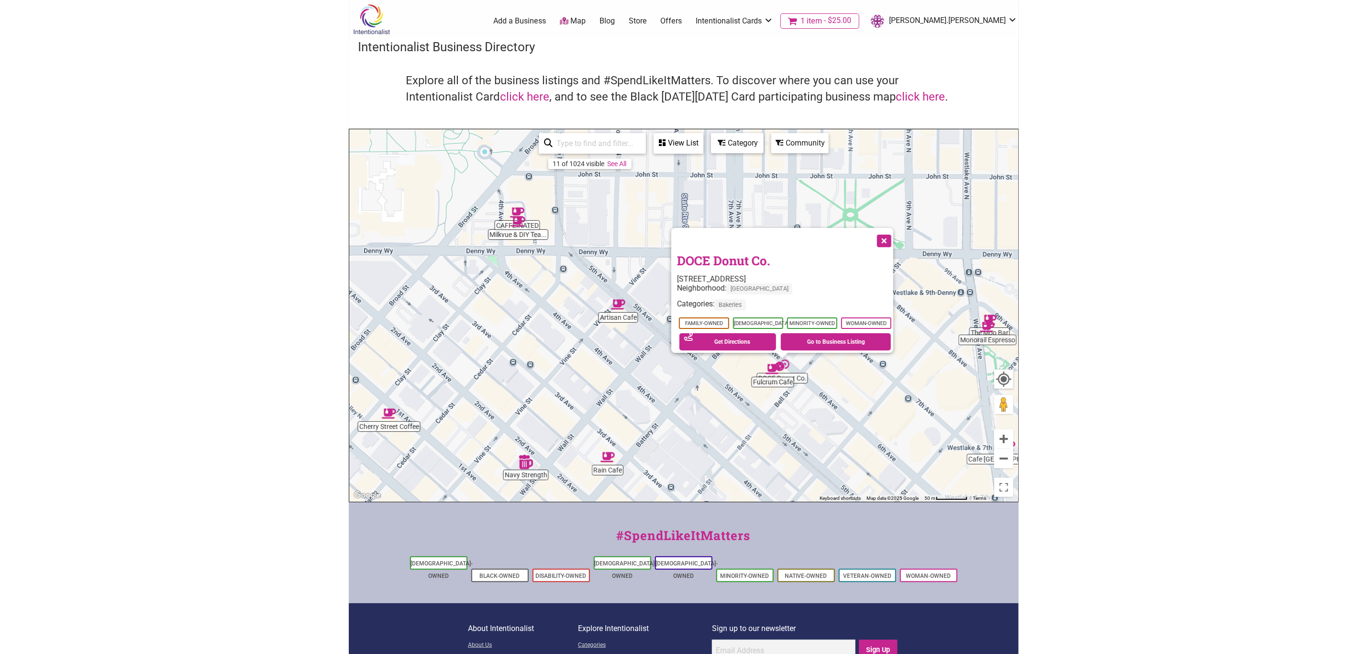
drag, startPoint x: 884, startPoint y: 221, endPoint x: 892, endPoint y: 233, distance: 14.2
click at [892, 233] on button "Close" at bounding box center [884, 240] width 24 height 24
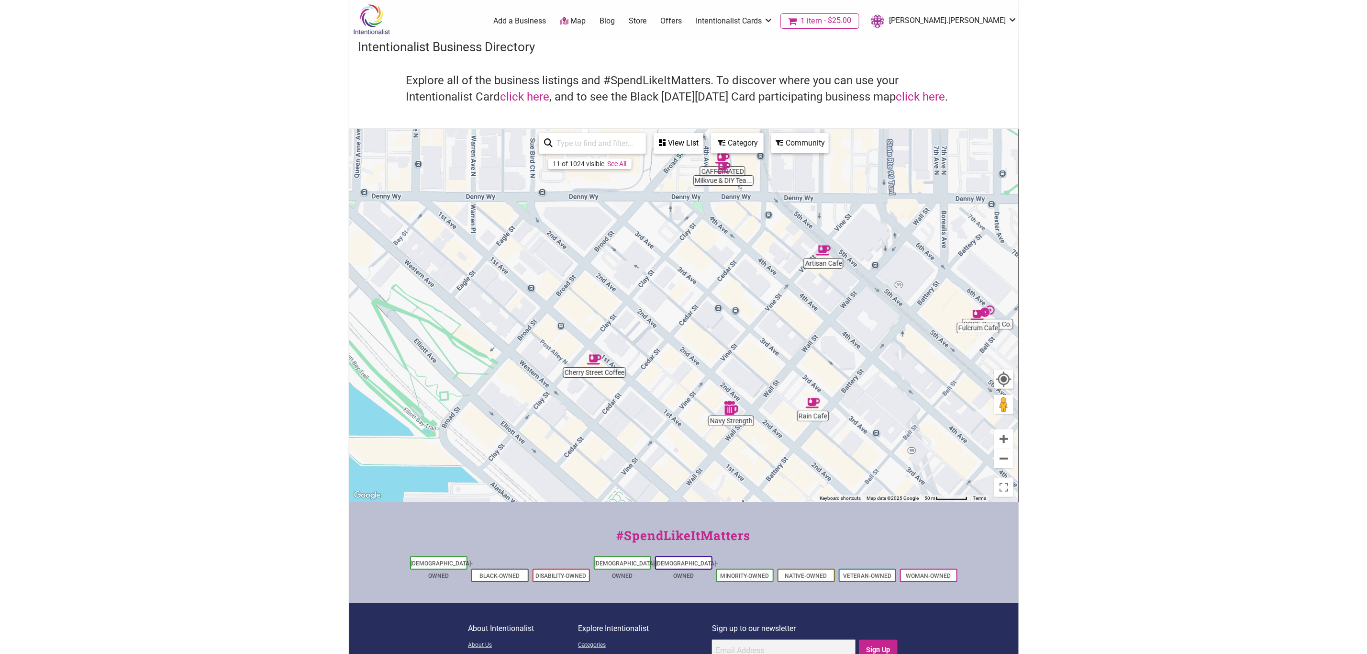
drag, startPoint x: 598, startPoint y: 421, endPoint x: 802, endPoint y: 350, distance: 215.7
click at [802, 350] on div "To navigate, press the arrow keys." at bounding box center [683, 315] width 669 height 372
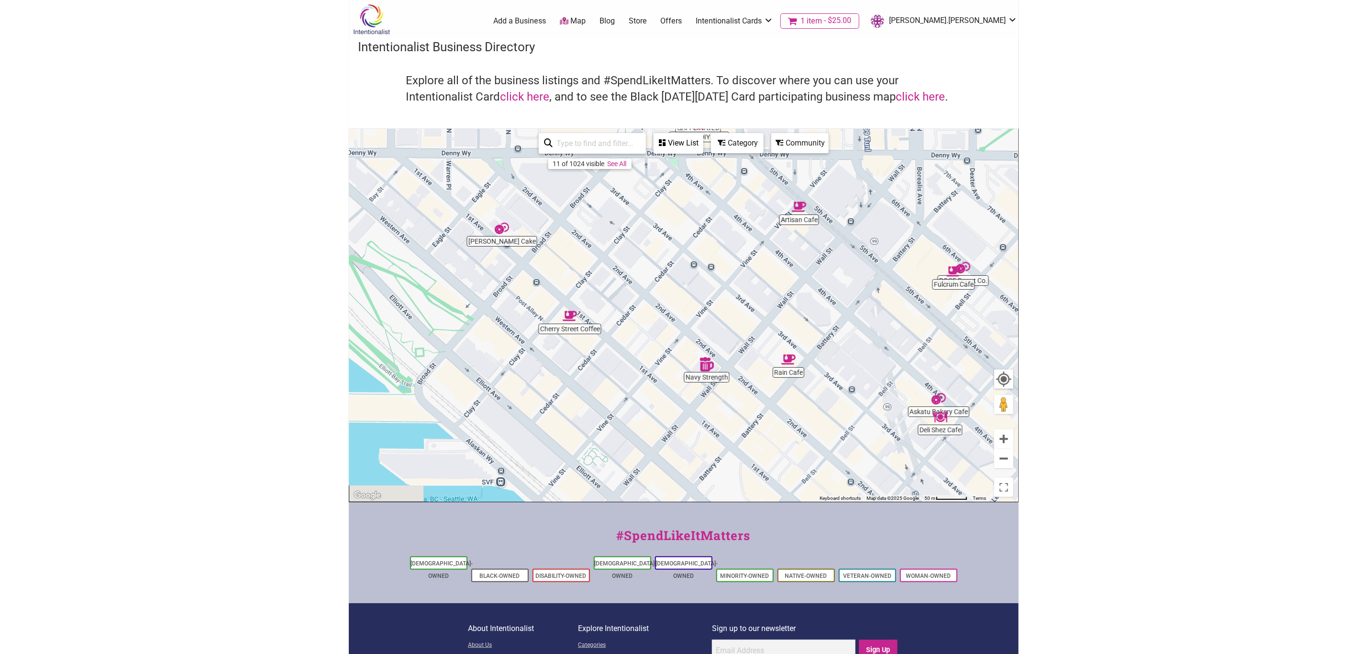
drag, startPoint x: 880, startPoint y: 376, endPoint x: 801, endPoint y: 314, distance: 100.2
click at [786, 279] on div "To navigate, press the arrow keys." at bounding box center [683, 315] width 669 height 372
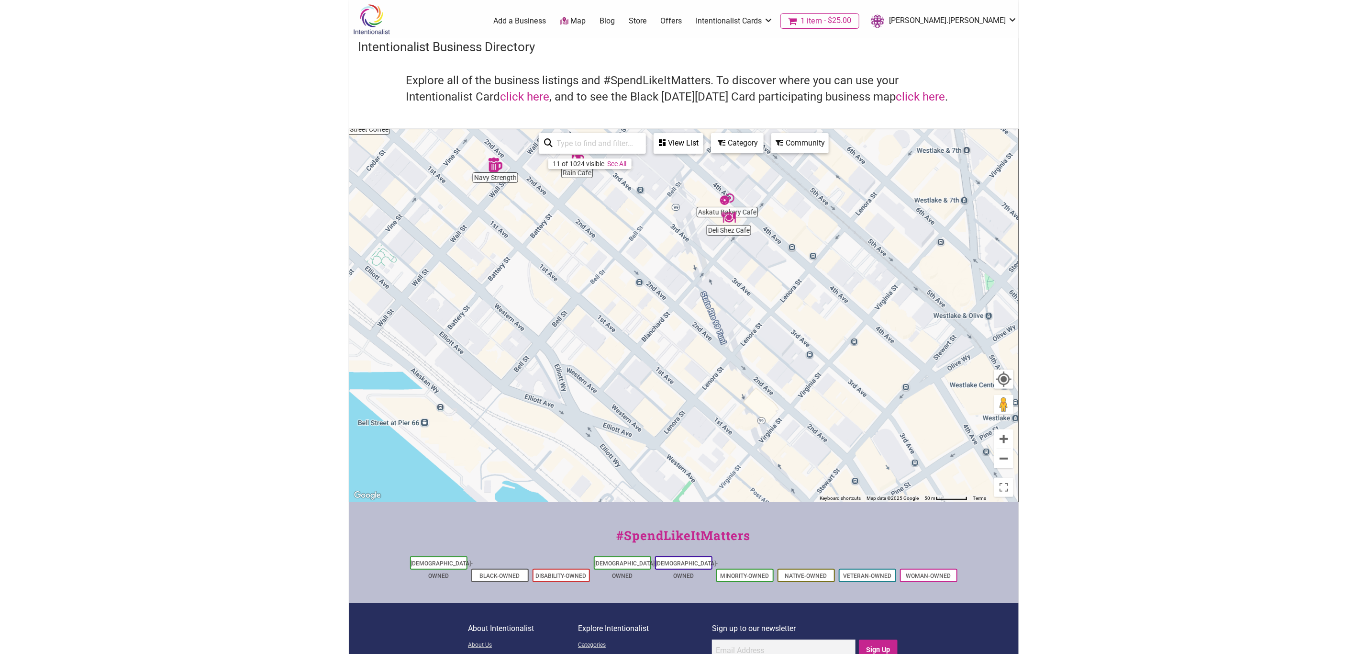
drag, startPoint x: 838, startPoint y: 359, endPoint x: 864, endPoint y: 352, distance: 27.7
click at [783, 318] on div "To navigate, press the arrow keys." at bounding box center [683, 315] width 669 height 372
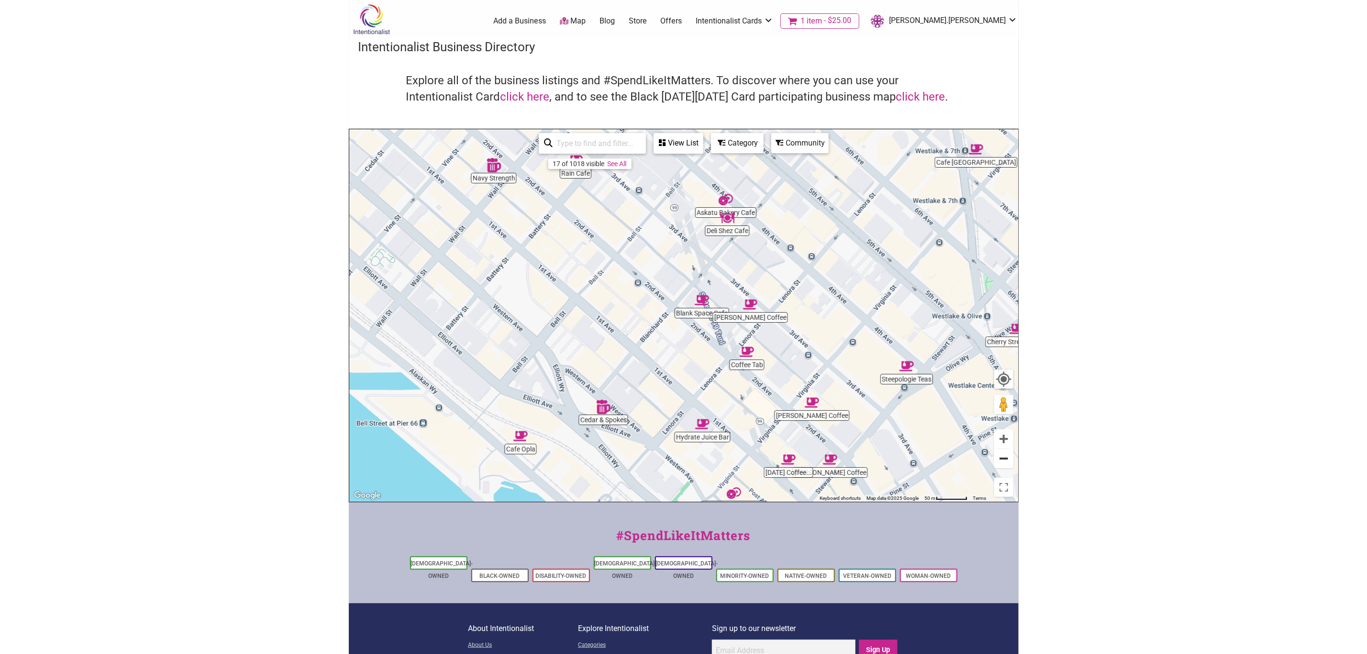
click at [1001, 458] on button "Zoom out" at bounding box center [1004, 458] width 19 height 19
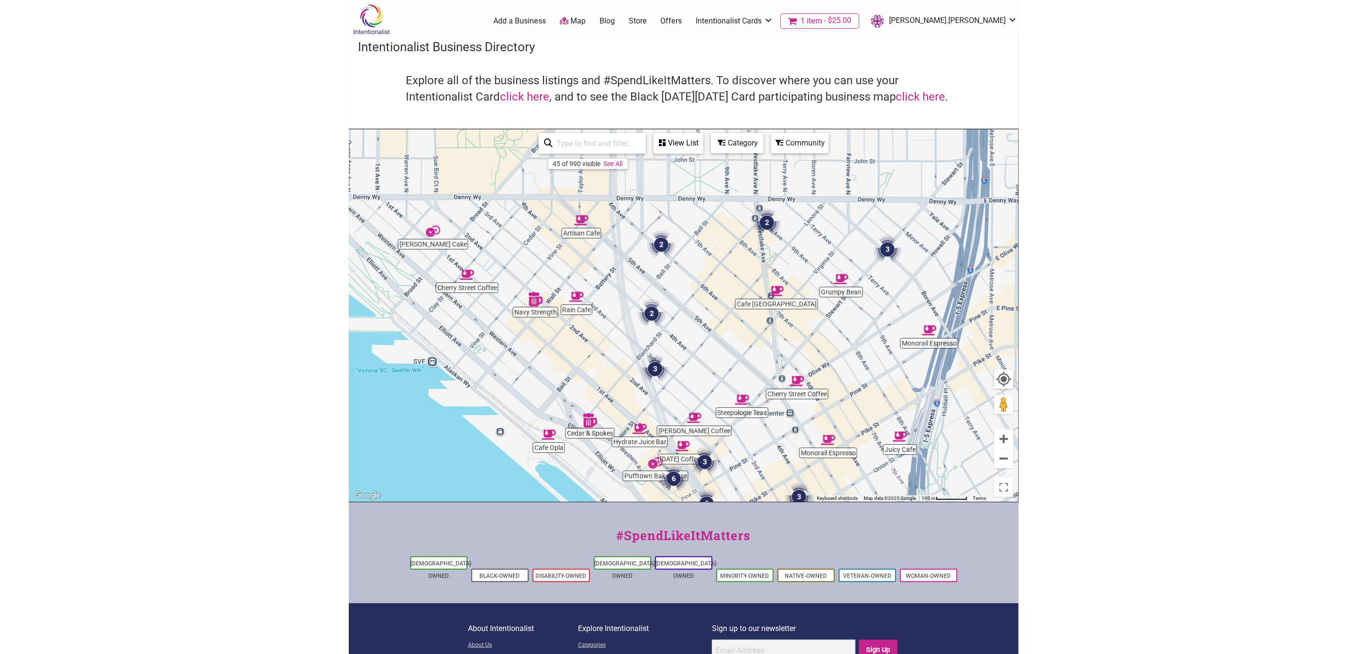
drag, startPoint x: 902, startPoint y: 290, endPoint x: 830, endPoint y: 378, distance: 113.6
click at [820, 378] on div "To navigate, press the arrow keys." at bounding box center [683, 315] width 669 height 372
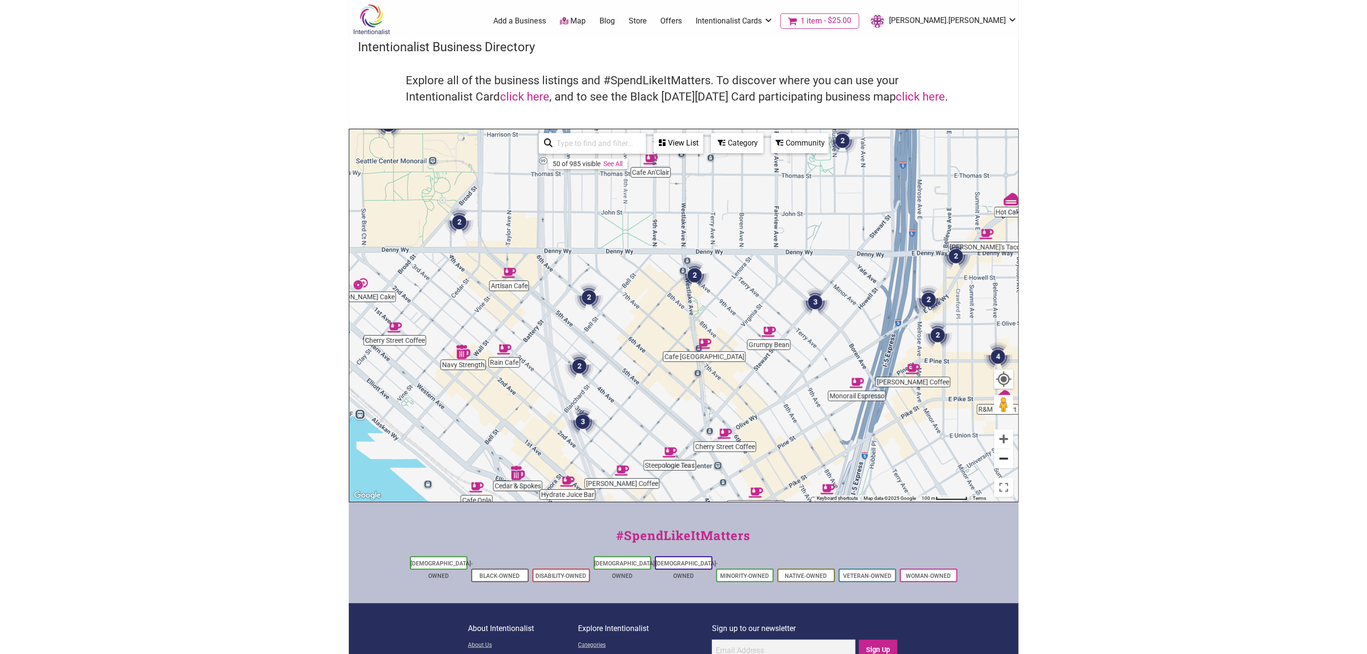
click at [1005, 456] on button "Zoom out" at bounding box center [1004, 458] width 19 height 19
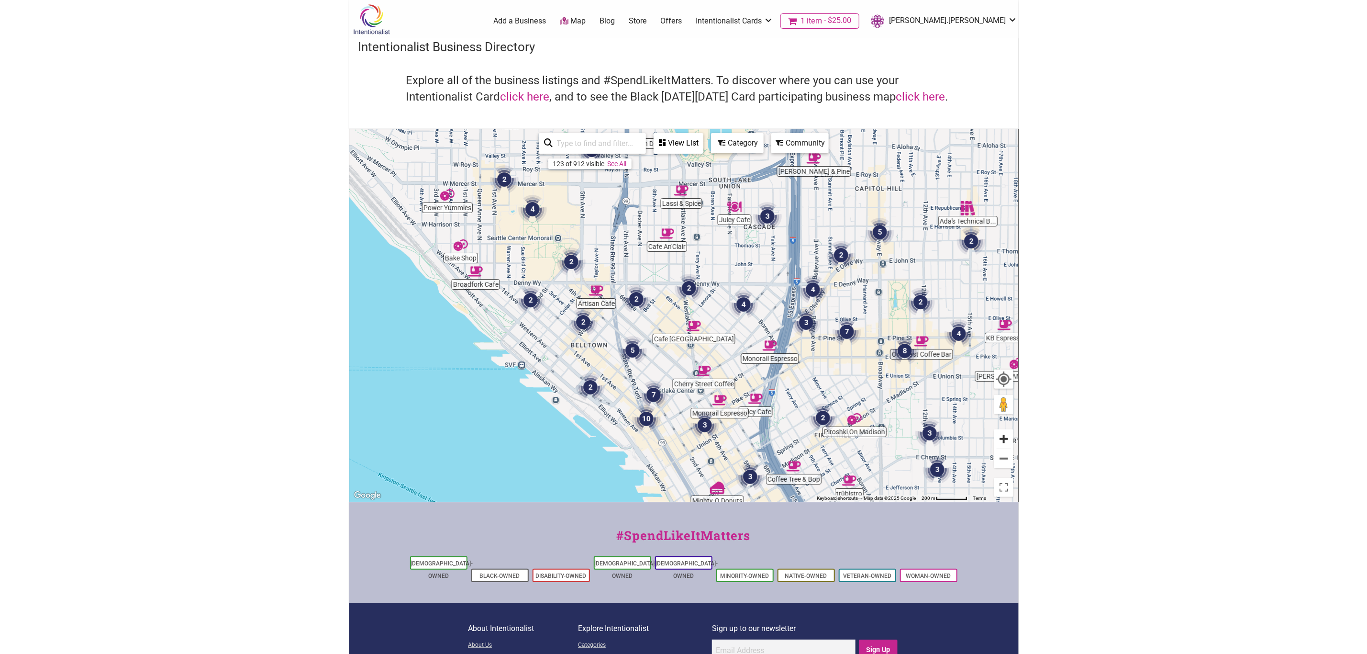
click at [1001, 436] on button "Zoom in" at bounding box center [1004, 438] width 19 height 19
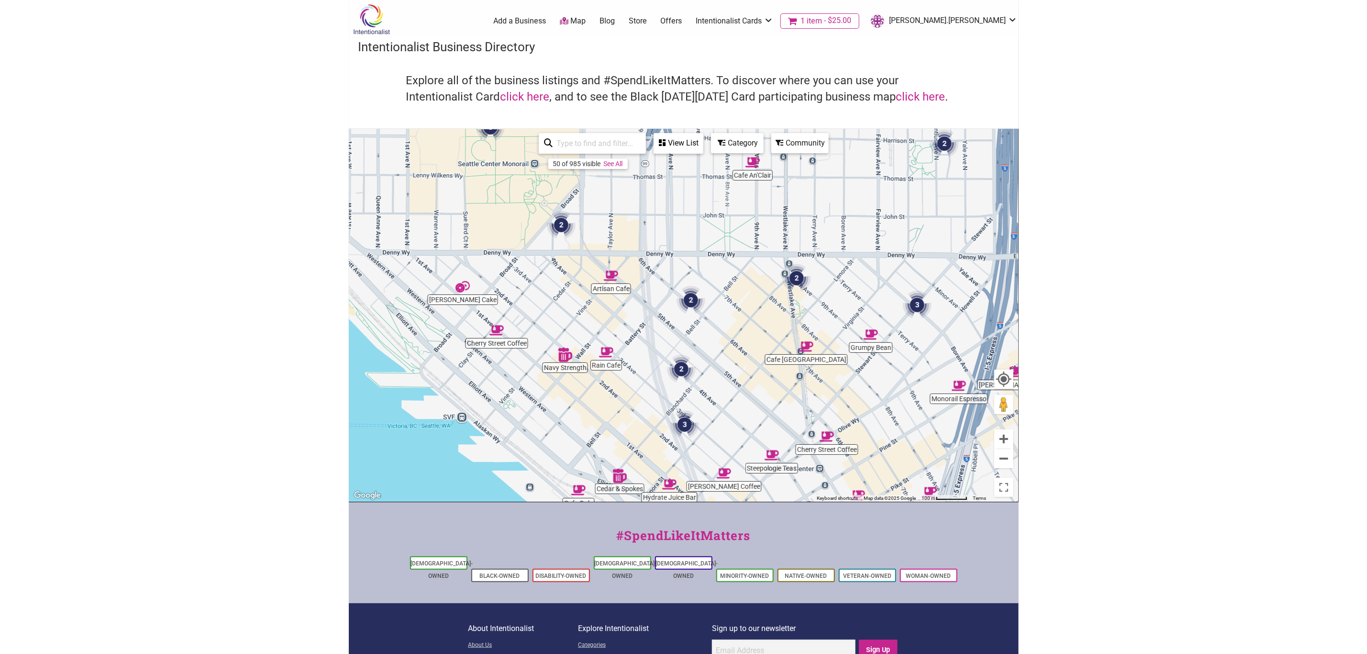
drag, startPoint x: 838, startPoint y: 355, endPoint x: 939, endPoint y: 358, distance: 100.5
click at [939, 358] on div "To navigate, press the arrow keys." at bounding box center [683, 315] width 669 height 372
click at [1006, 437] on button "Zoom in" at bounding box center [1004, 438] width 19 height 19
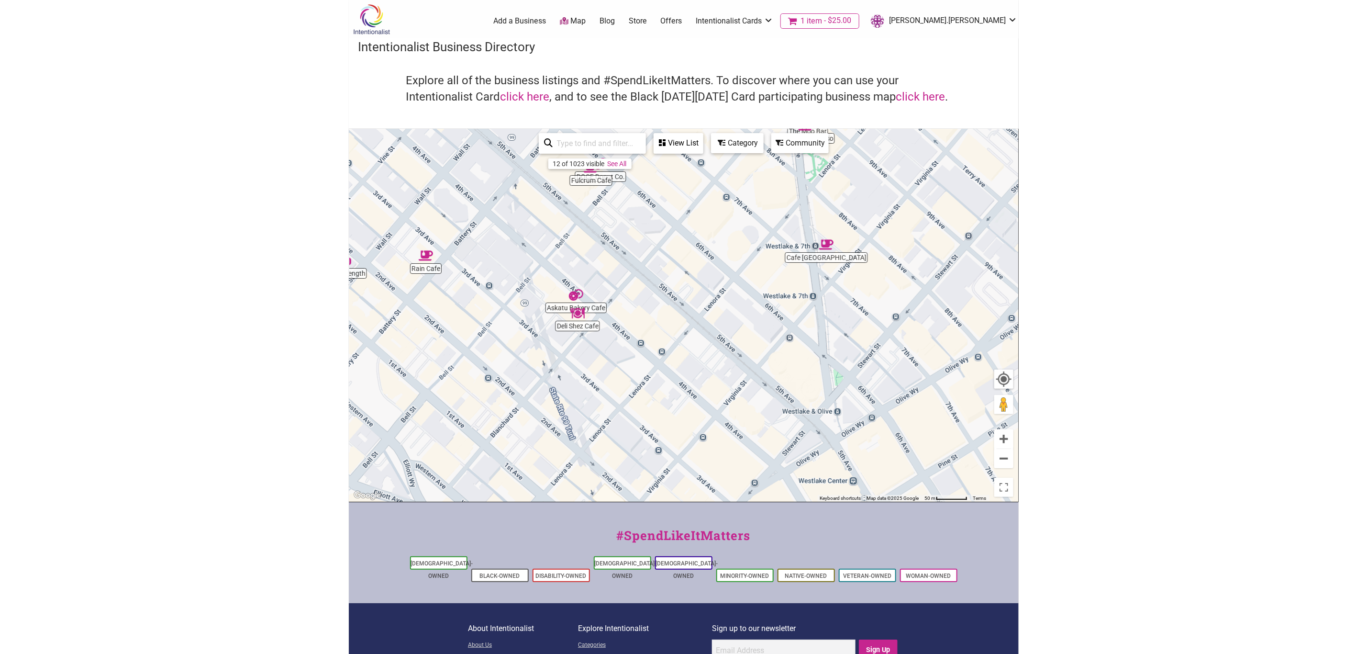
drag, startPoint x: 858, startPoint y: 398, endPoint x: 748, endPoint y: 248, distance: 185.2
click at [748, 248] on div "To navigate, press the arrow keys." at bounding box center [683, 315] width 669 height 372
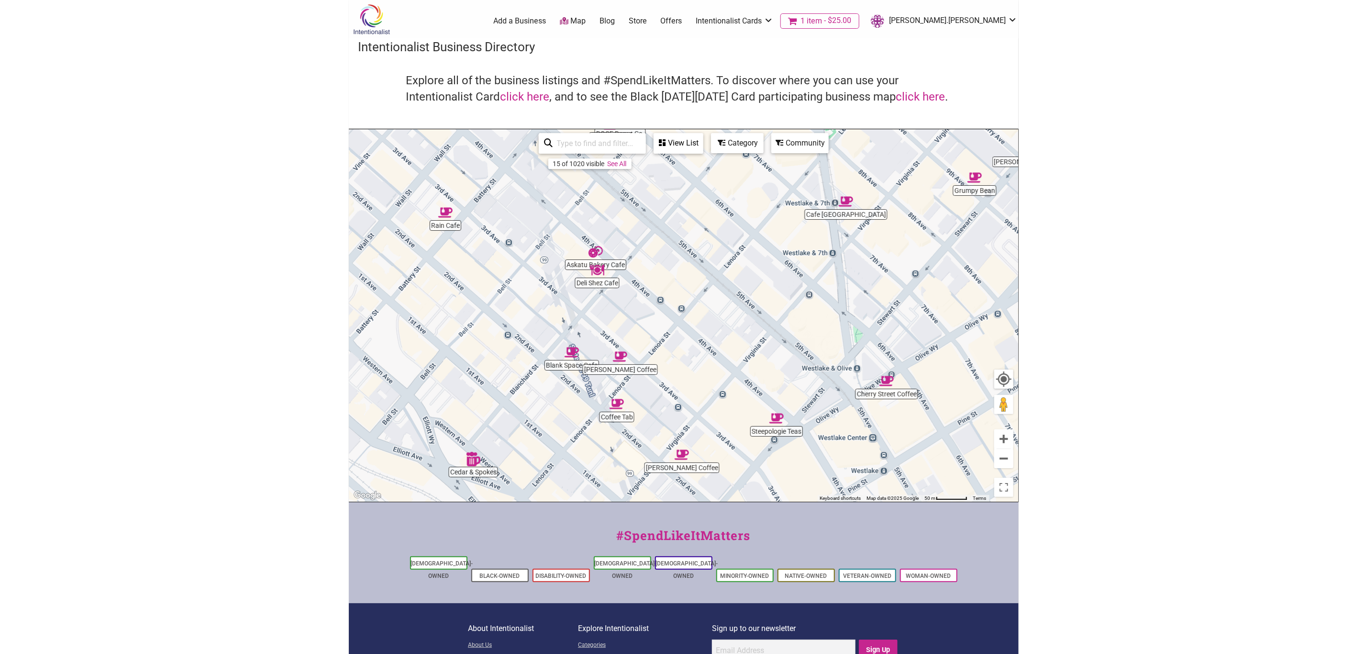
drag, startPoint x: 777, startPoint y: 377, endPoint x: 807, endPoint y: 346, distance: 43.0
click at [807, 346] on div "To navigate, press the arrow keys." at bounding box center [683, 315] width 669 height 372
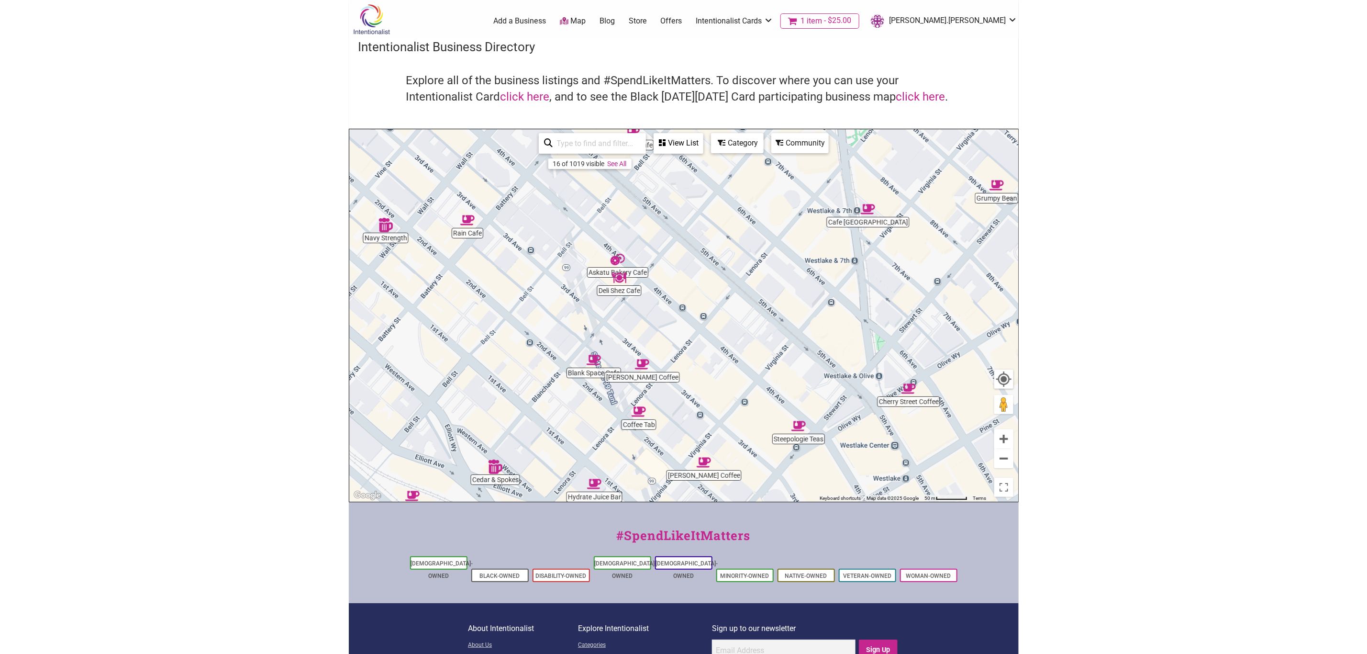
drag, startPoint x: 757, startPoint y: 352, endPoint x: 780, endPoint y: 359, distance: 24.7
click at [780, 359] on div "To navigate, press the arrow keys." at bounding box center [683, 315] width 669 height 372
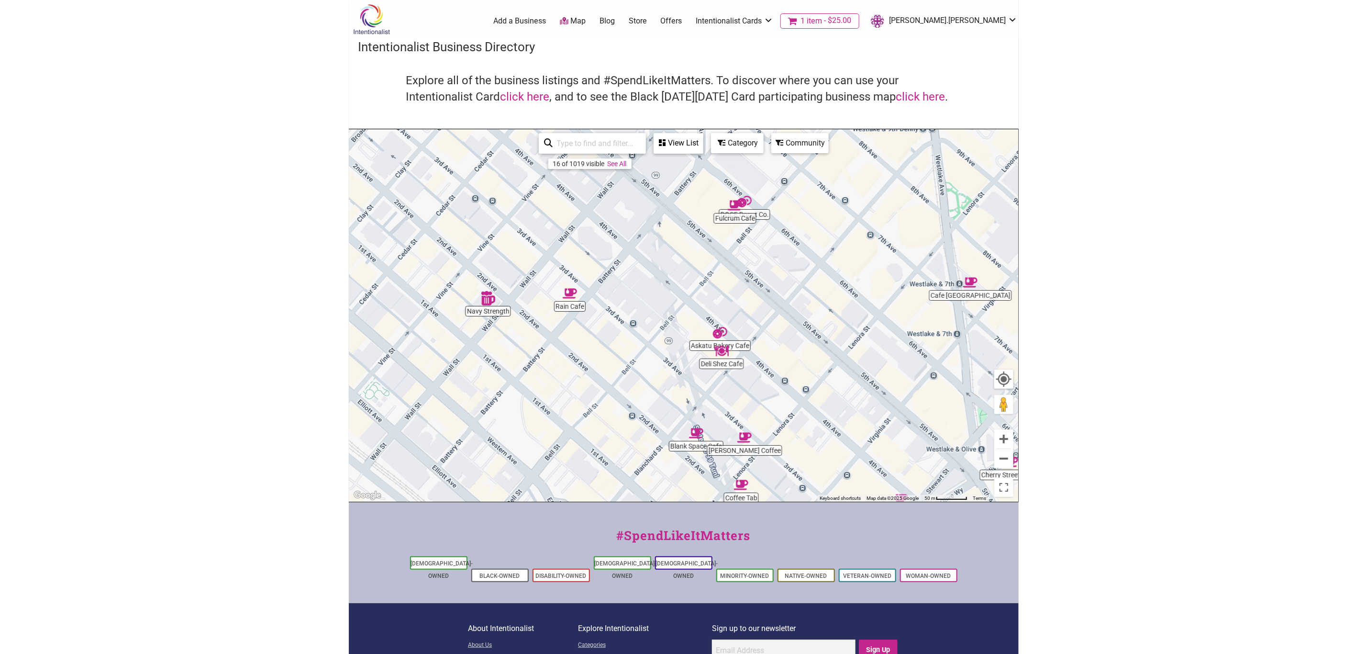
drag, startPoint x: 778, startPoint y: 352, endPoint x: 872, endPoint y: 438, distance: 127.7
click at [872, 438] on div "To navigate, press the arrow keys." at bounding box center [683, 315] width 669 height 372
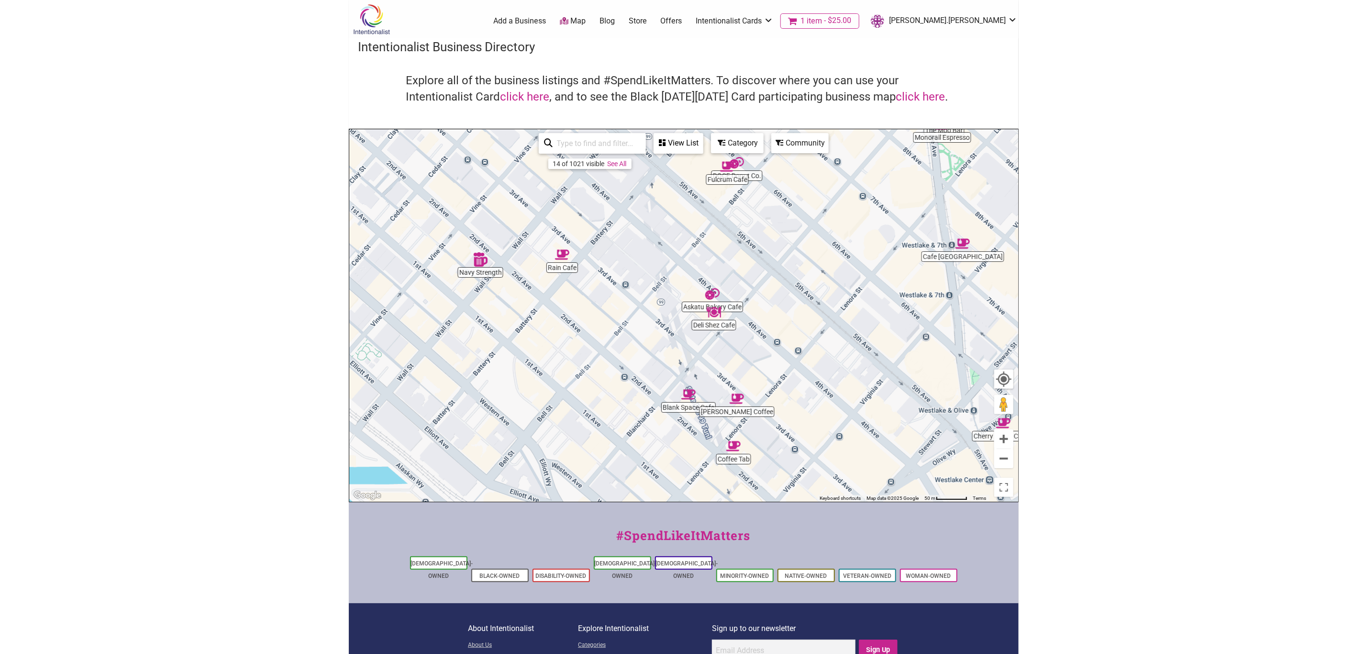
drag, startPoint x: 775, startPoint y: 351, endPoint x: 770, endPoint y: 318, distance: 33.4
click at [770, 318] on div "To navigate, press the arrow keys." at bounding box center [683, 315] width 669 height 372
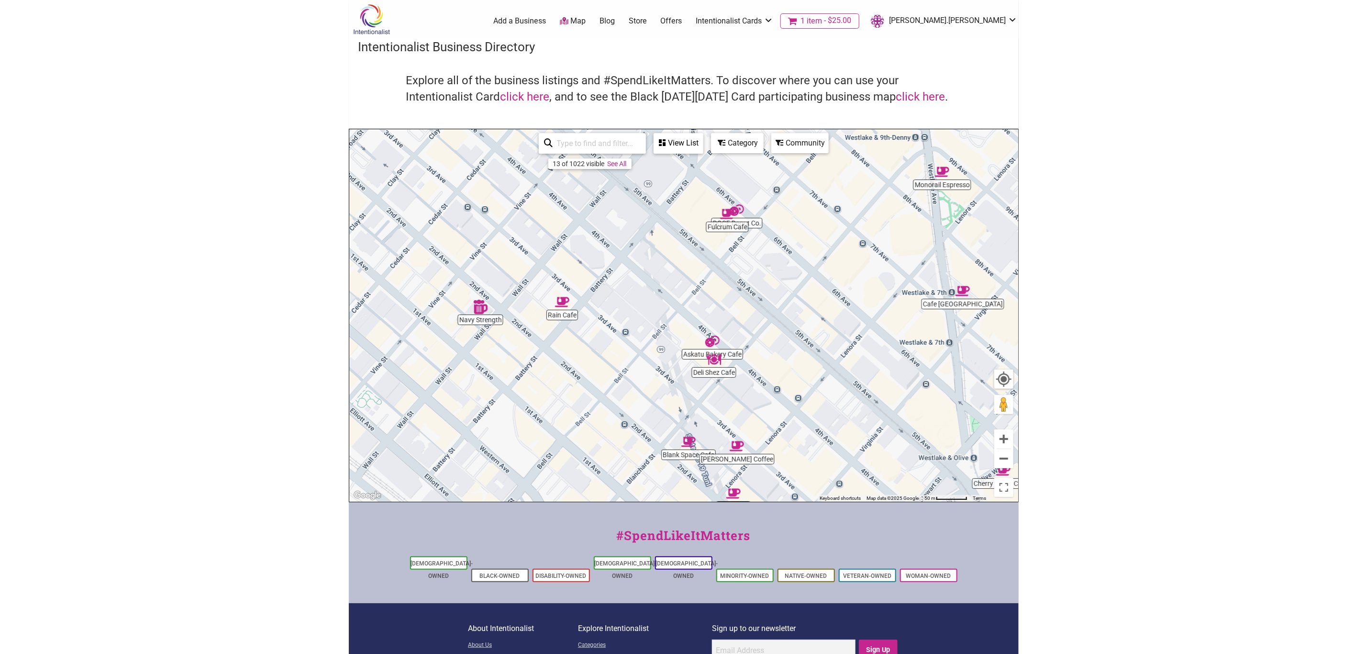
drag, startPoint x: 810, startPoint y: 380, endPoint x: 810, endPoint y: 409, distance: 29.7
click at [810, 409] on div "To navigate, press the arrow keys." at bounding box center [683, 315] width 669 height 372
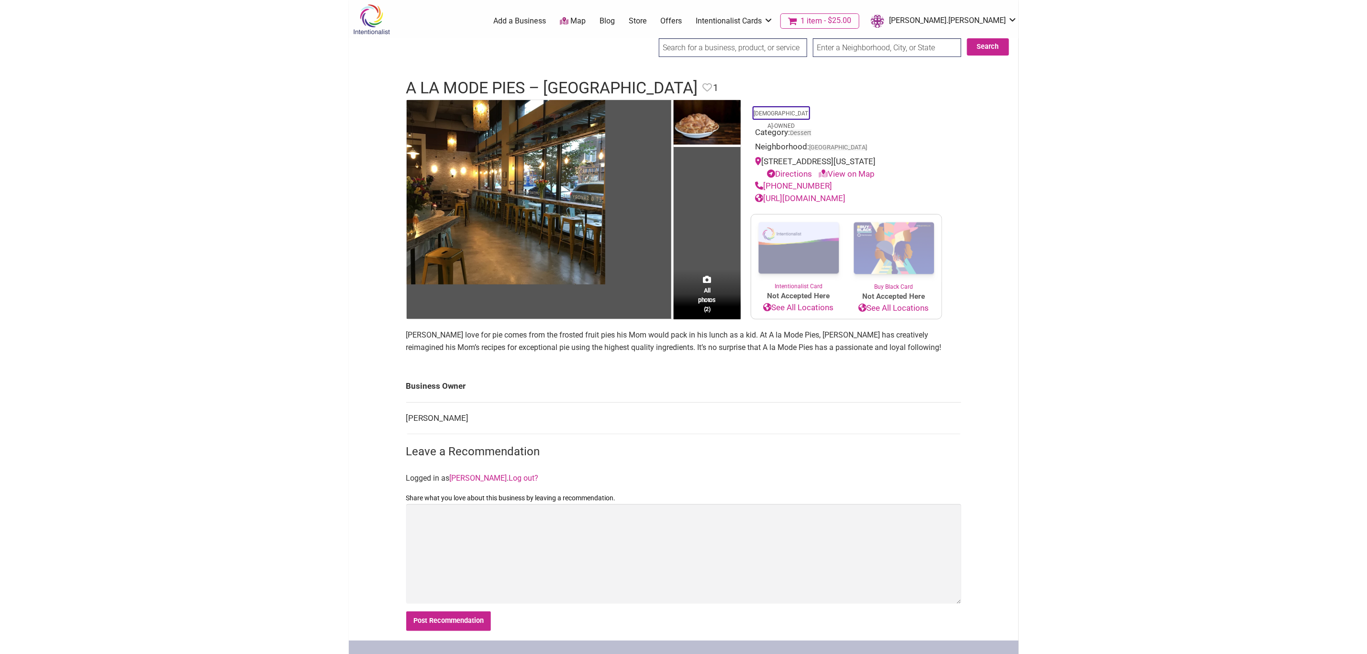
click at [845, 171] on link "View on Map" at bounding box center [847, 174] width 56 height 10
click at [851, 176] on link "View on Map" at bounding box center [847, 174] width 56 height 10
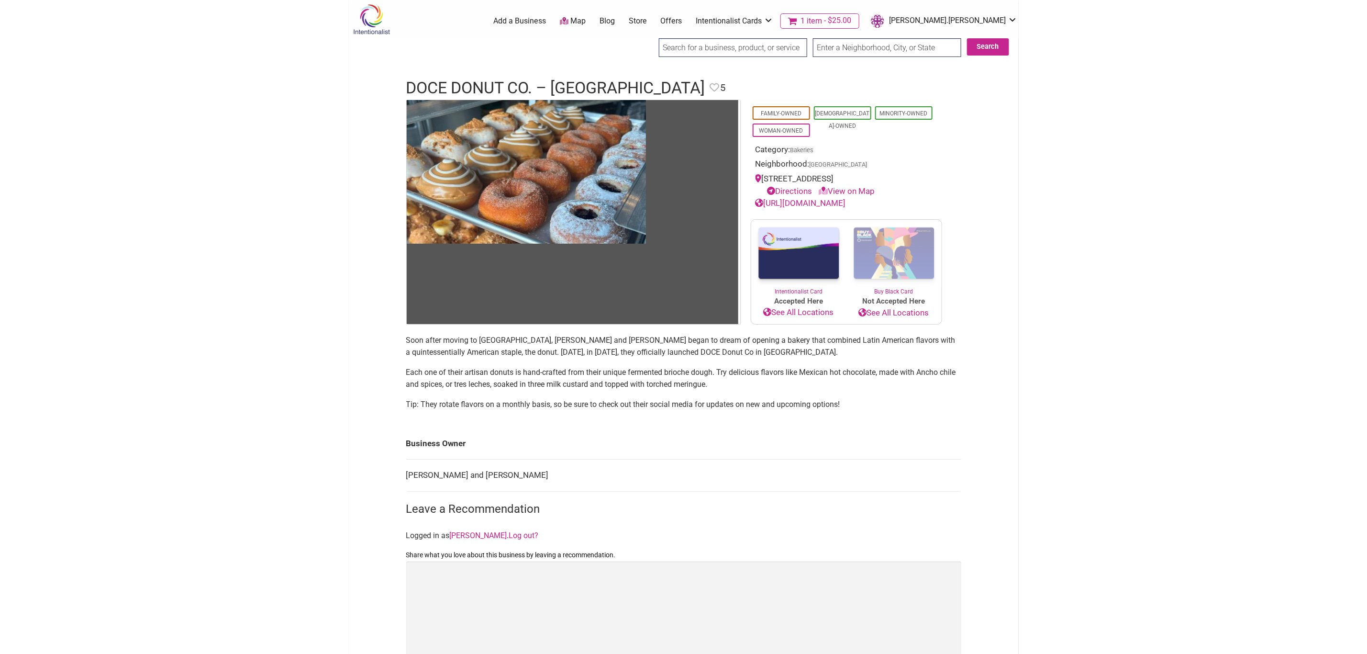
click at [846, 205] on link "[URL][DOMAIN_NAME]" at bounding box center [801, 203] width 90 height 10
